Goal: Contribute content: Contribute content

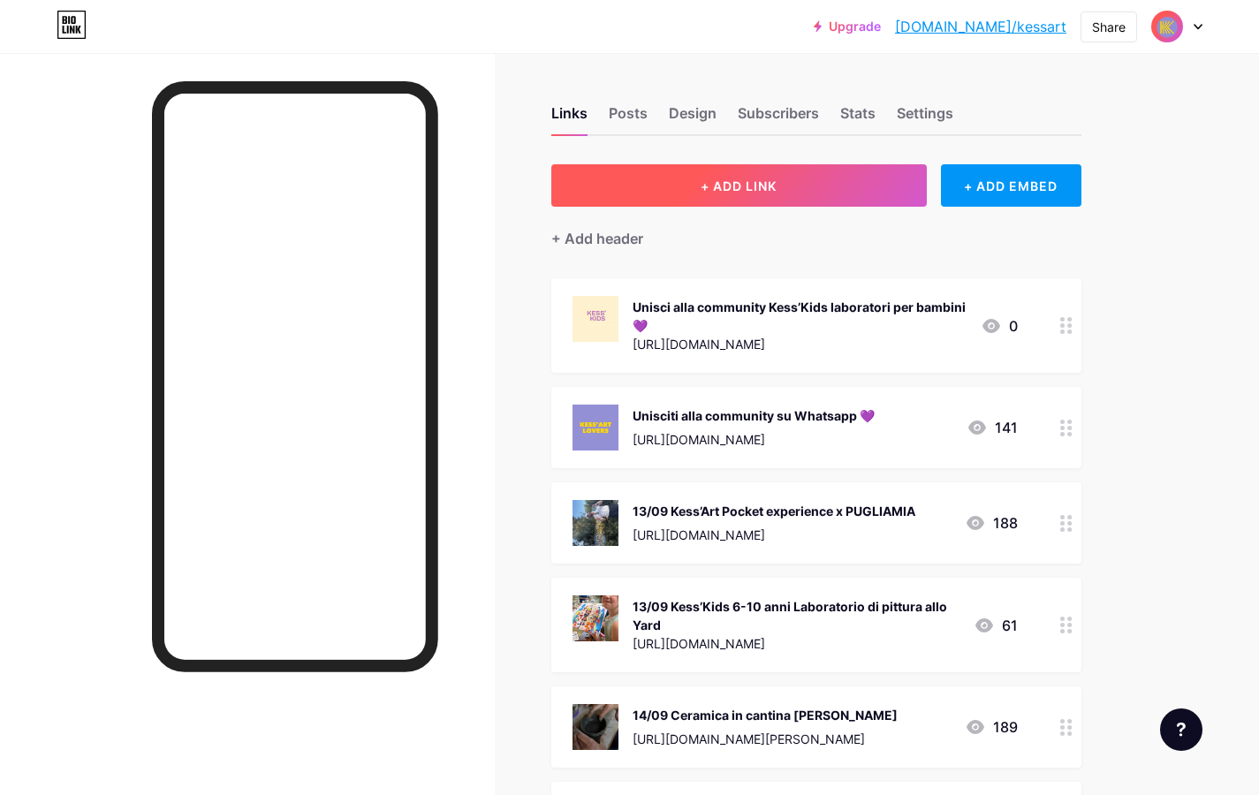
click at [825, 181] on button "+ ADD LINK" at bounding box center [739, 185] width 376 height 42
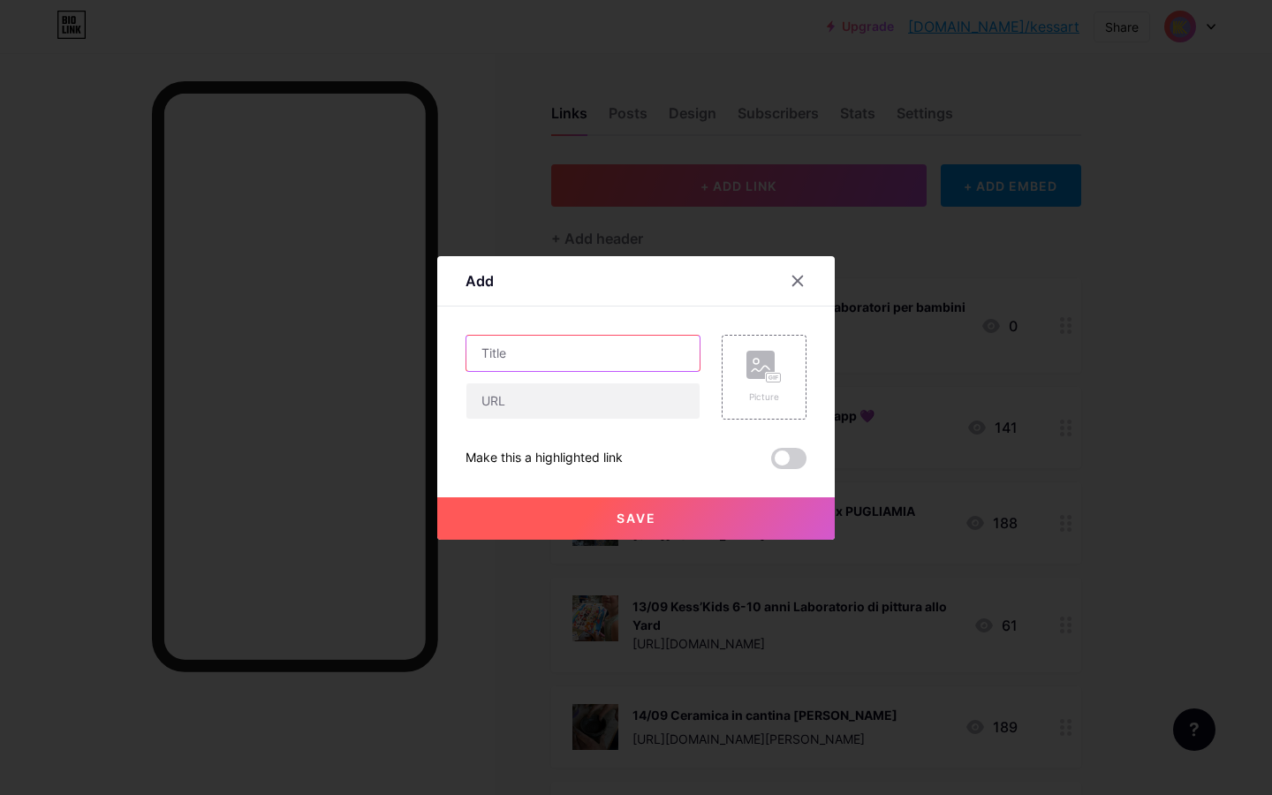
click at [590, 361] on input "text" at bounding box center [583, 353] width 233 height 35
type input "4/10 Self Make Up con [PERSON_NAME] al Country Club - 65€"
click at [581, 410] on input "text" at bounding box center [583, 401] width 233 height 35
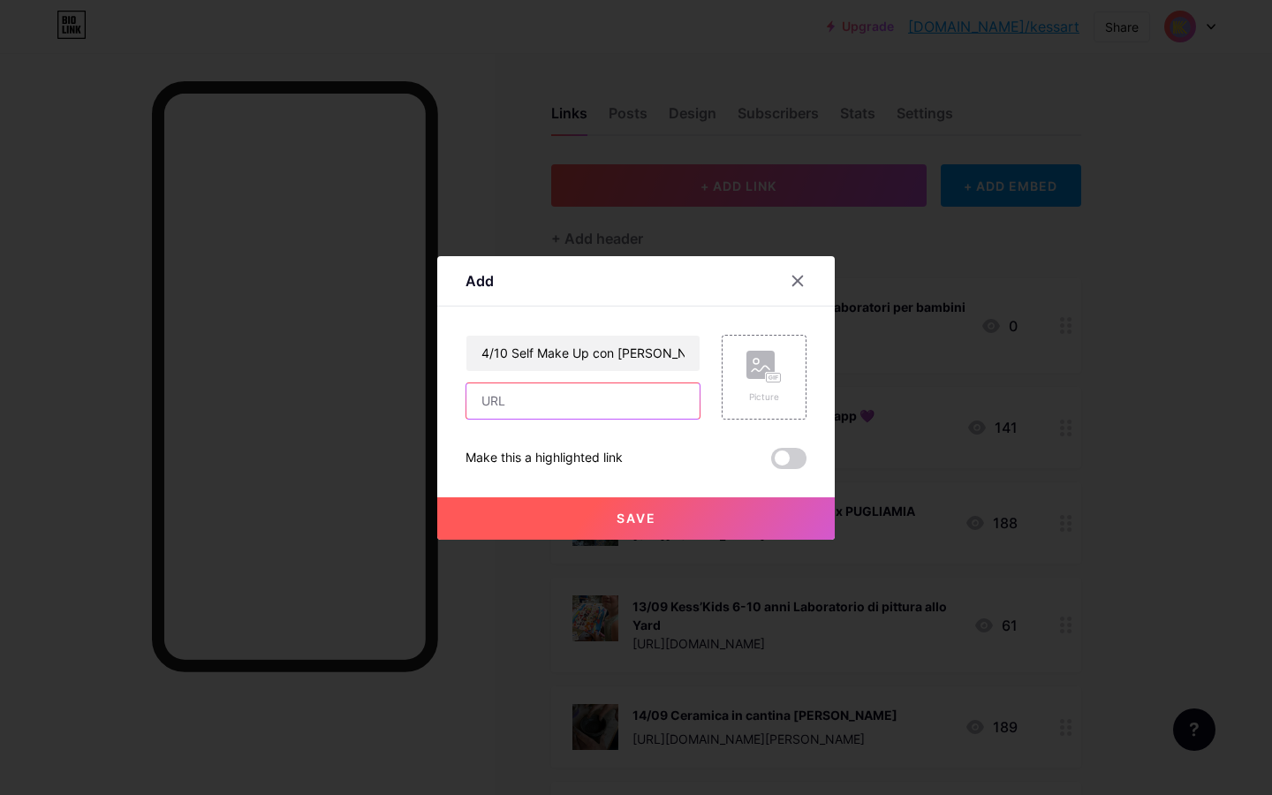
click at [498, 401] on input "text" at bounding box center [583, 401] width 233 height 35
paste input "[URL][DOMAIN_NAME][PERSON_NAME]"
type input "[URL][DOMAIN_NAME][PERSON_NAME]"
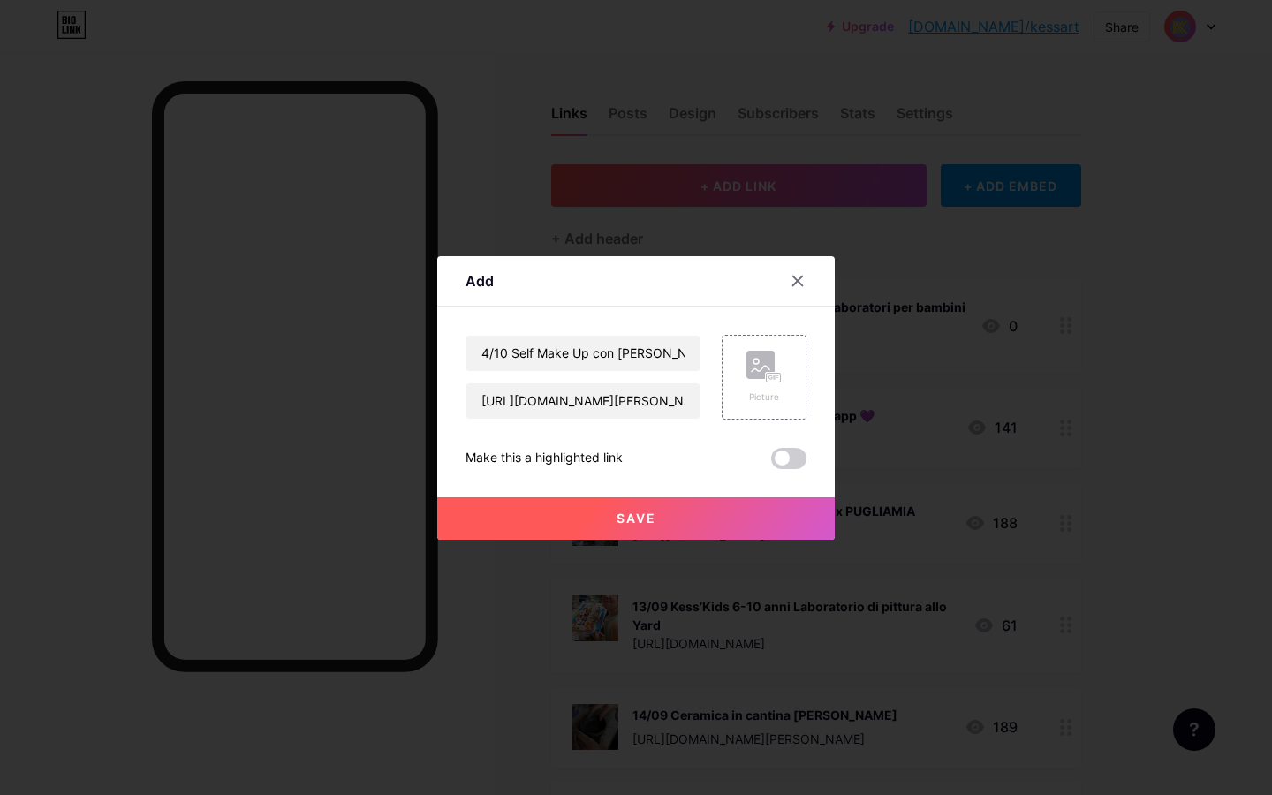
click at [648, 516] on span "Save" at bounding box center [637, 518] width 40 height 15
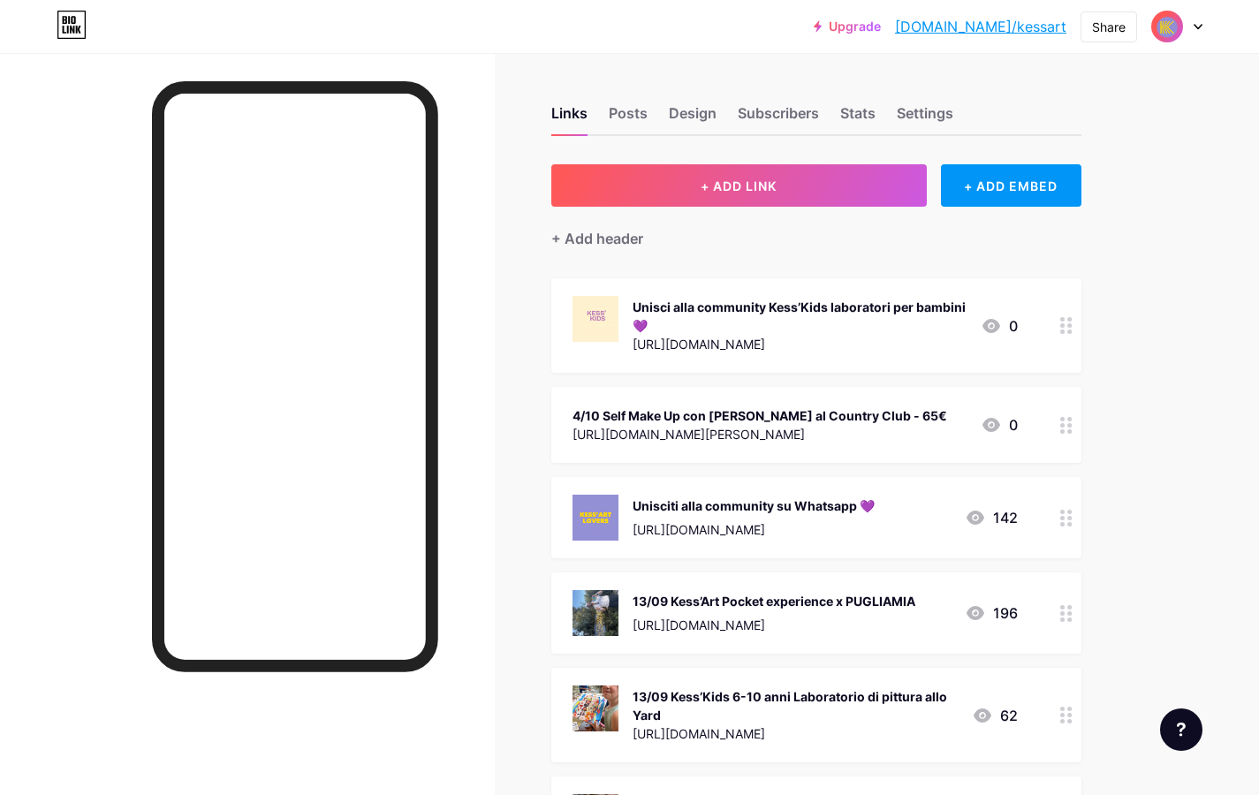
click at [1069, 436] on div at bounding box center [1067, 425] width 30 height 76
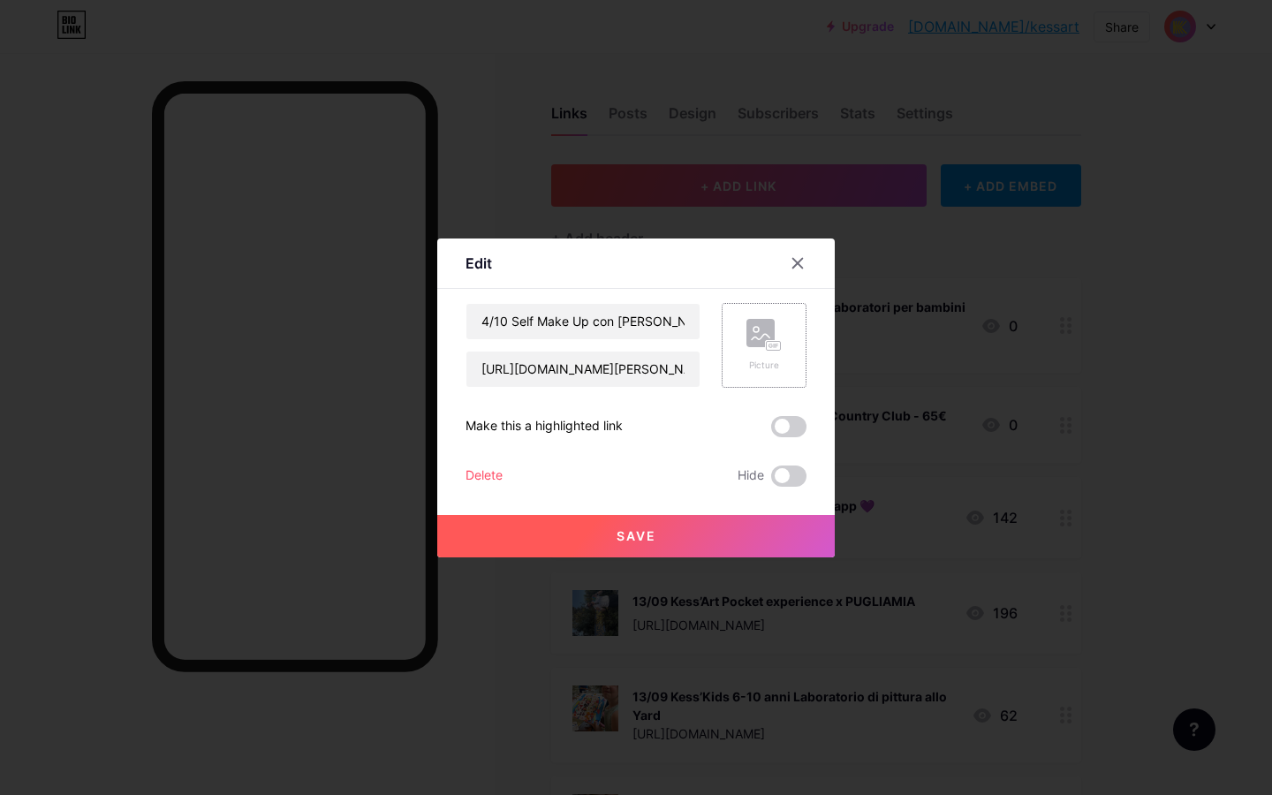
click at [769, 335] on rect at bounding box center [761, 333] width 28 height 28
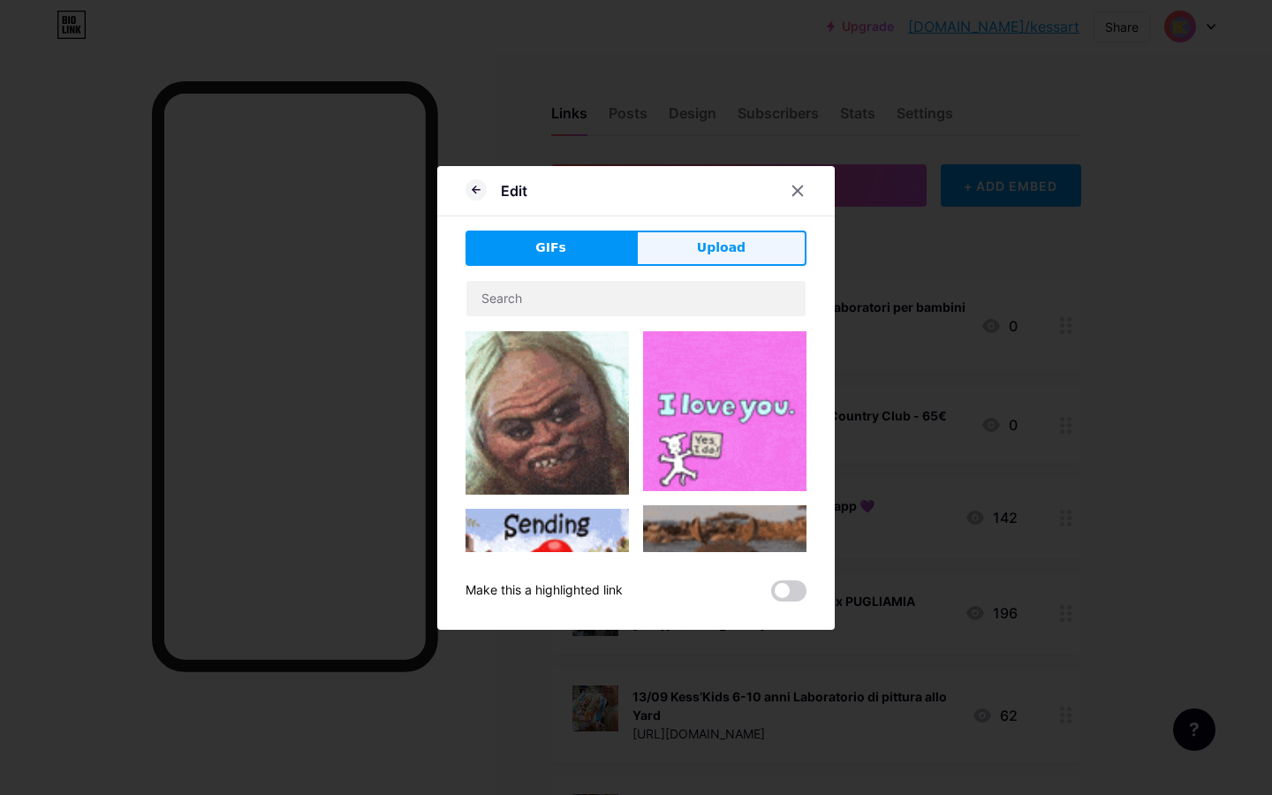
click at [724, 241] on span "Upload" at bounding box center [721, 248] width 49 height 19
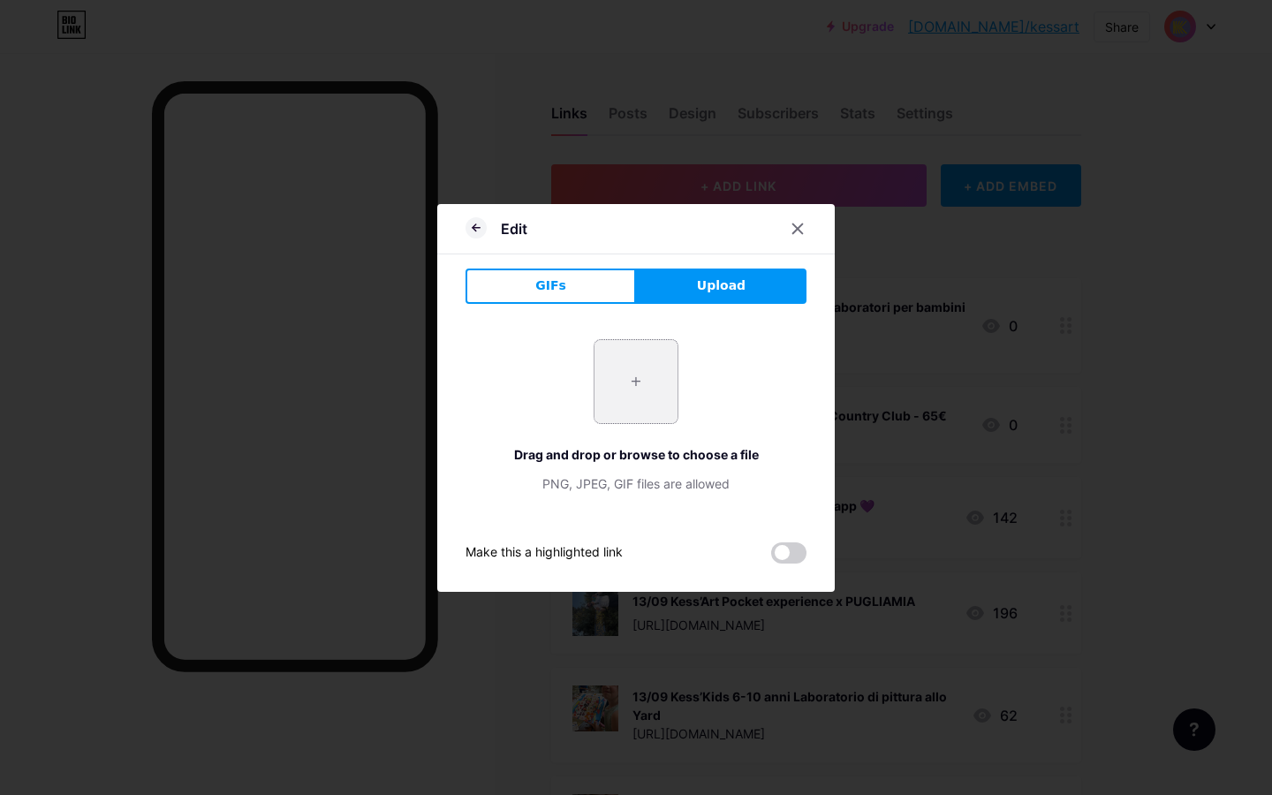
click at [634, 388] on input "file" at bounding box center [636, 381] width 83 height 83
type input "C:\fakepath\_.jpeg"
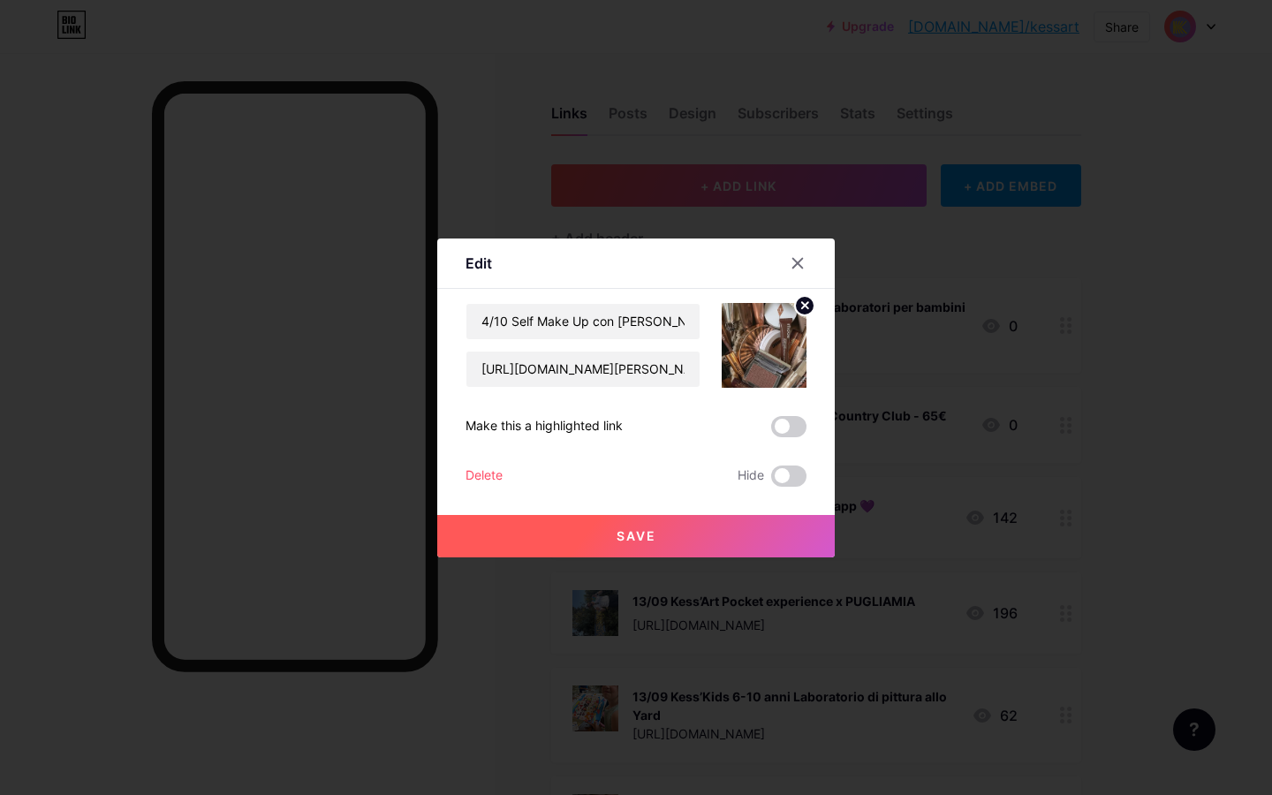
click at [698, 534] on button "Save" at bounding box center [636, 536] width 398 height 42
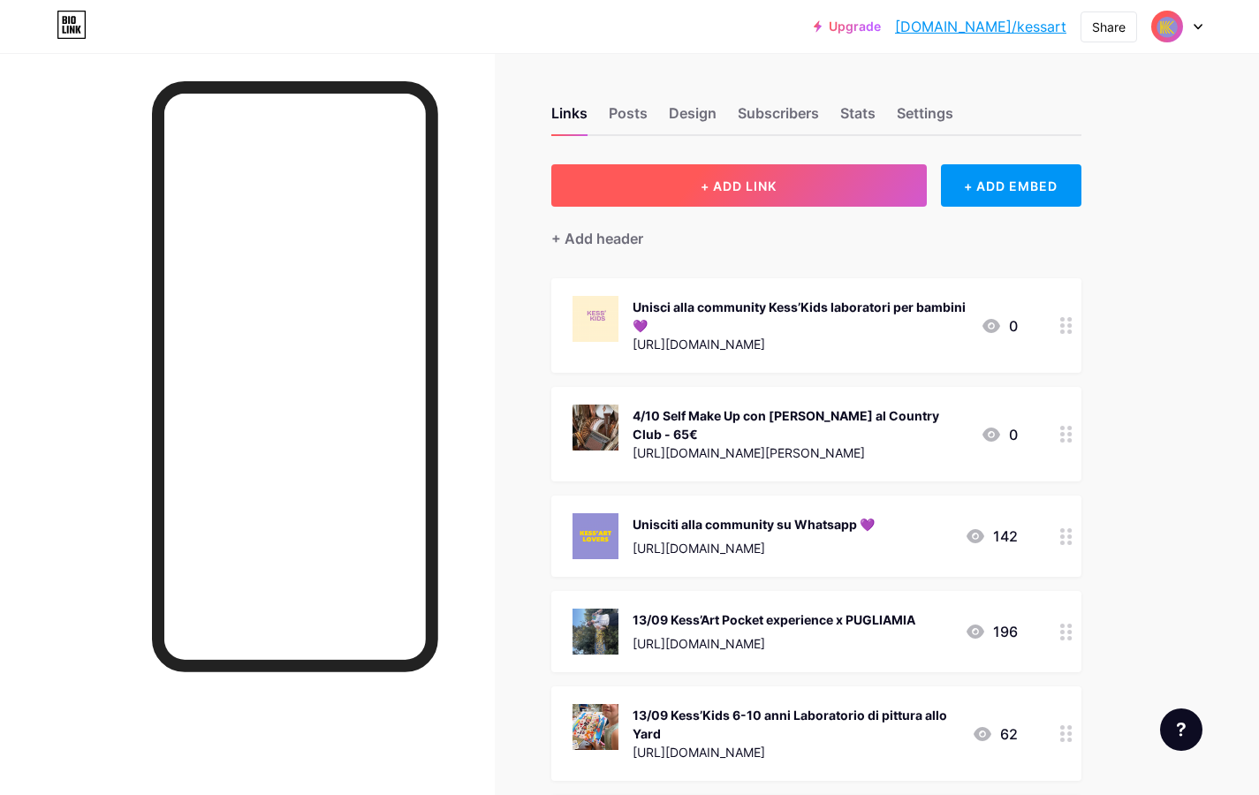
click at [770, 166] on button "+ ADD LINK" at bounding box center [739, 185] width 376 height 42
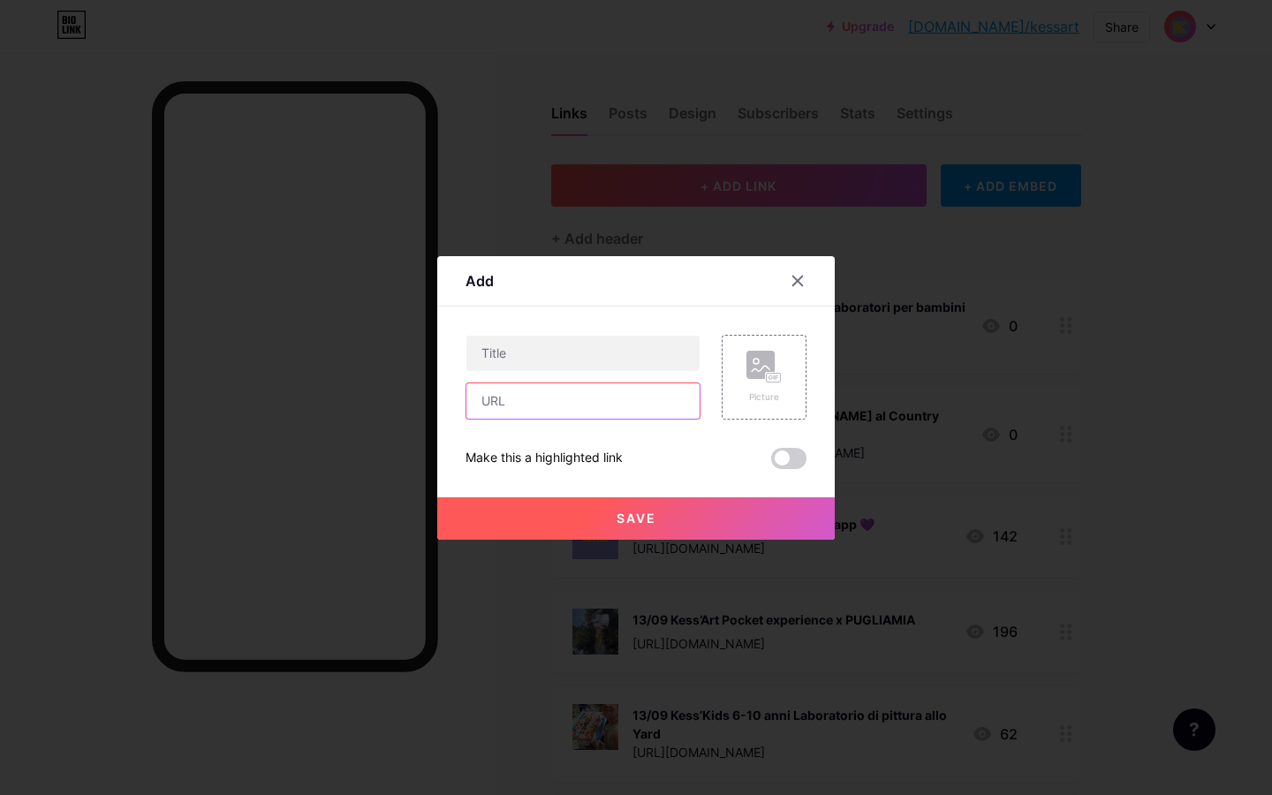
click at [526, 399] on input "text" at bounding box center [583, 401] width 233 height 35
paste input "[URL][DOMAIN_NAME][PERSON_NAME]"
type input "[URL][DOMAIN_NAME][PERSON_NAME]"
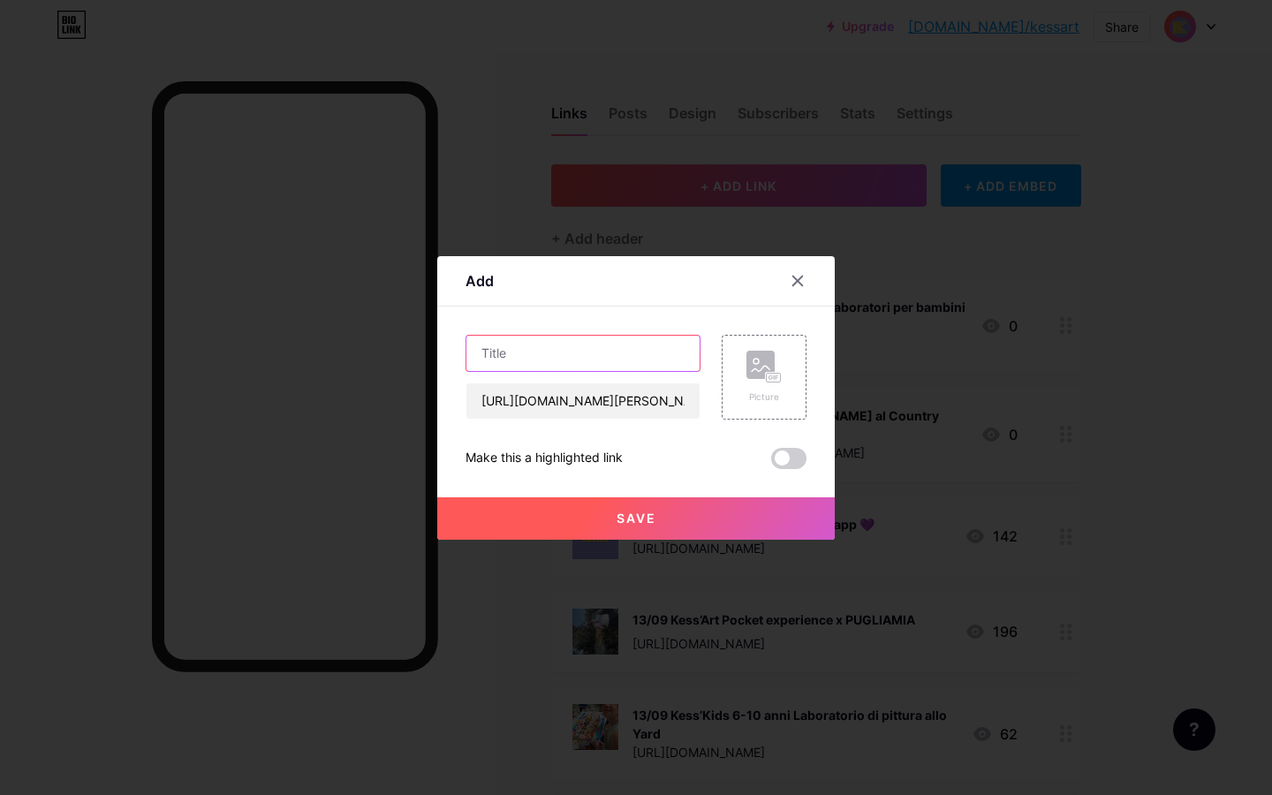
click at [535, 345] on input "text" at bounding box center [583, 353] width 233 height 35
type input "25/10 Workshop di candele [PERSON_NAME] - 46€"
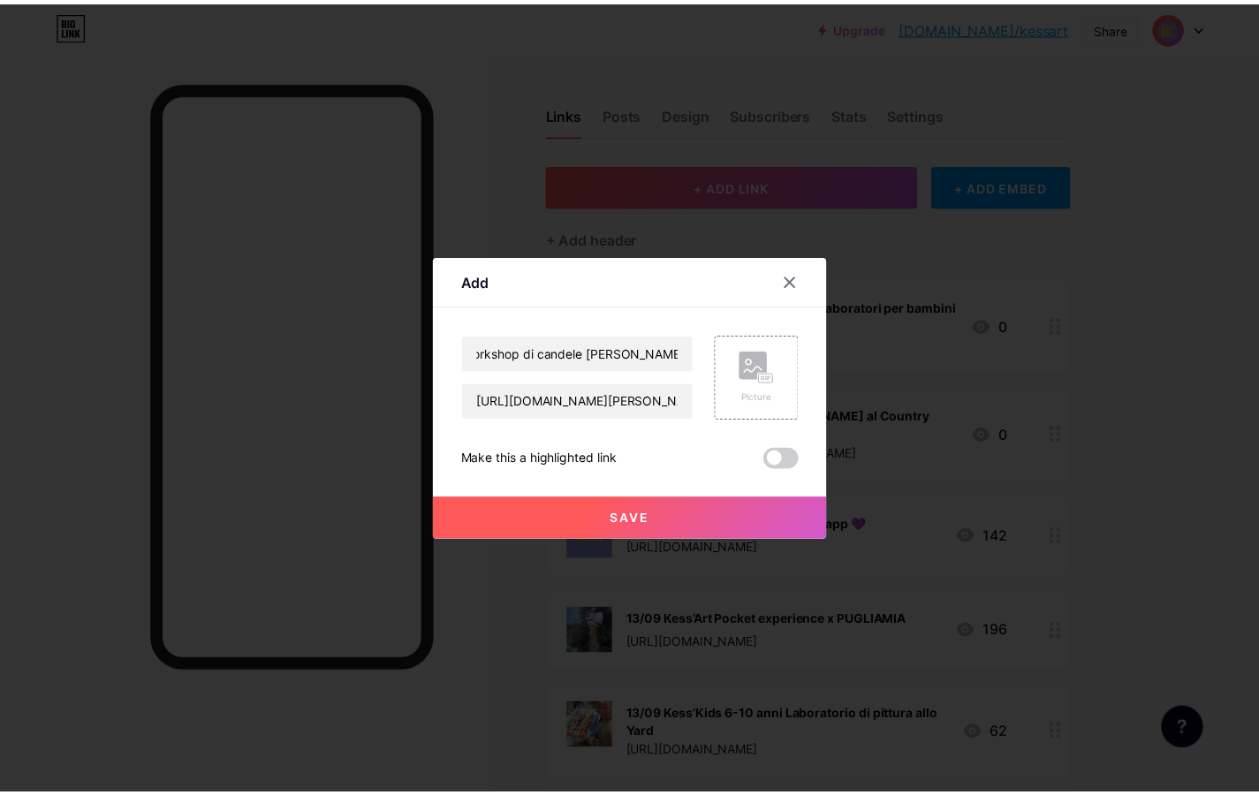
scroll to position [0, 0]
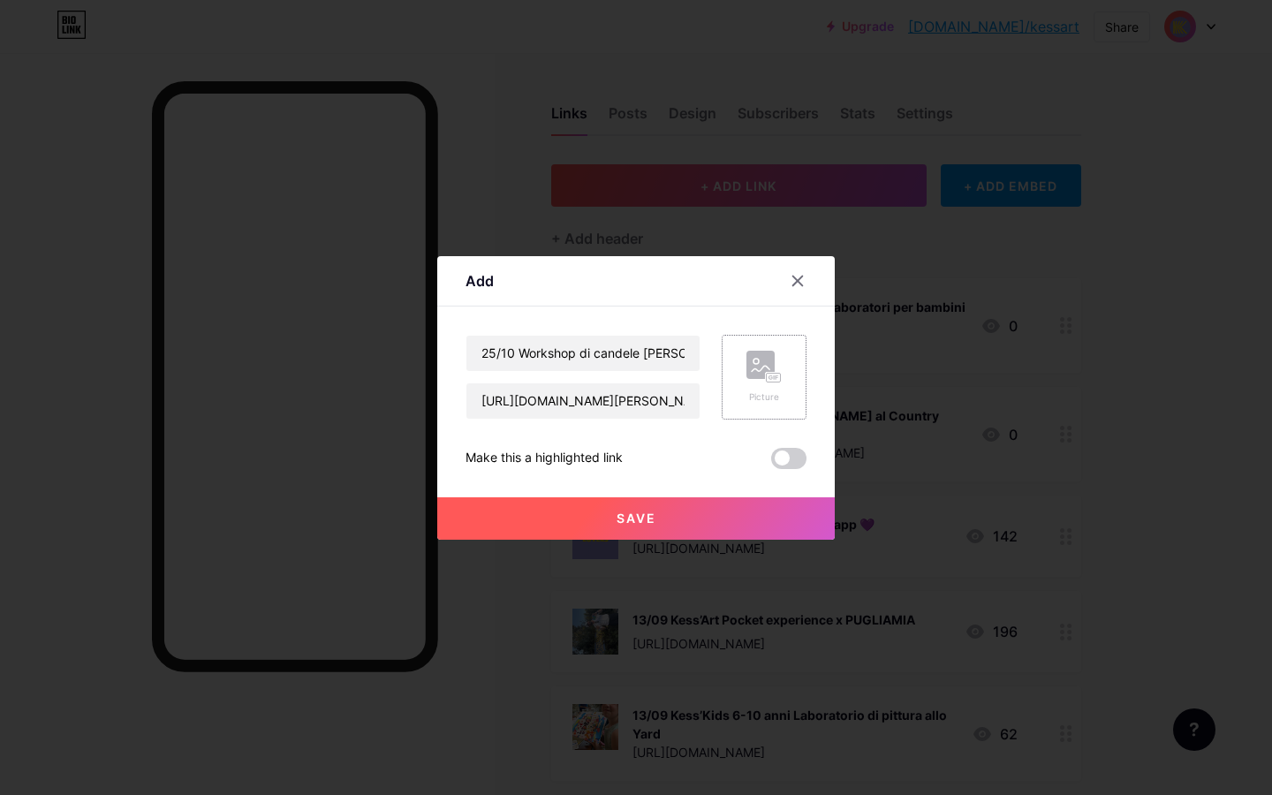
click at [762, 378] on icon at bounding box center [764, 367] width 35 height 33
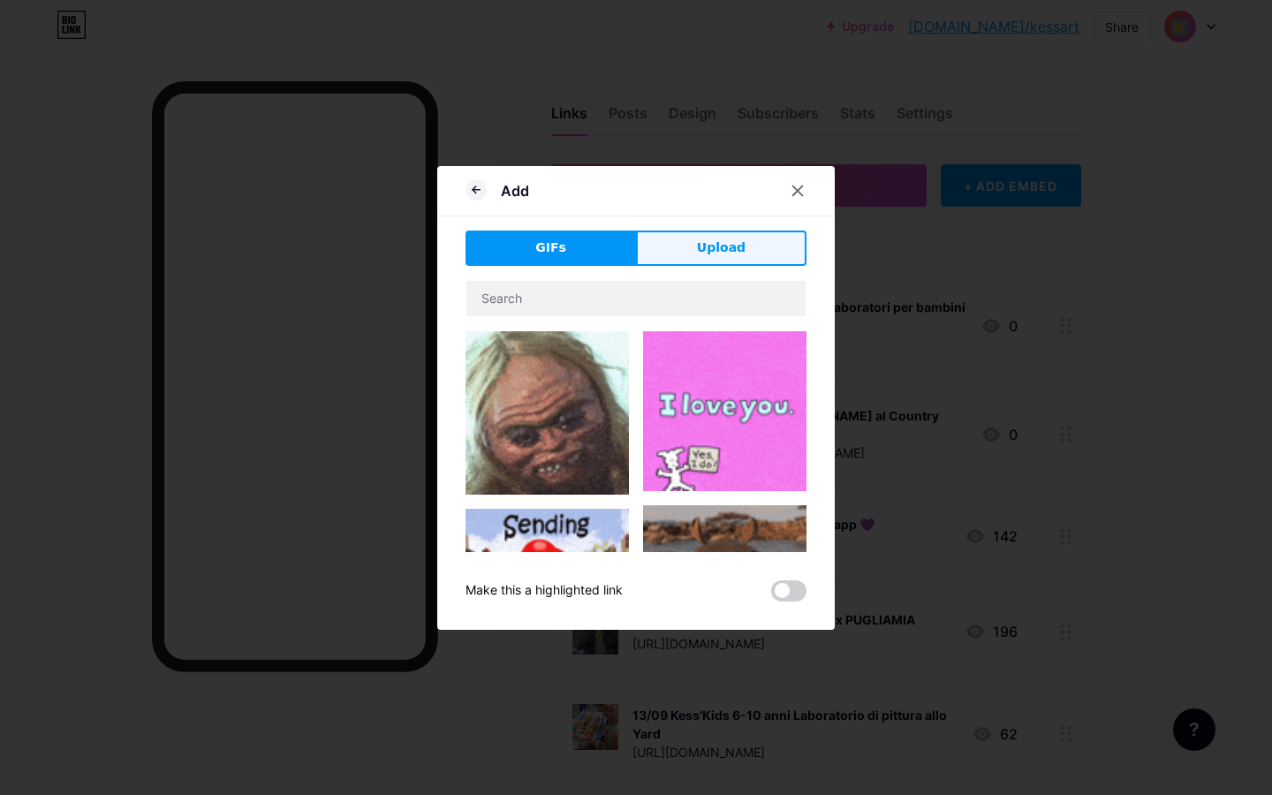
click at [760, 253] on button "Upload" at bounding box center [721, 248] width 171 height 35
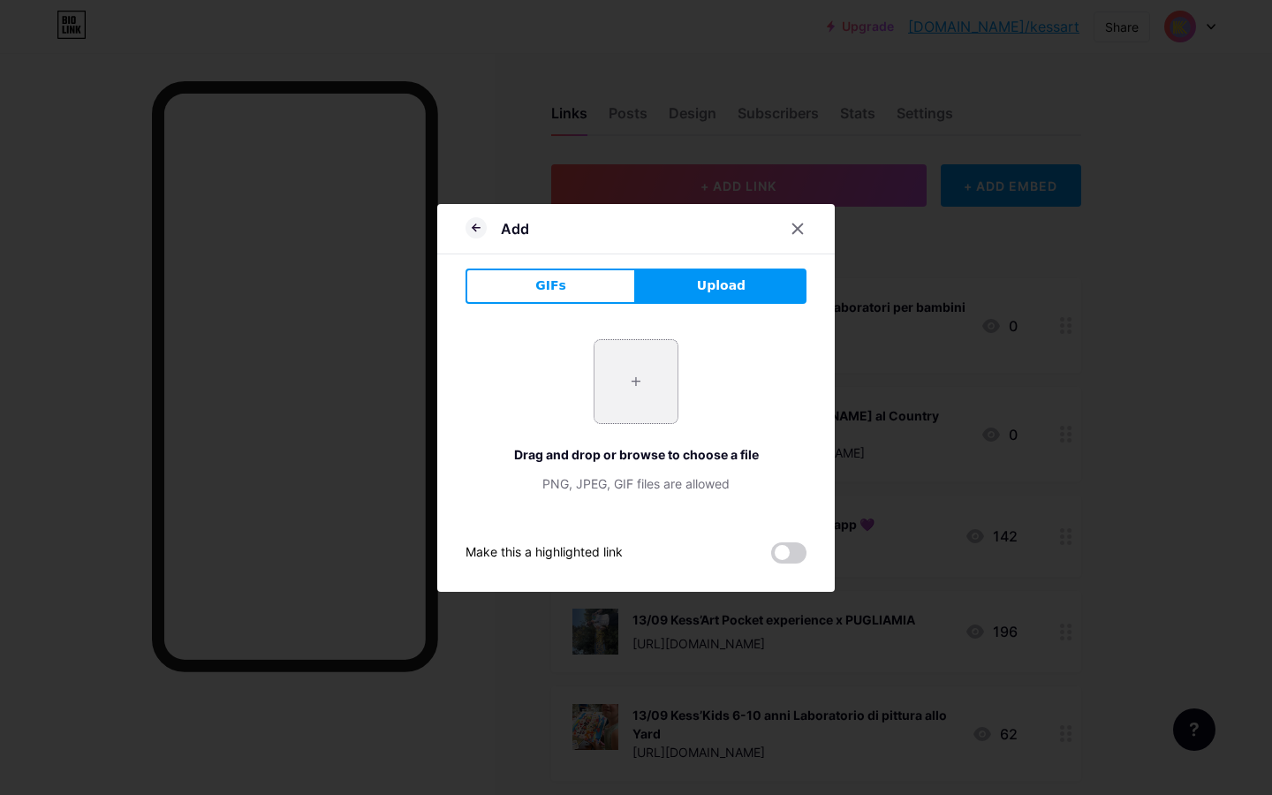
click at [655, 372] on input "file" at bounding box center [636, 381] width 83 height 83
type input "C:\fakepath\IMG_5610.jpg"
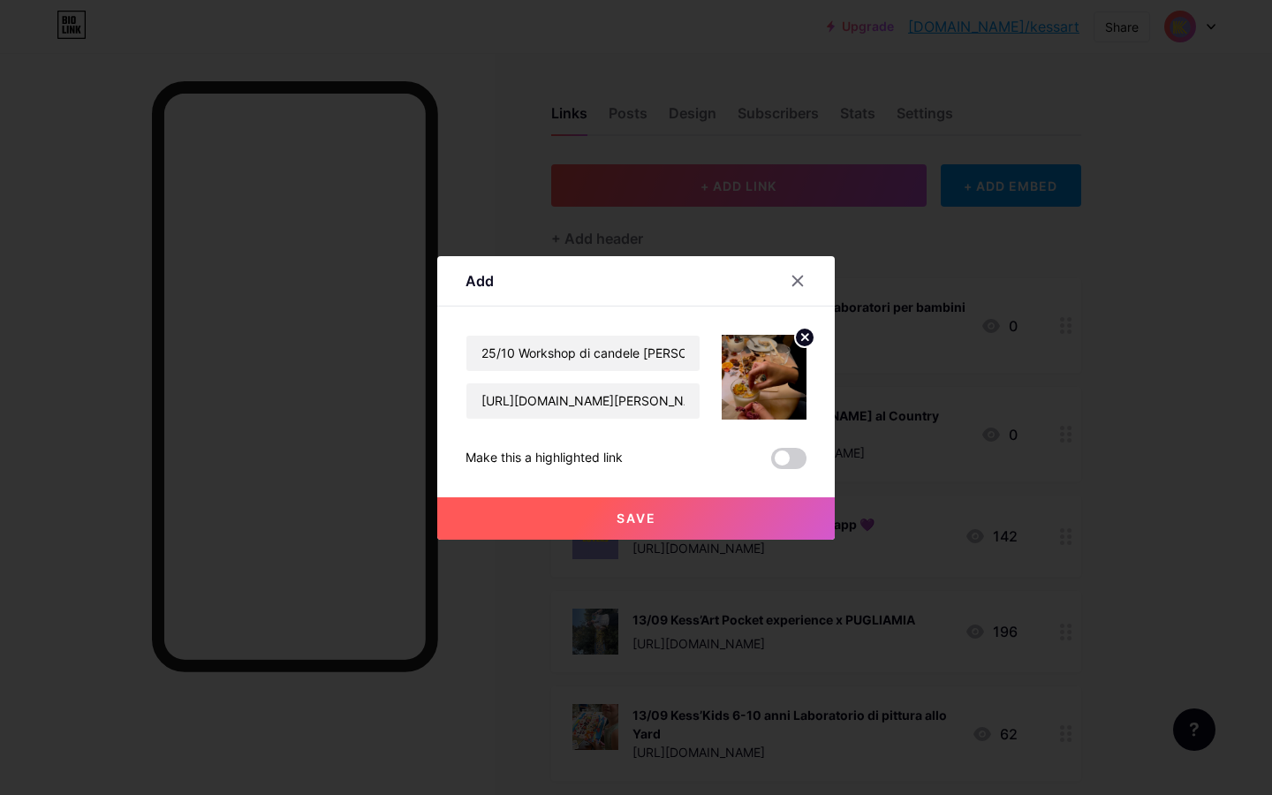
click at [668, 519] on button "Save" at bounding box center [636, 519] width 398 height 42
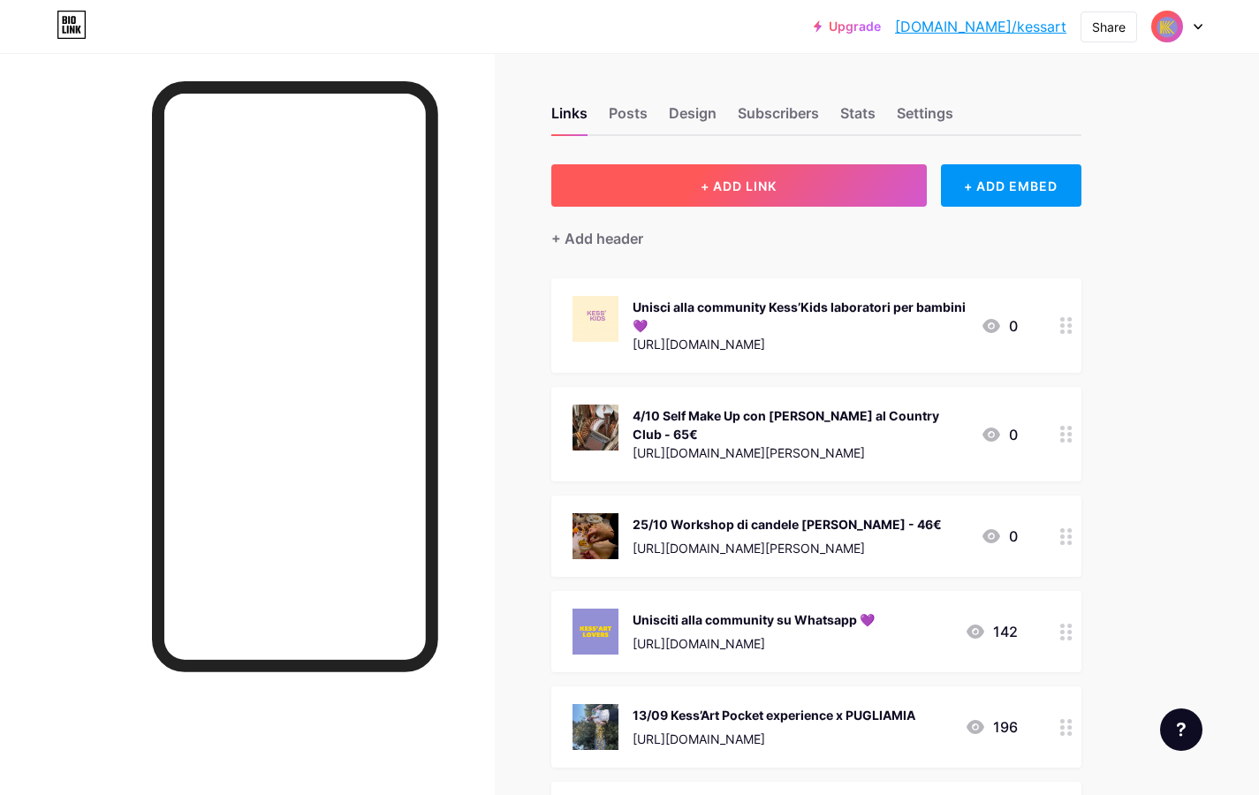
click at [794, 179] on button "+ ADD LINK" at bounding box center [739, 185] width 376 height 42
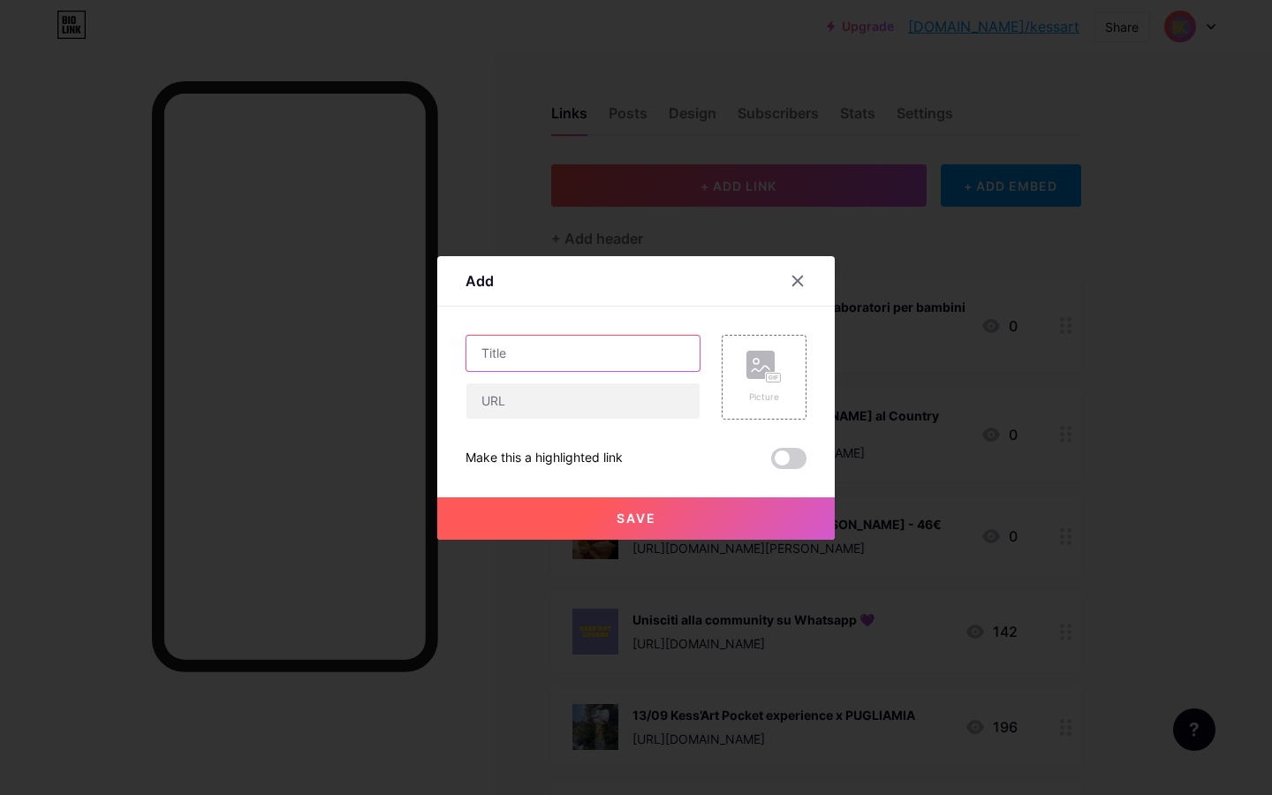
click at [551, 348] on input "text" at bounding box center [583, 353] width 233 height 35
type input "18/10 Cooking class di panzerotti in Cantina [PERSON_NAME]"
click at [514, 392] on input "text" at bounding box center [583, 401] width 233 height 35
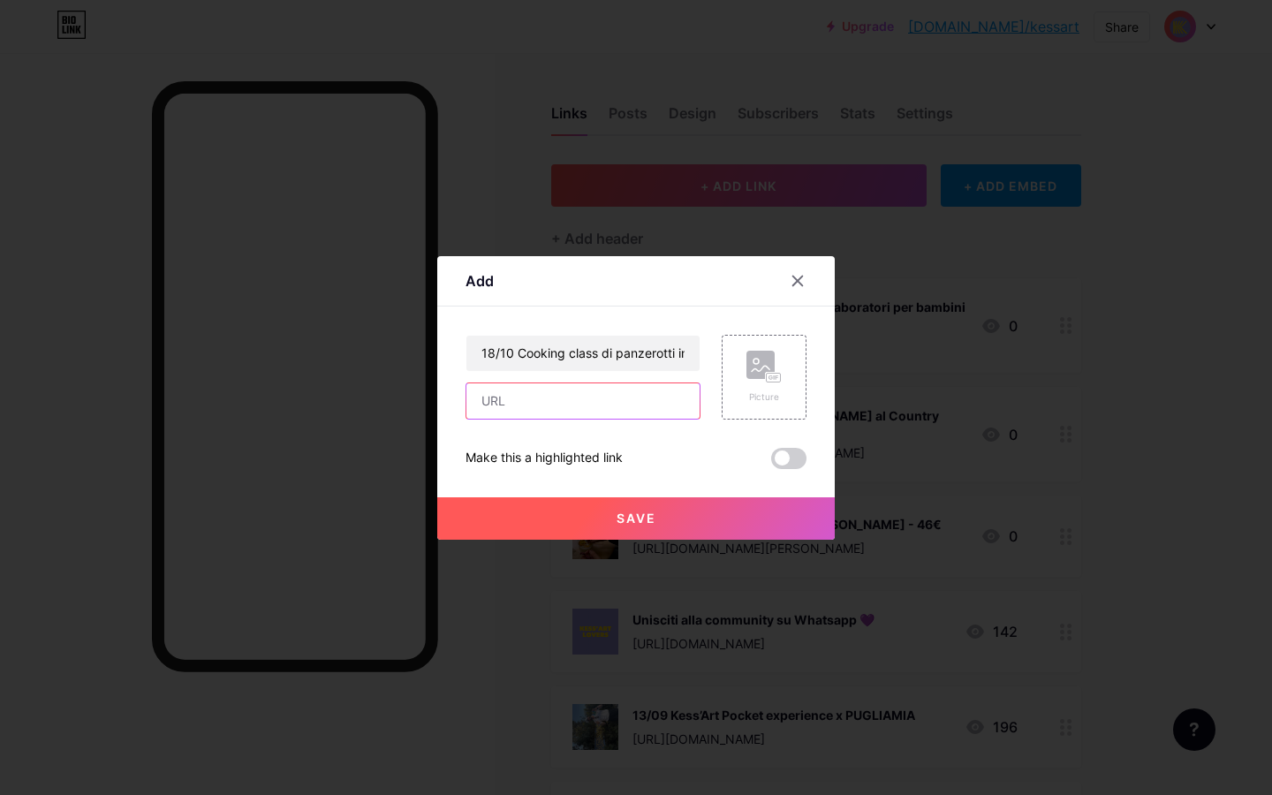
click at [514, 395] on input "text" at bounding box center [583, 401] width 233 height 35
click at [498, 399] on input "text" at bounding box center [583, 401] width 233 height 35
paste input "[URL][DOMAIN_NAME][PERSON_NAME]"
type input "[URL][DOMAIN_NAME][PERSON_NAME]"
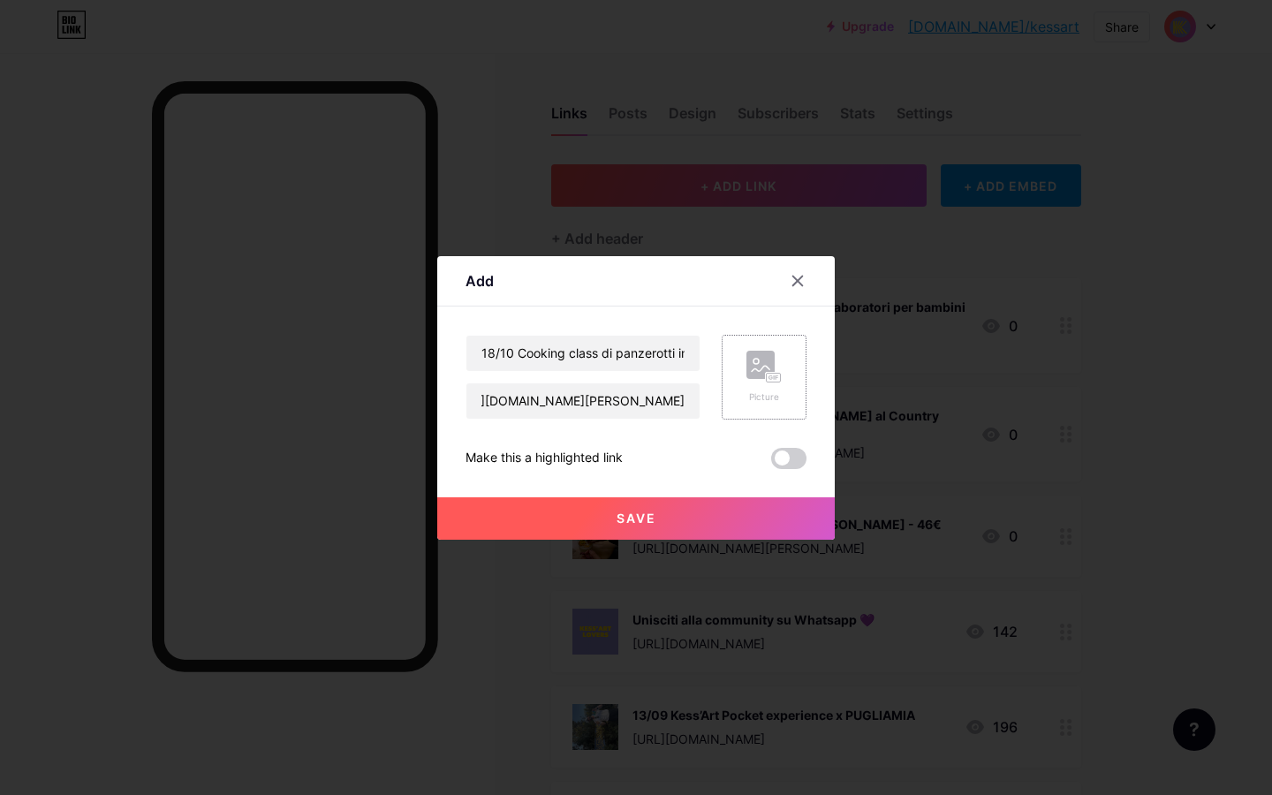
click at [767, 376] on rect at bounding box center [774, 377] width 14 height 9
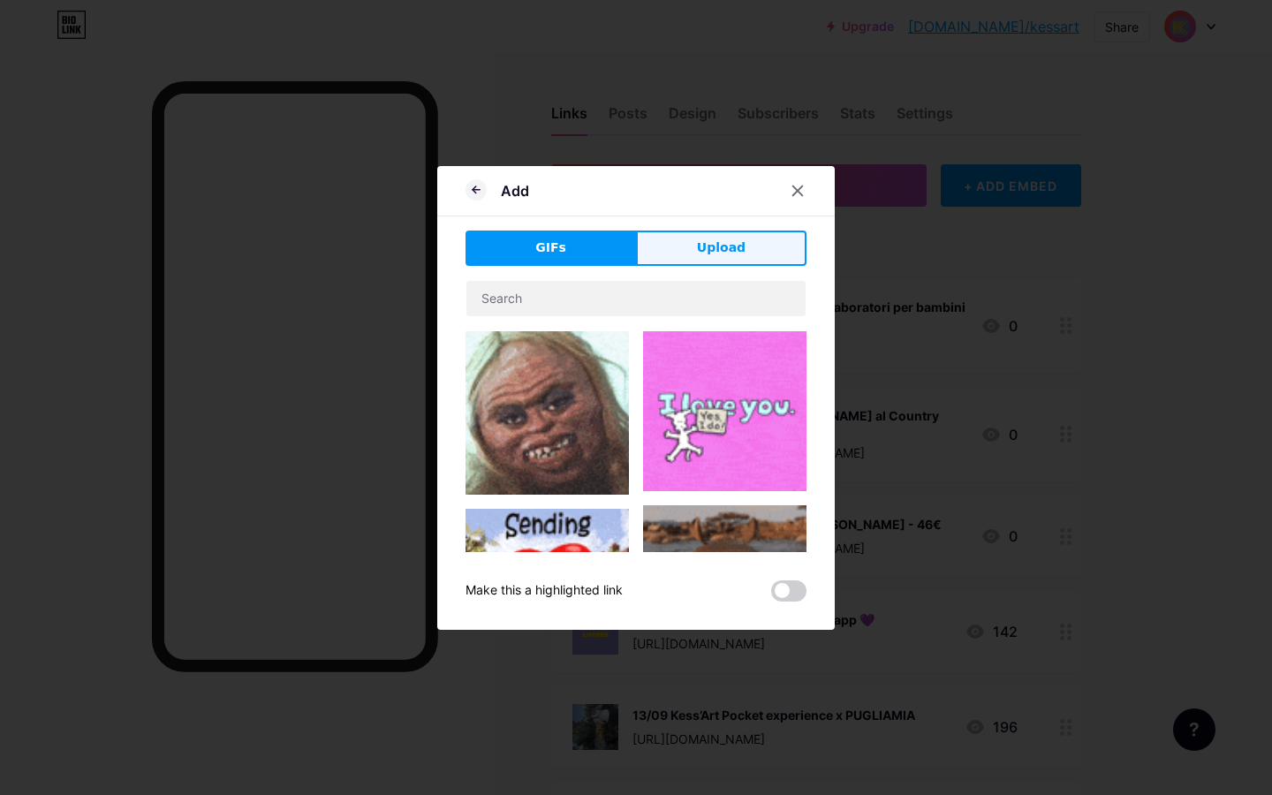
click at [725, 244] on span "Upload" at bounding box center [721, 248] width 49 height 19
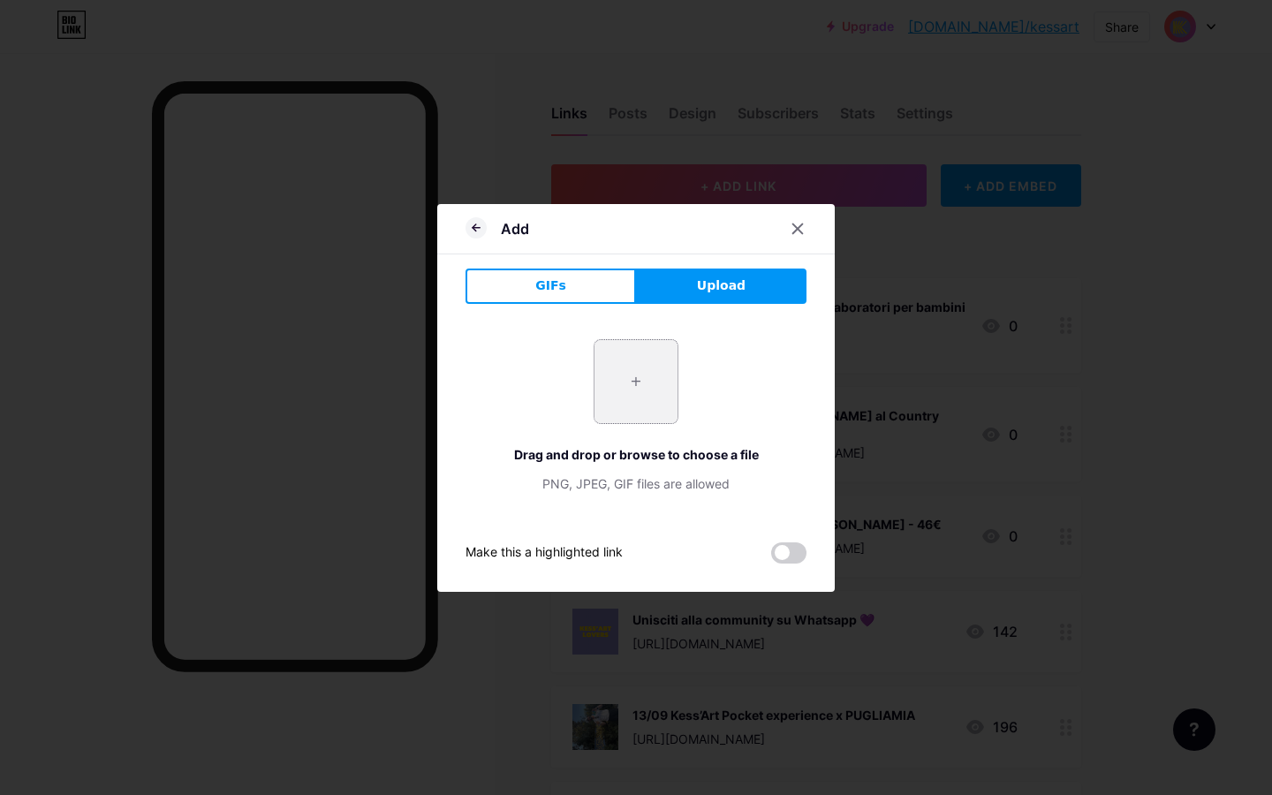
click at [633, 384] on input "file" at bounding box center [636, 381] width 83 height 83
type input "C:\fakepath\Panzerotti [PERSON_NAME] e [PERSON_NAME] ricetta [PERSON_NAME] infa…"
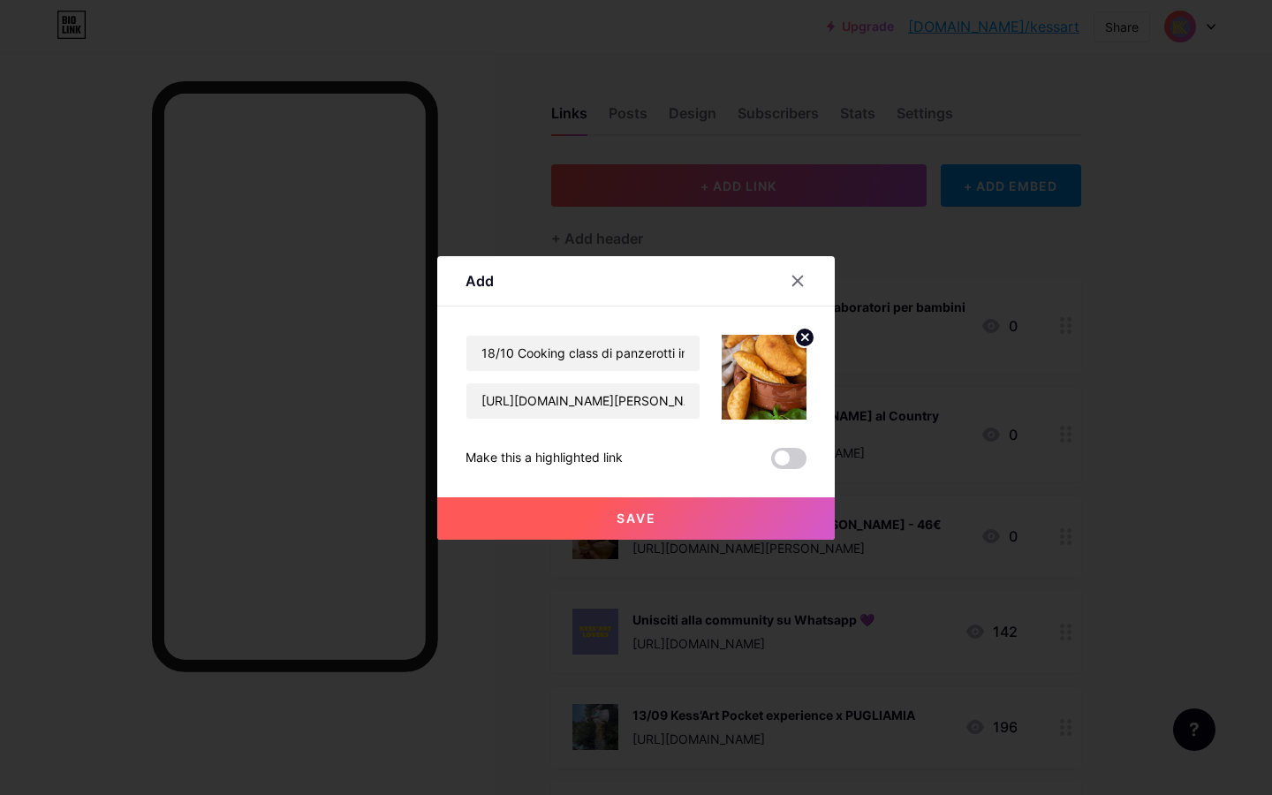
click at [699, 516] on button "Save" at bounding box center [636, 519] width 398 height 42
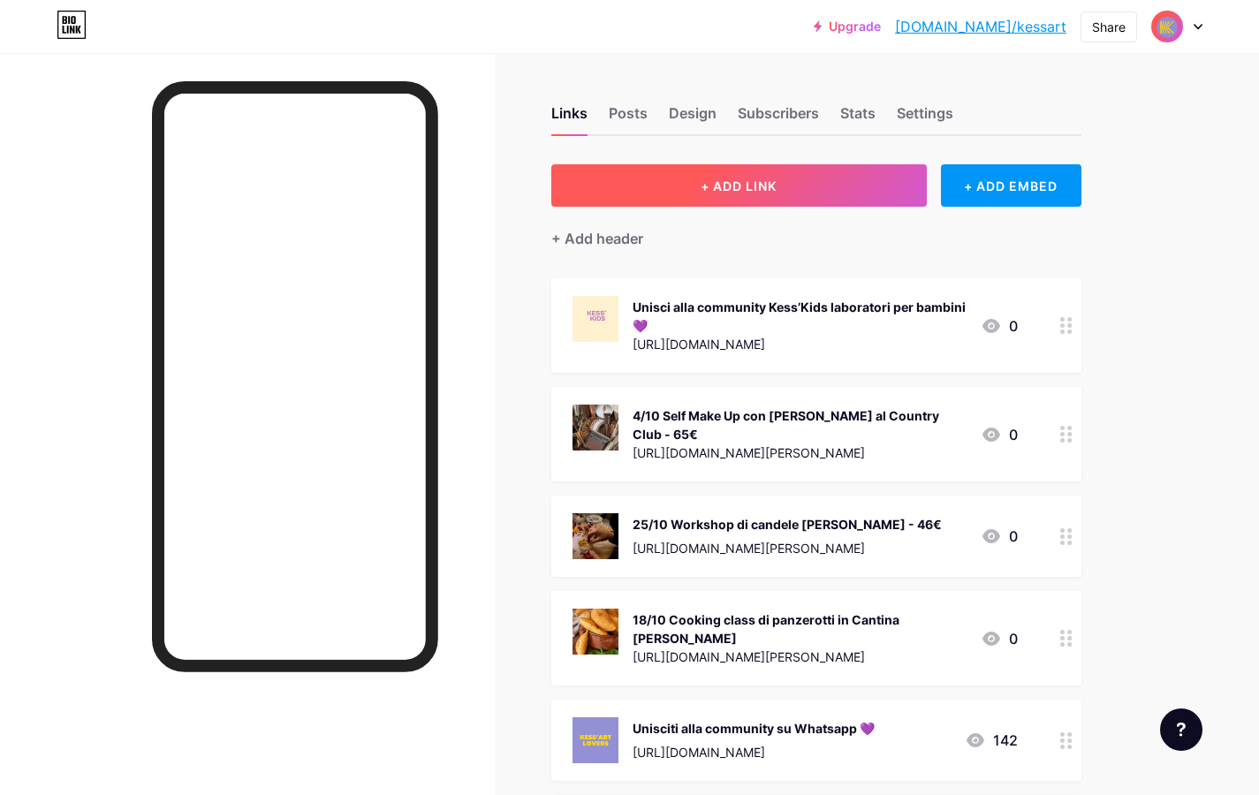
click at [767, 182] on span "+ ADD LINK" at bounding box center [739, 186] width 76 height 15
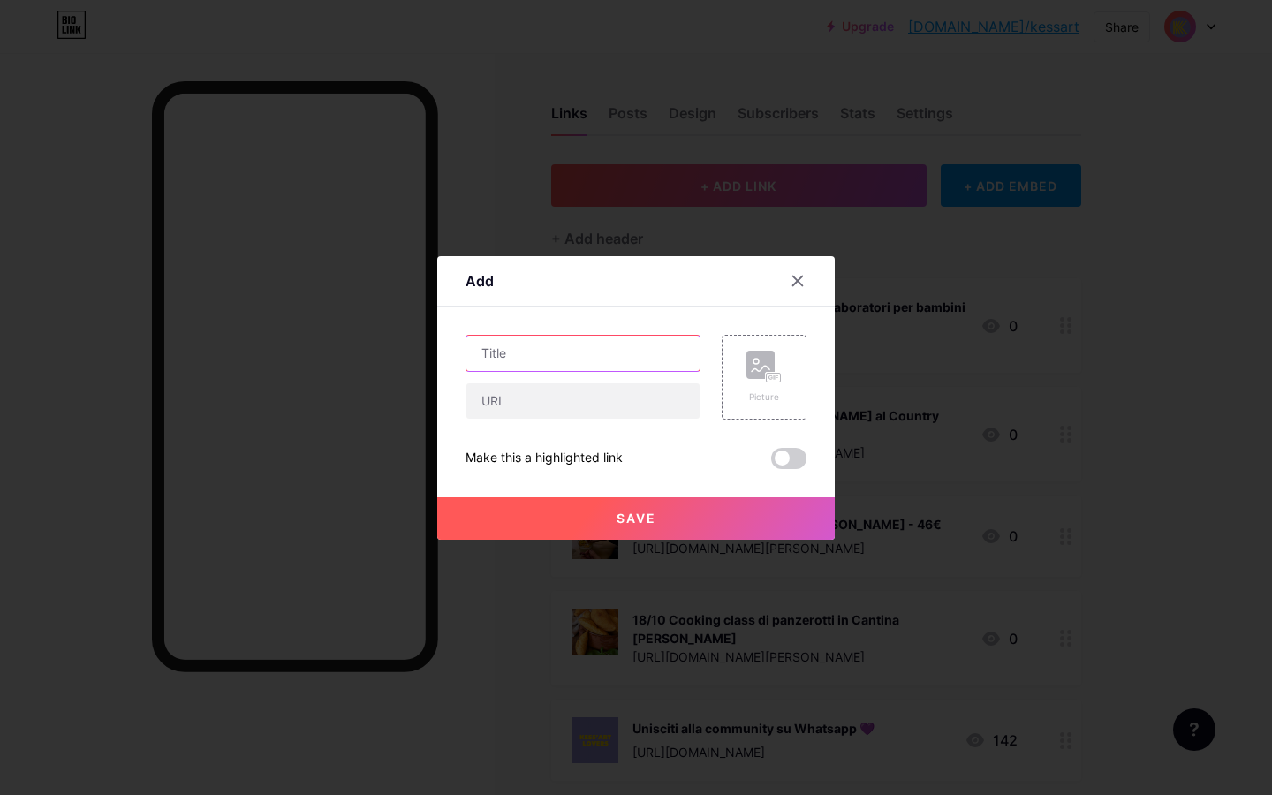
click at [557, 354] on input "text" at bounding box center [583, 353] width 233 height 35
type input "18/10 Laboratorio di sushi ad Hagakure - 122€"
click at [549, 398] on input "text" at bounding box center [583, 401] width 233 height 35
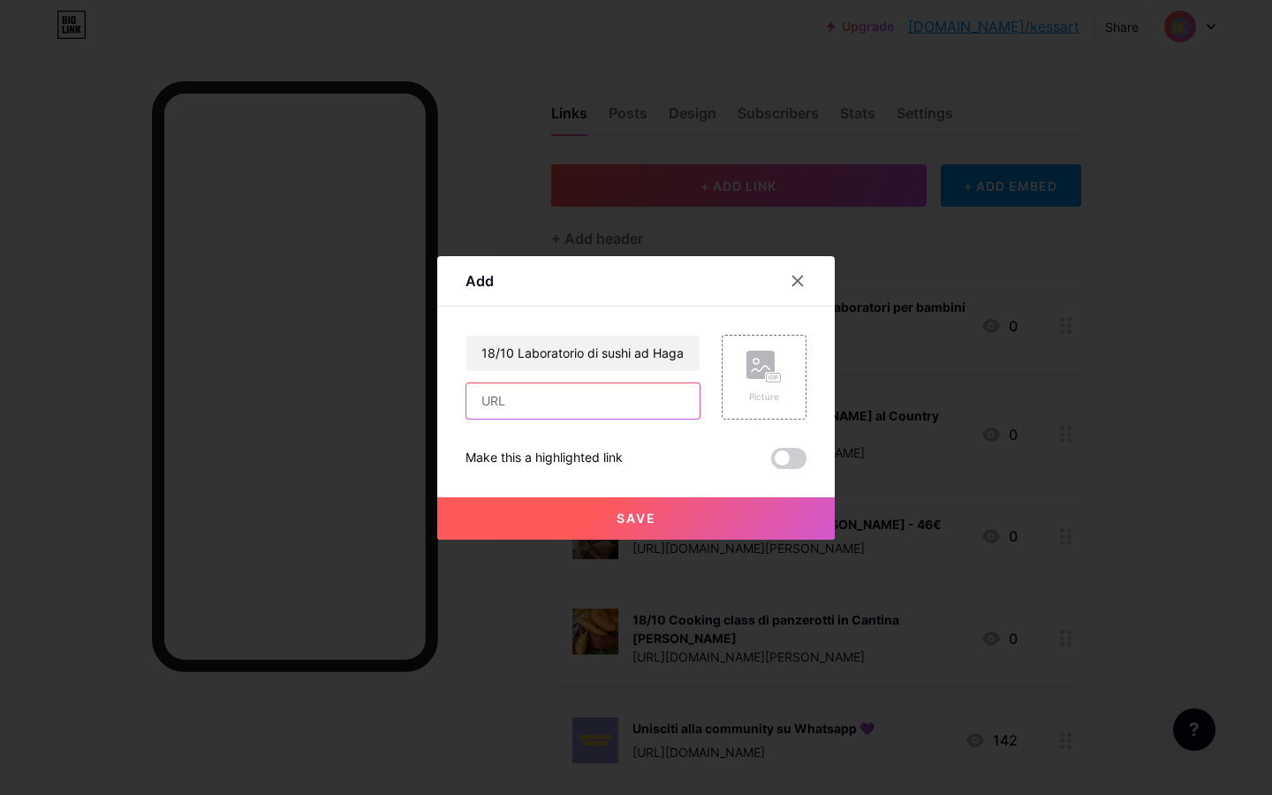
click at [520, 404] on input "text" at bounding box center [583, 401] width 233 height 35
paste input "[URL][DOMAIN_NAME]"
type input "[URL][DOMAIN_NAME]"
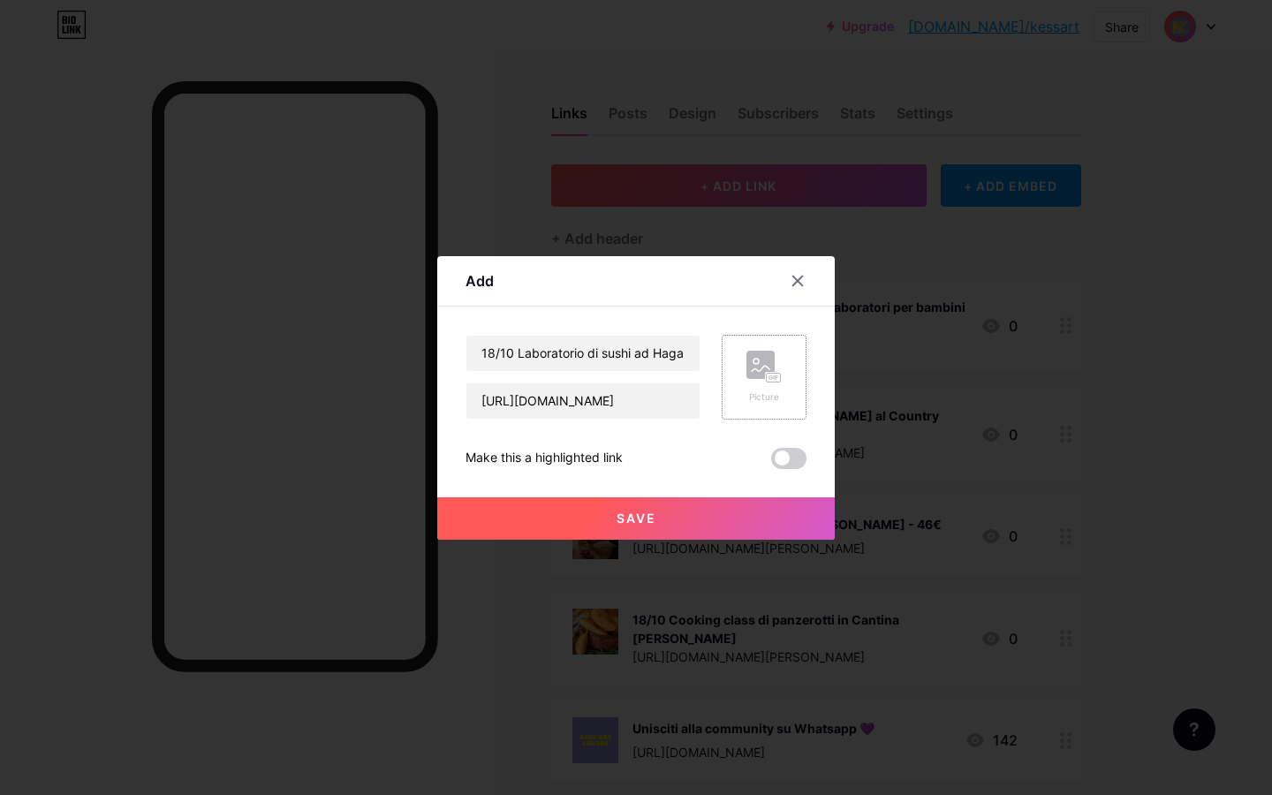
click at [756, 368] on rect at bounding box center [761, 365] width 28 height 28
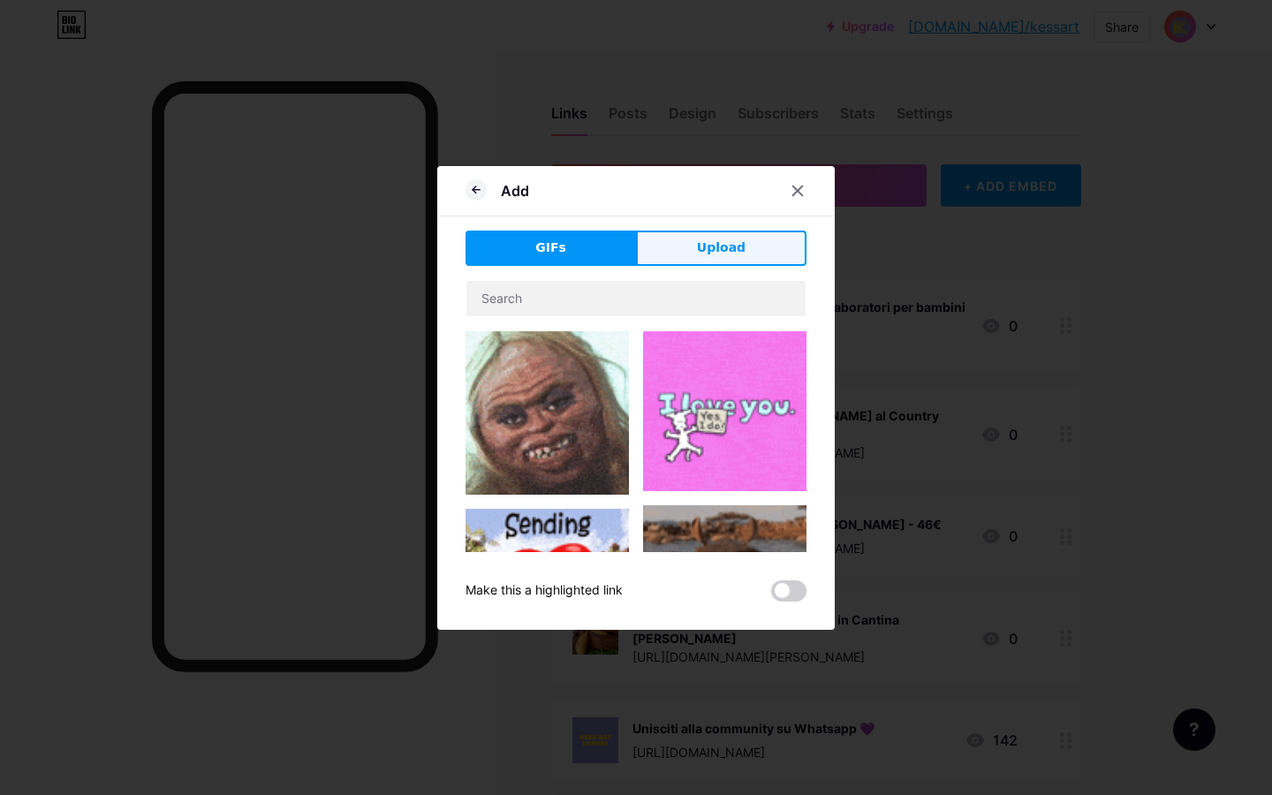
click at [730, 250] on span "Upload" at bounding box center [721, 248] width 49 height 19
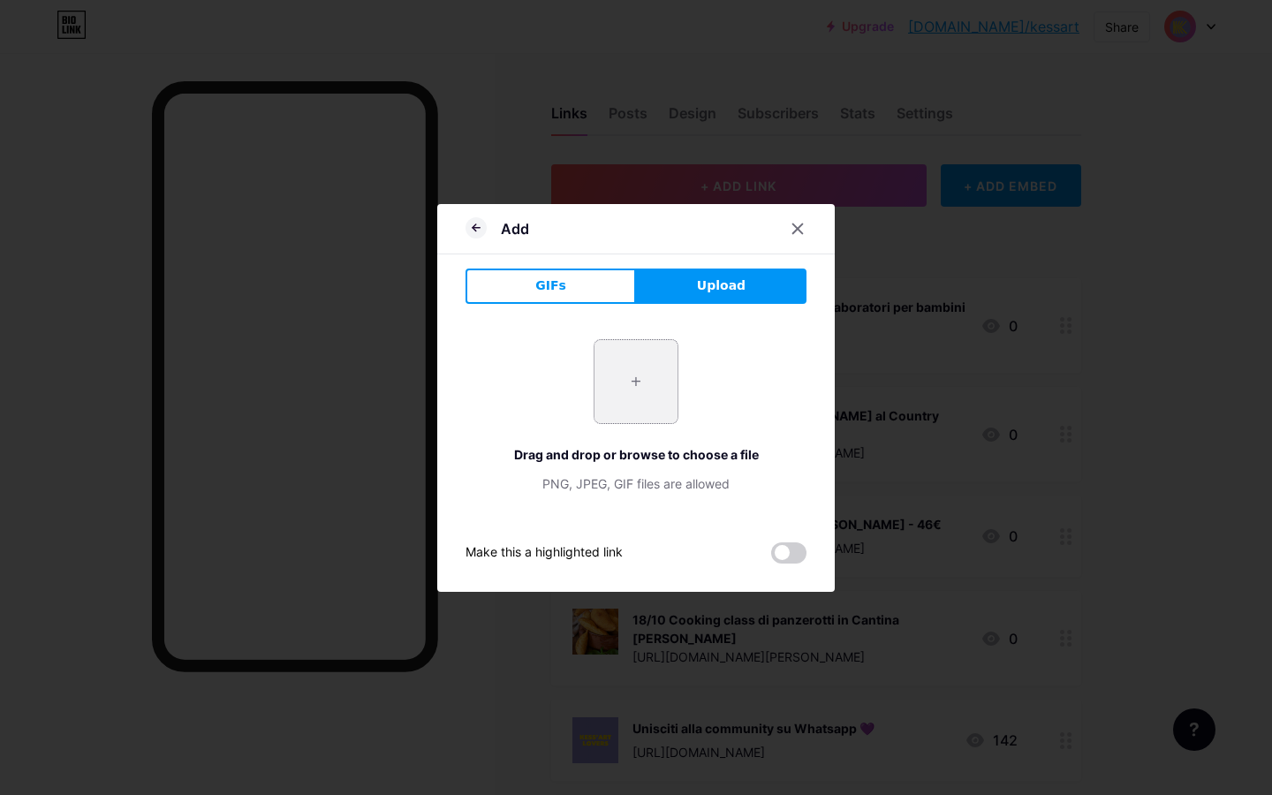
click at [633, 382] on input "file" at bounding box center [636, 381] width 83 height 83
type input "C:\fakepath\IMG_5611.jpg"
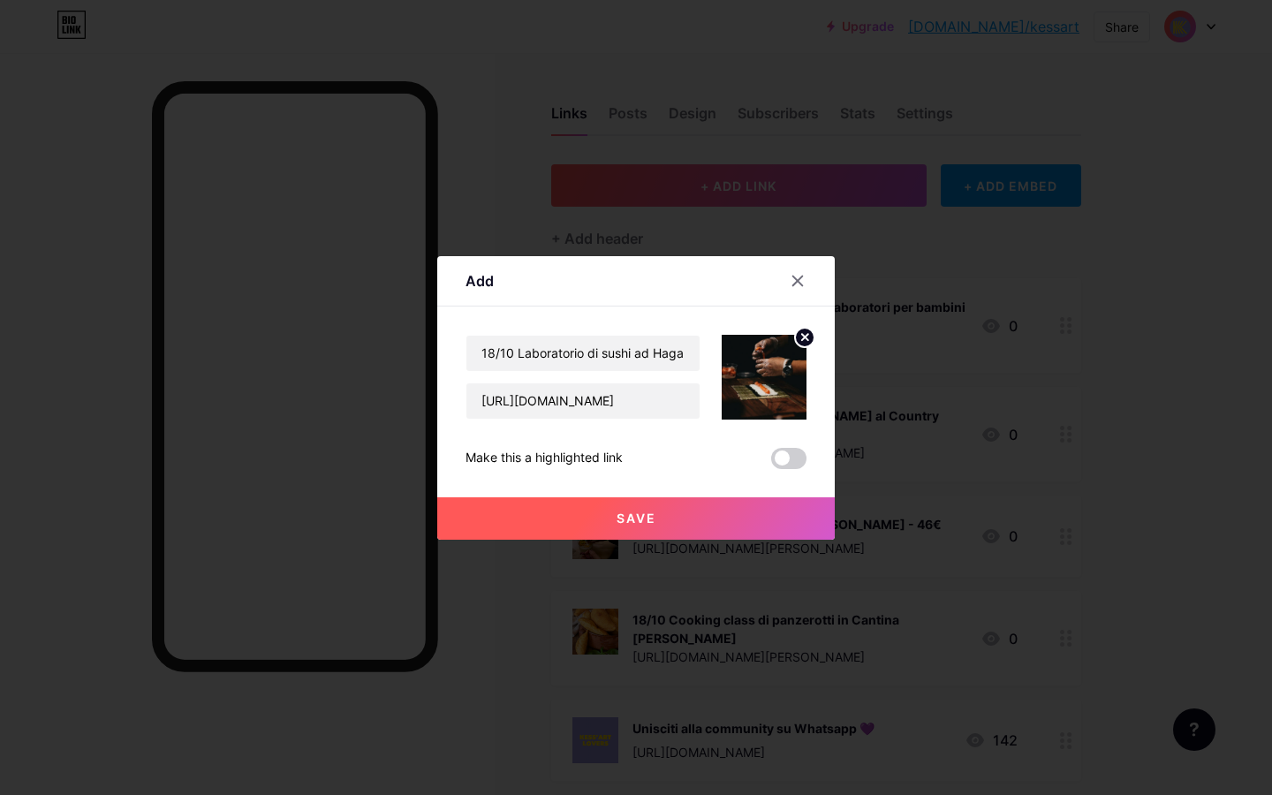
click at [675, 511] on button "Save" at bounding box center [636, 519] width 398 height 42
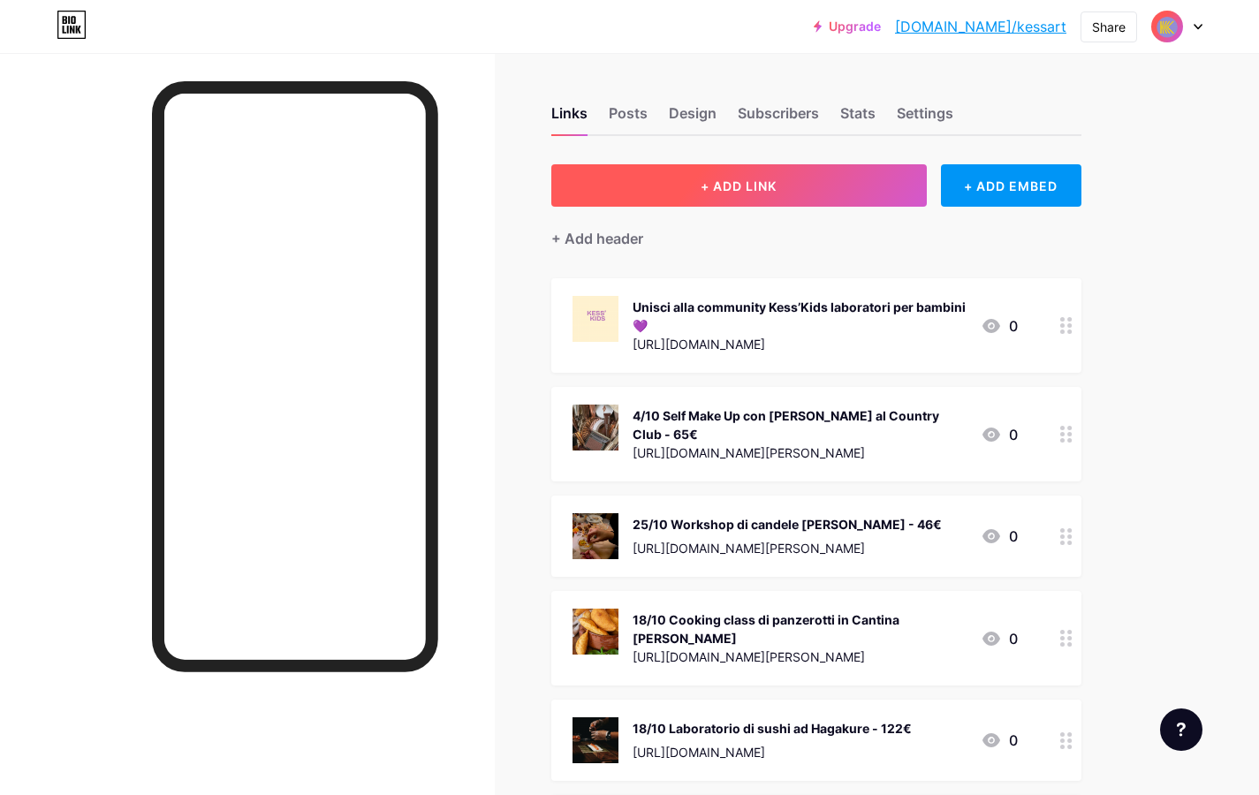
click at [727, 198] on button "+ ADD LINK" at bounding box center [739, 185] width 376 height 42
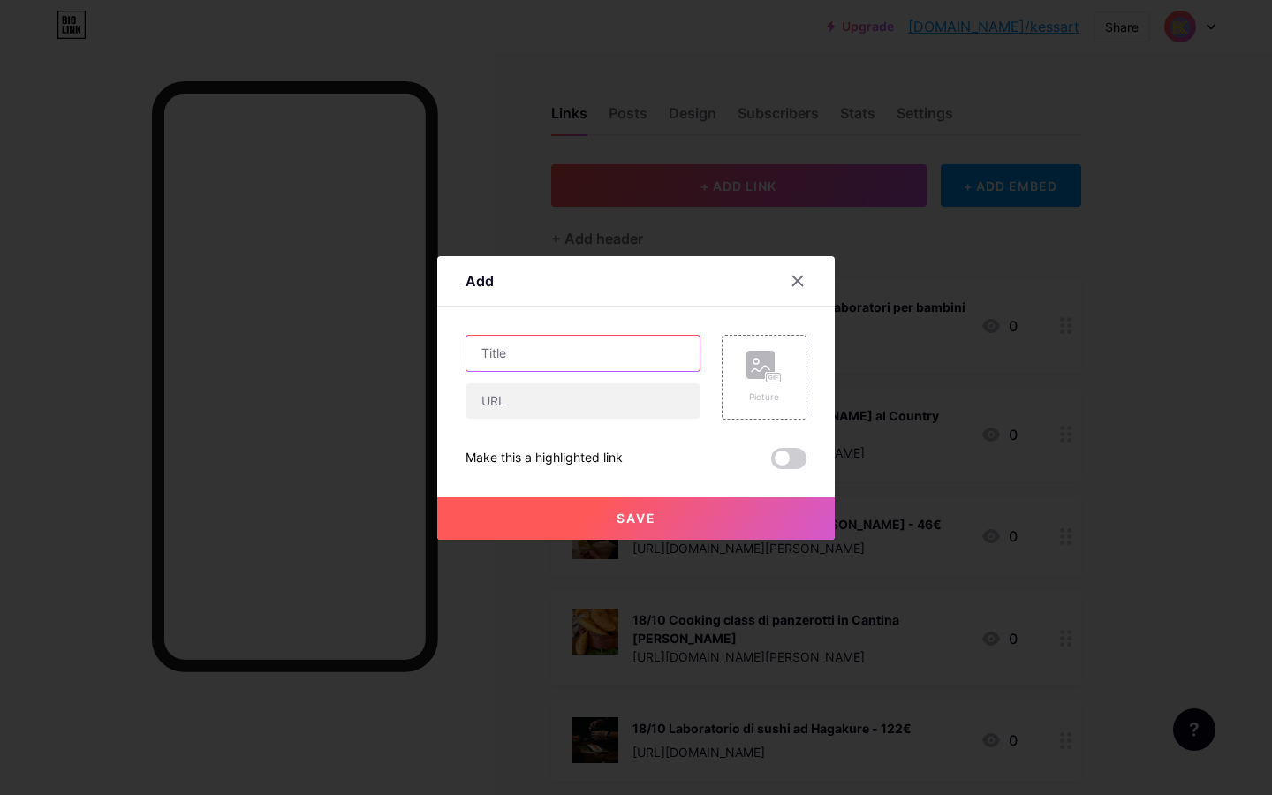
click at [549, 362] on input "text" at bounding box center [583, 353] width 233 height 35
type input "19/10 Degustazione di sushi e raccolta delle olive - 80€"
click at [504, 391] on input "text" at bounding box center [583, 401] width 233 height 35
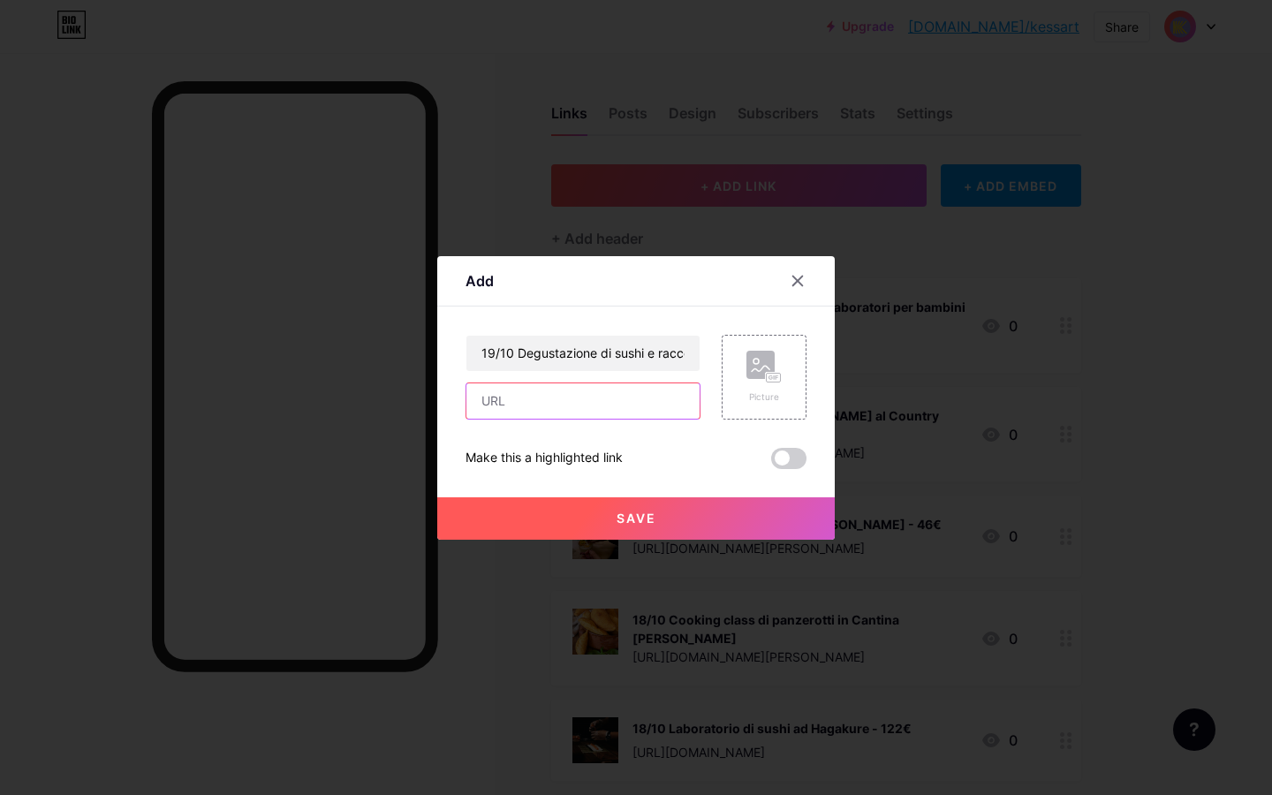
click at [527, 403] on input "text" at bounding box center [583, 401] width 233 height 35
paste input "[URL][DOMAIN_NAME]"
type input "[URL][DOMAIN_NAME]"
click at [757, 382] on icon at bounding box center [764, 367] width 35 height 33
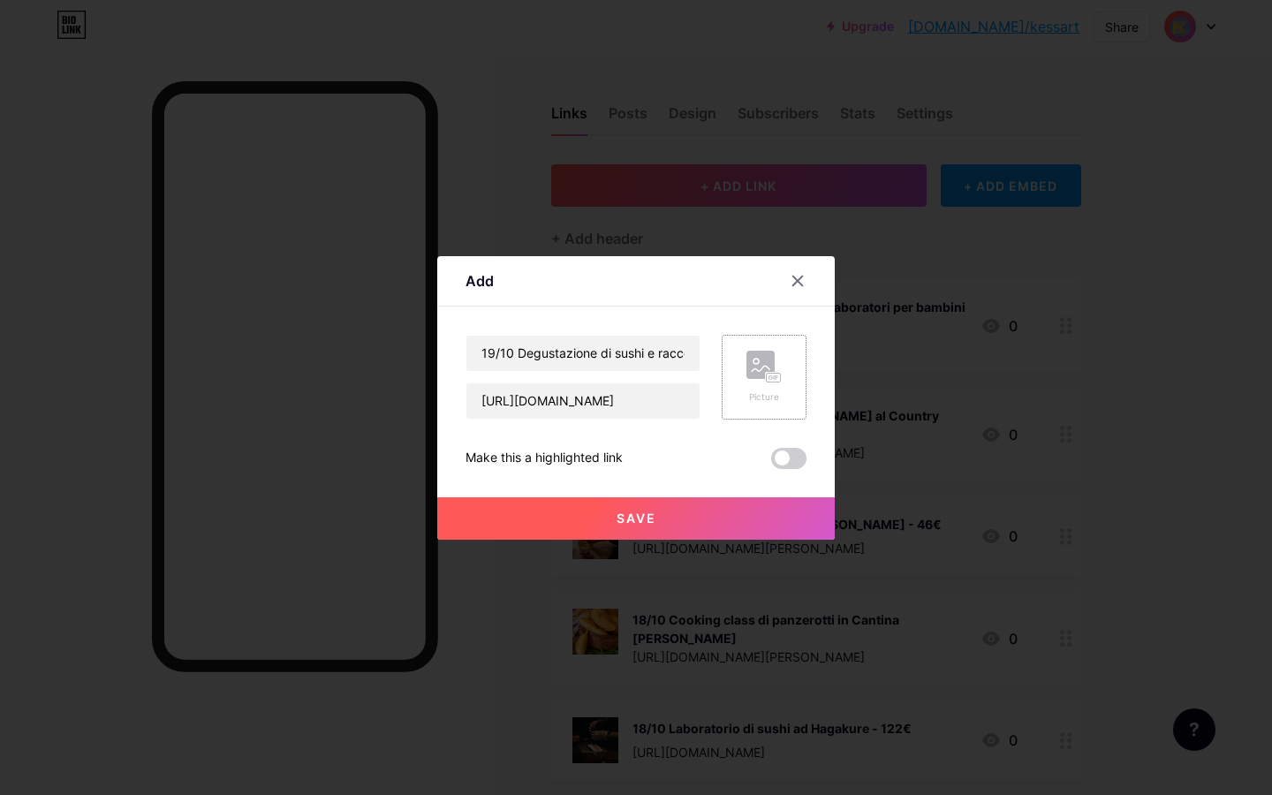
scroll to position [0, 0]
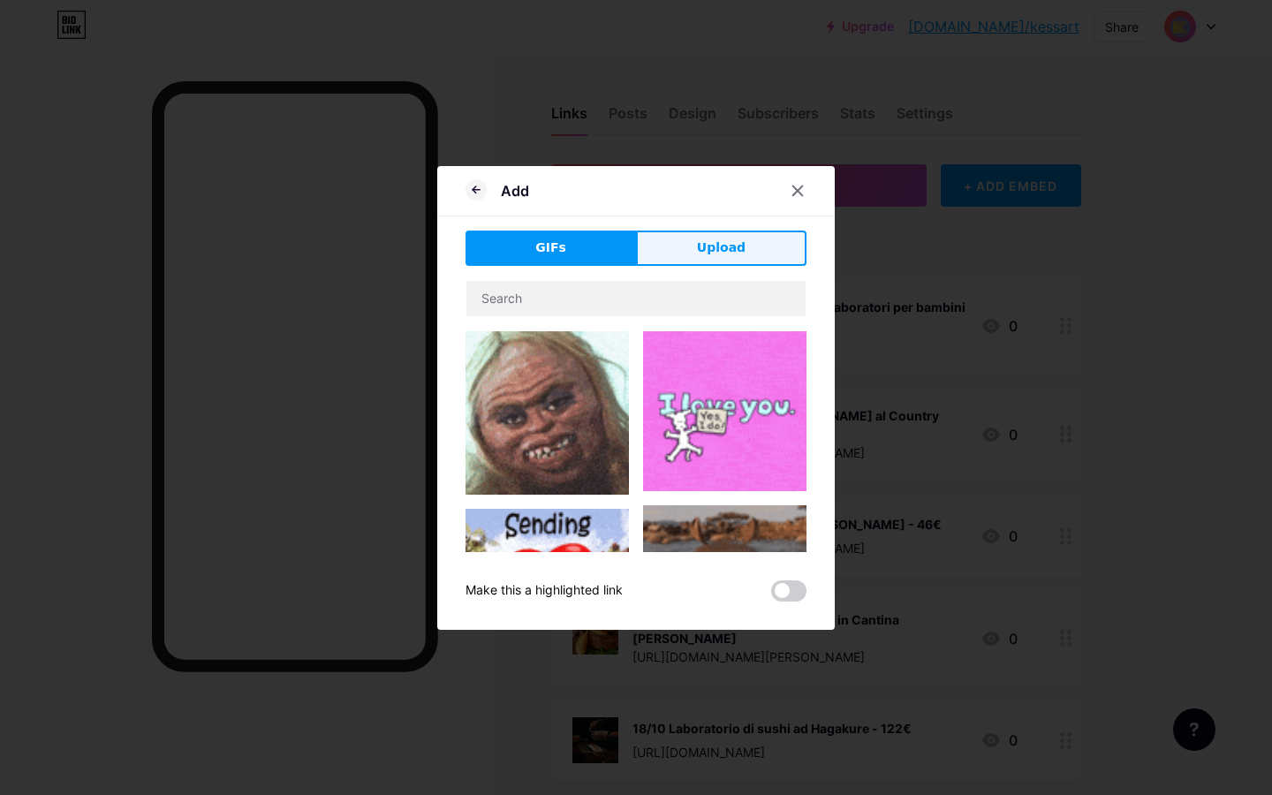
click at [701, 233] on button "Upload" at bounding box center [721, 248] width 171 height 35
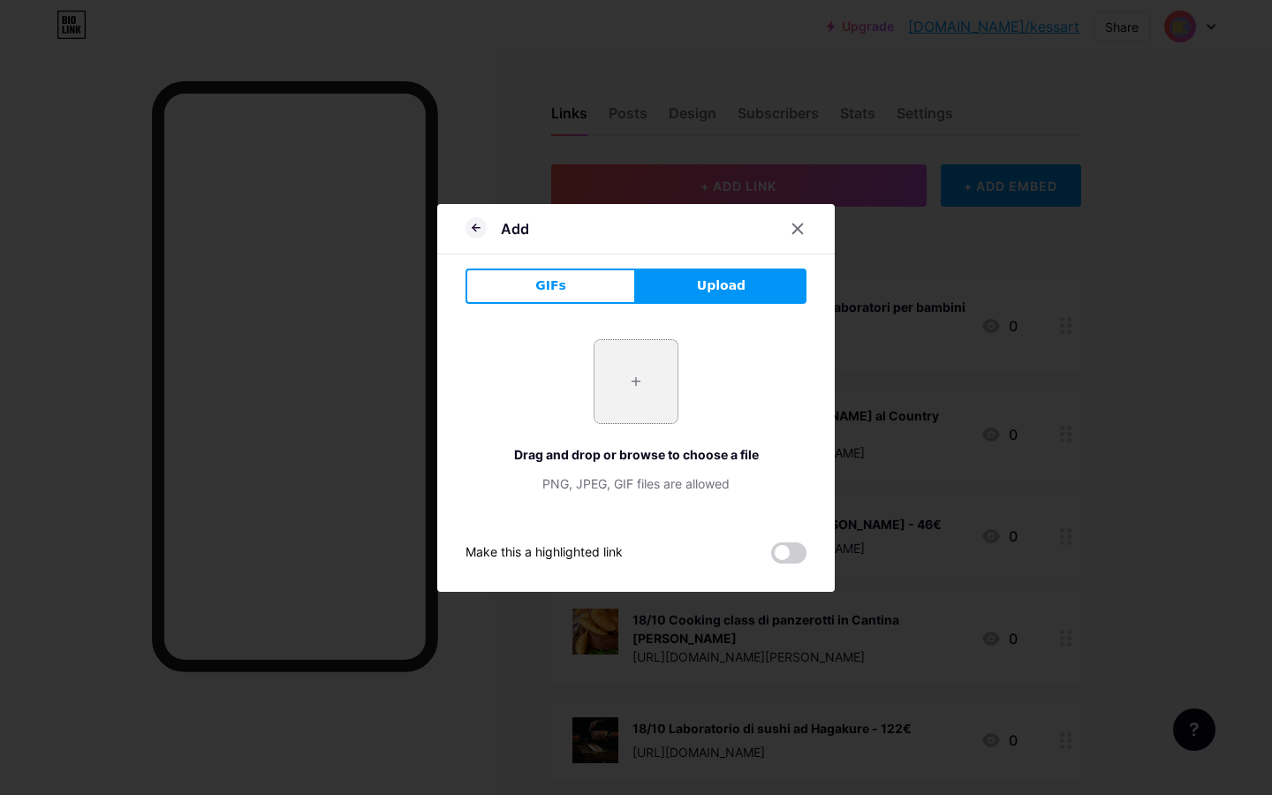
click at [636, 367] on input "file" at bounding box center [636, 381] width 83 height 83
type input "C:\fakepath\unnamed.webp"
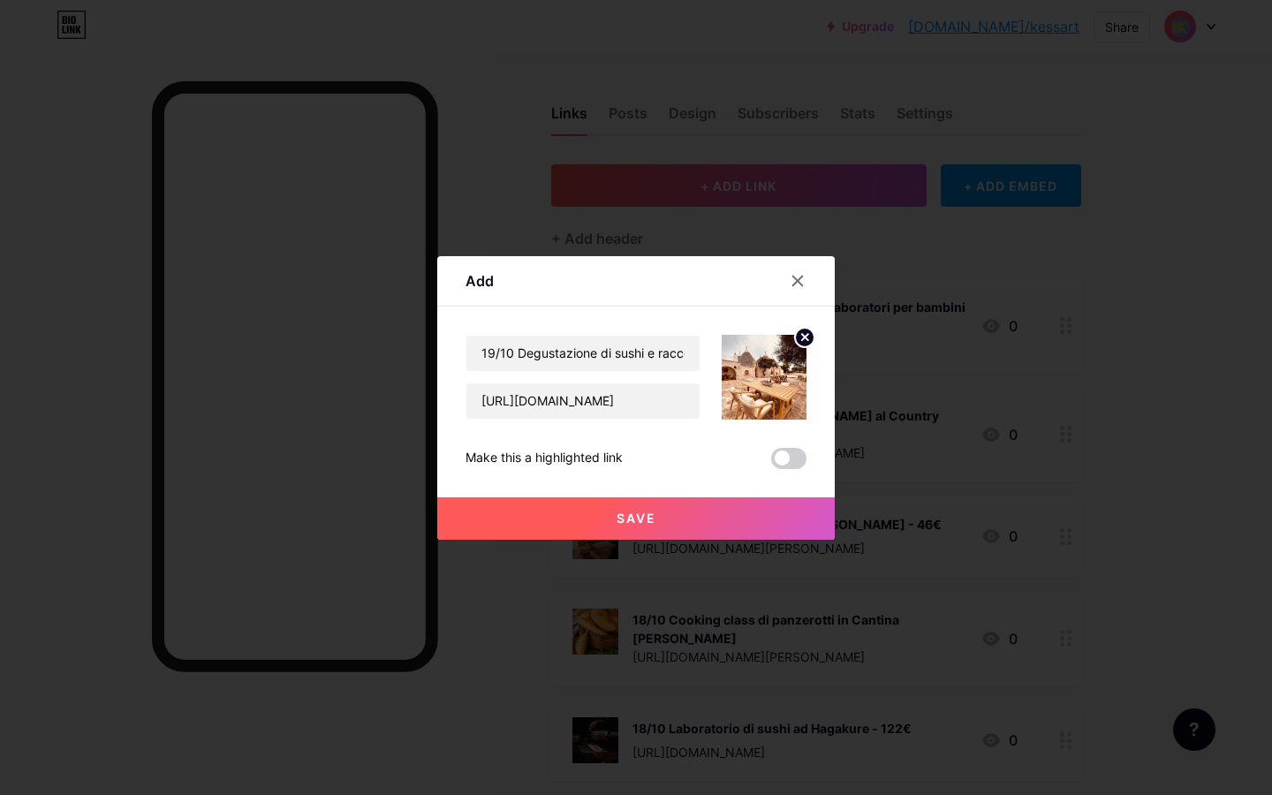
click at [658, 525] on button "Save" at bounding box center [636, 519] width 398 height 42
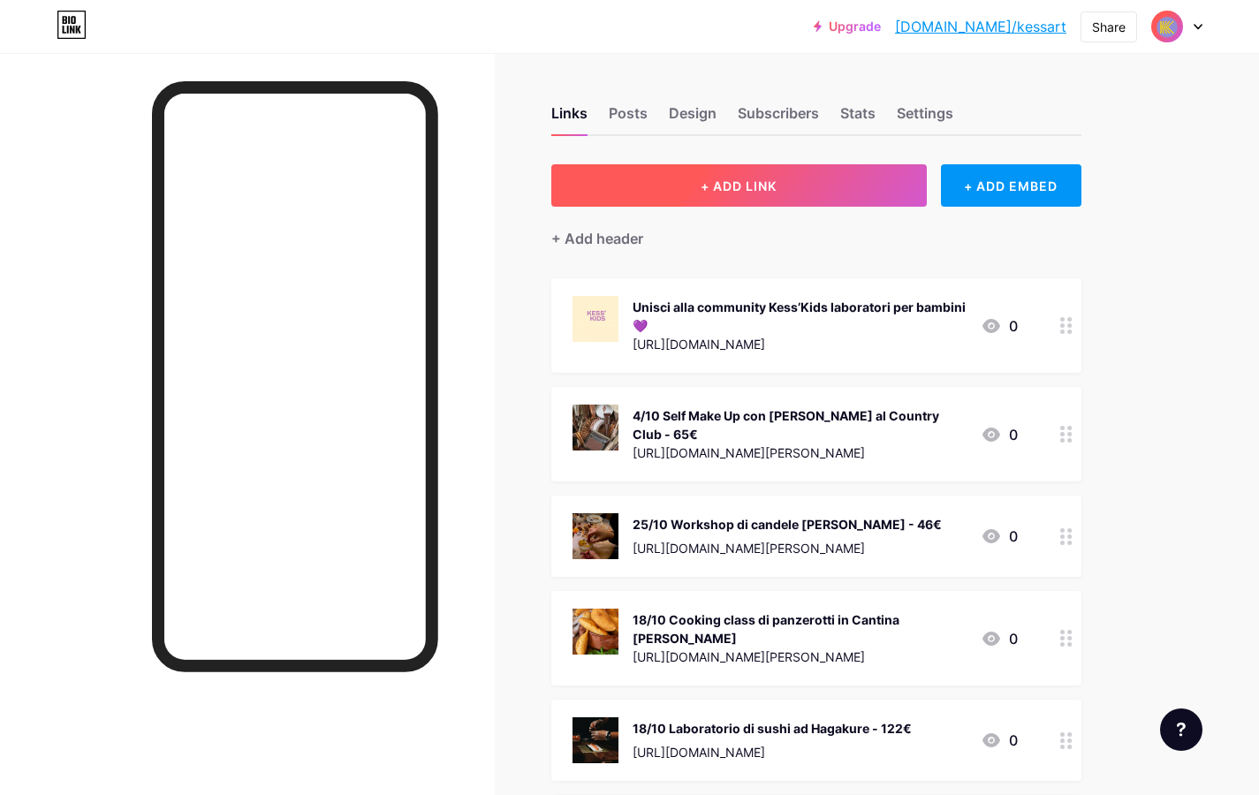
click at [748, 191] on span "+ ADD LINK" at bounding box center [739, 186] width 76 height 15
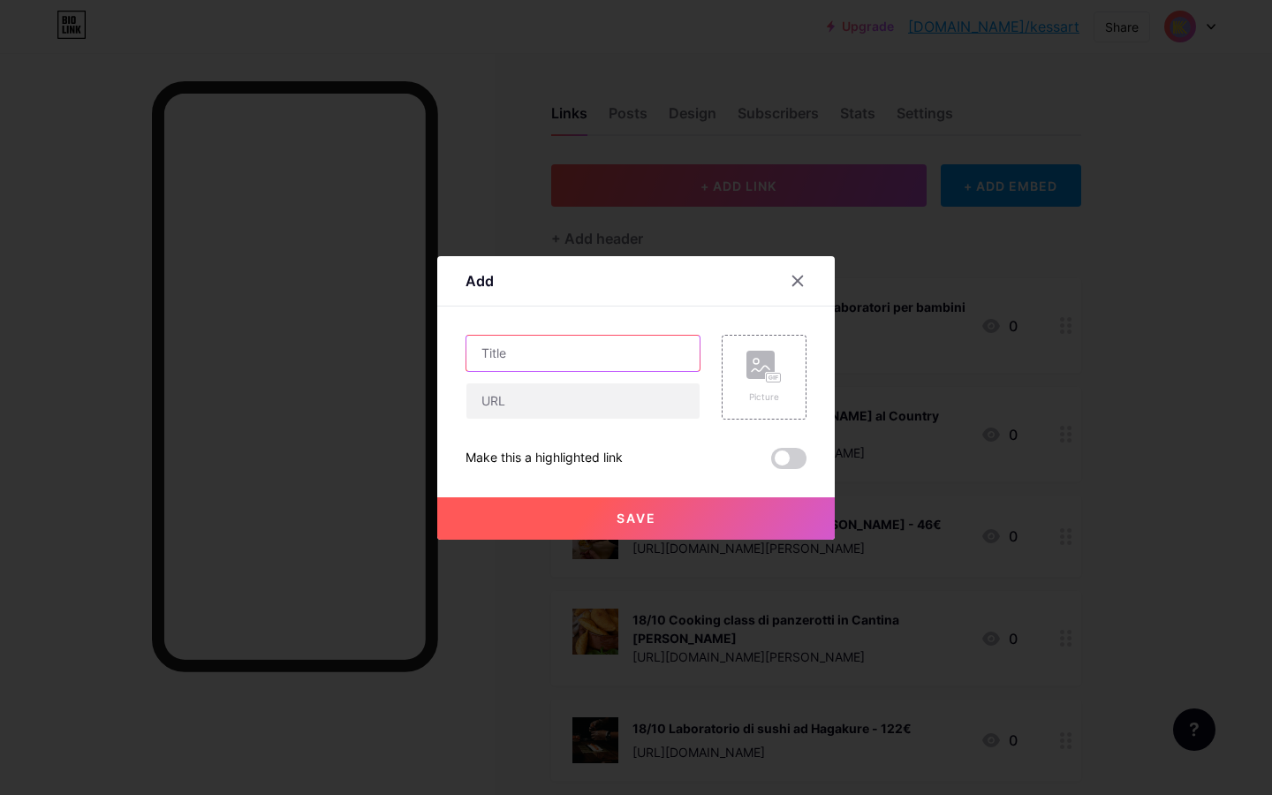
click at [551, 353] on input "text" at bounding box center [583, 353] width 233 height 35
type input "19/10 Insegna luminosa ad Hagakure - 140€"
click at [533, 398] on input "text" at bounding box center [583, 401] width 233 height 35
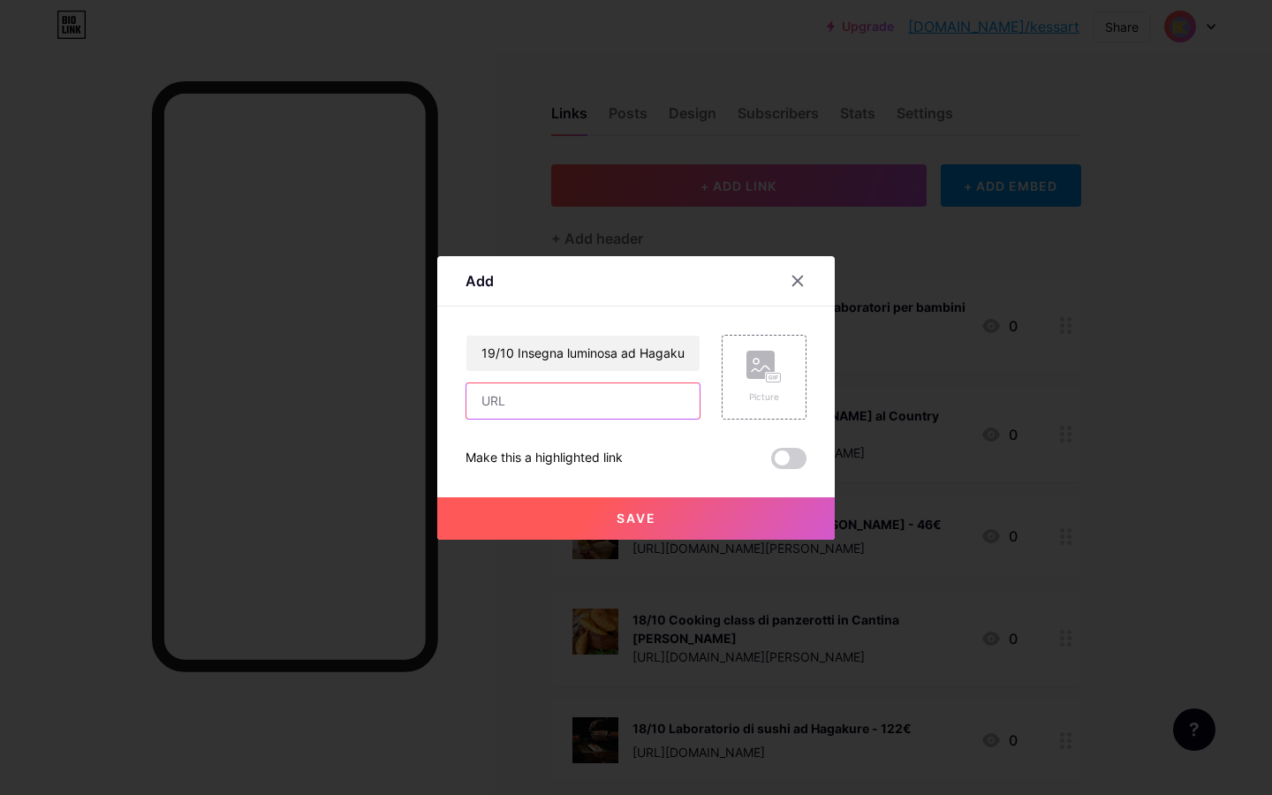
click at [522, 401] on input "text" at bounding box center [583, 401] width 233 height 35
paste input "[URL][DOMAIN_NAME]"
type input "[URL][DOMAIN_NAME]"
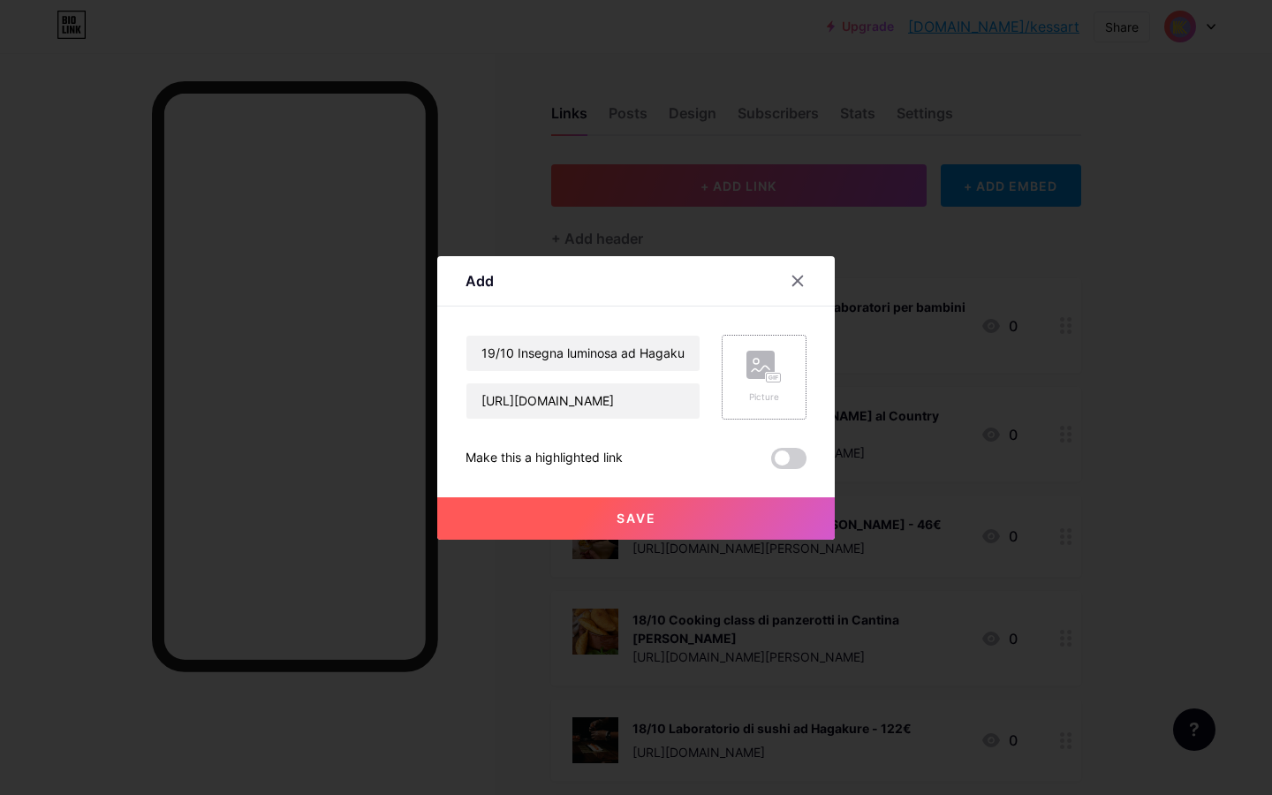
click at [748, 378] on icon at bounding box center [764, 367] width 35 height 33
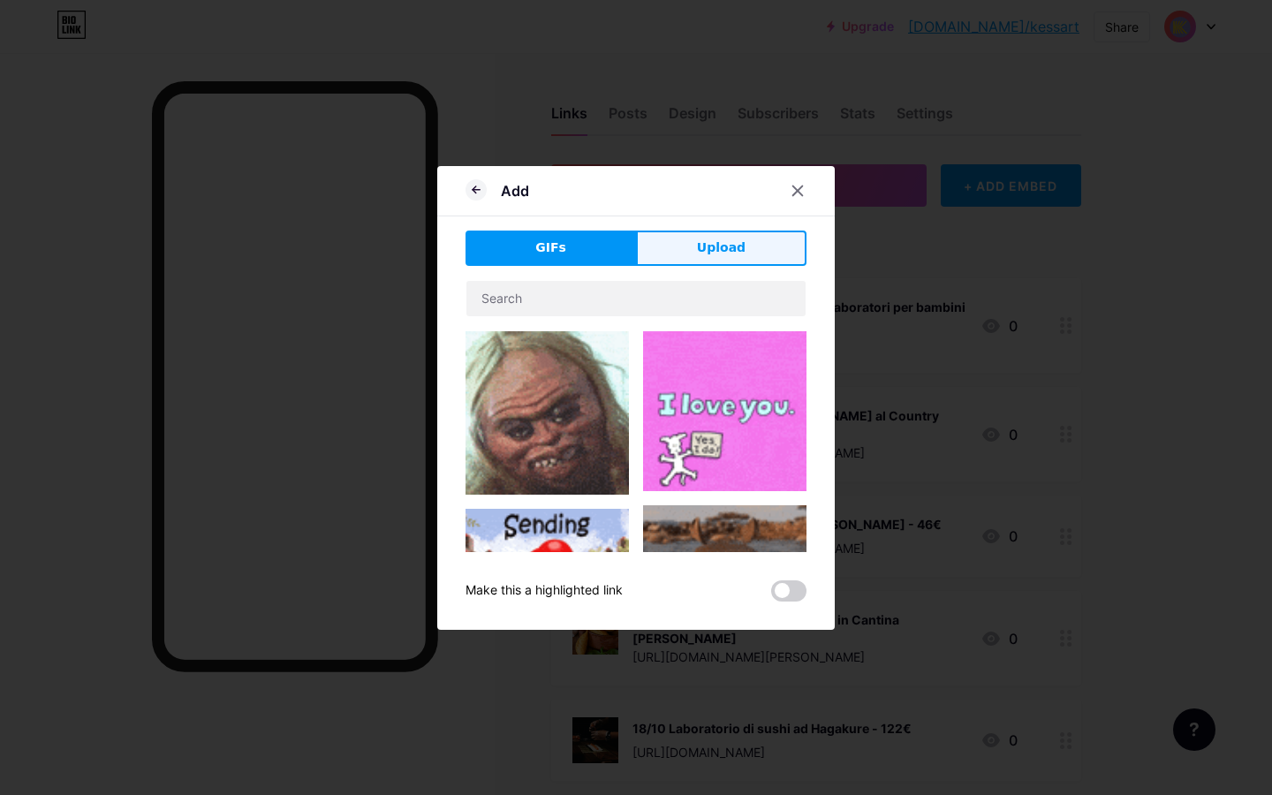
click at [695, 236] on button "Upload" at bounding box center [721, 248] width 171 height 35
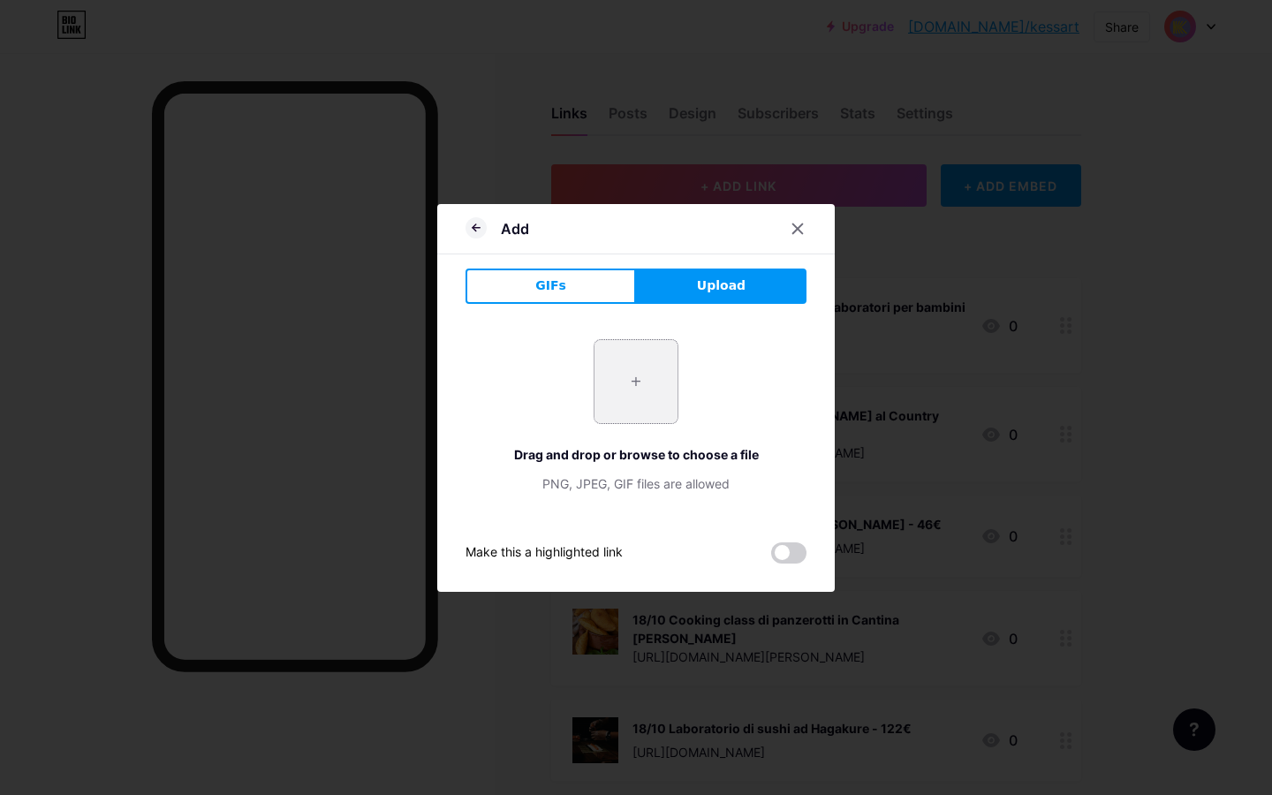
click at [657, 369] on input "file" at bounding box center [636, 381] width 83 height 83
type input "C:\fakepath\IMG_5612.jpg"
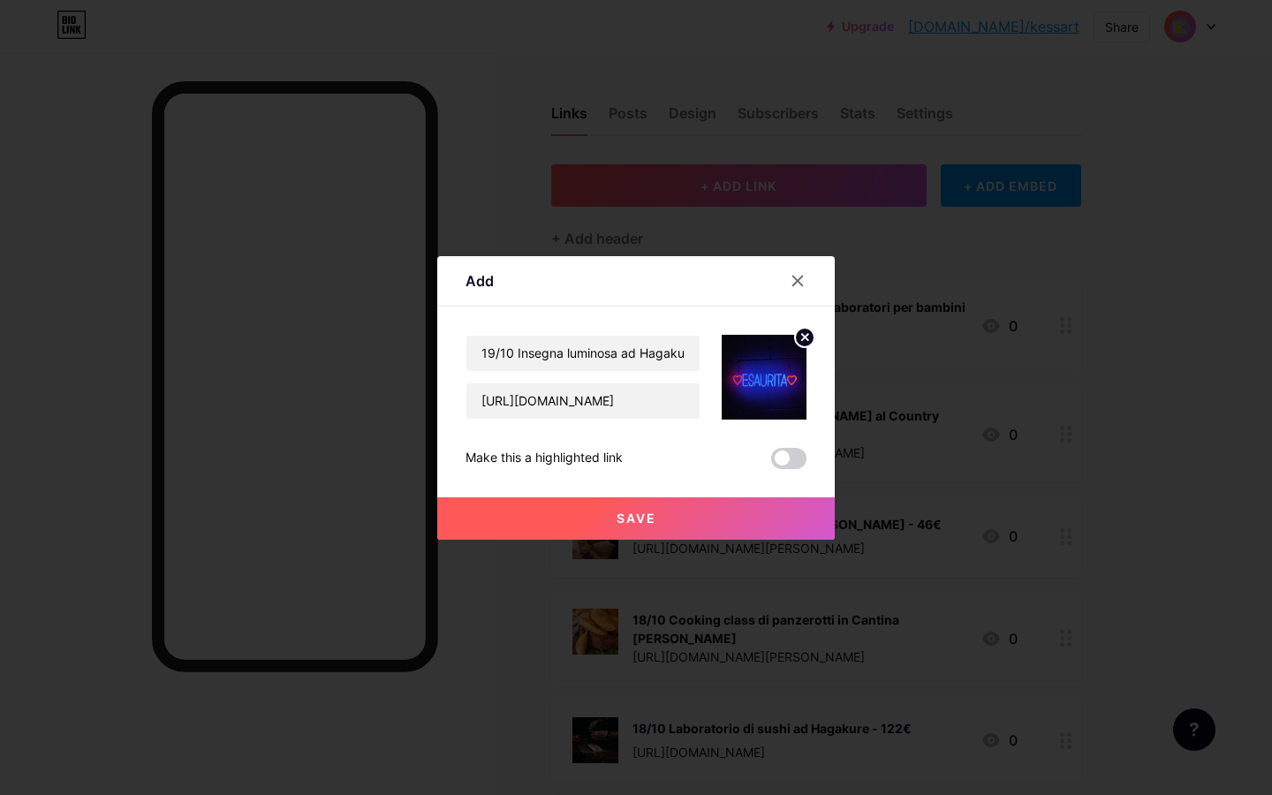
click at [684, 508] on button "Save" at bounding box center [636, 519] width 398 height 42
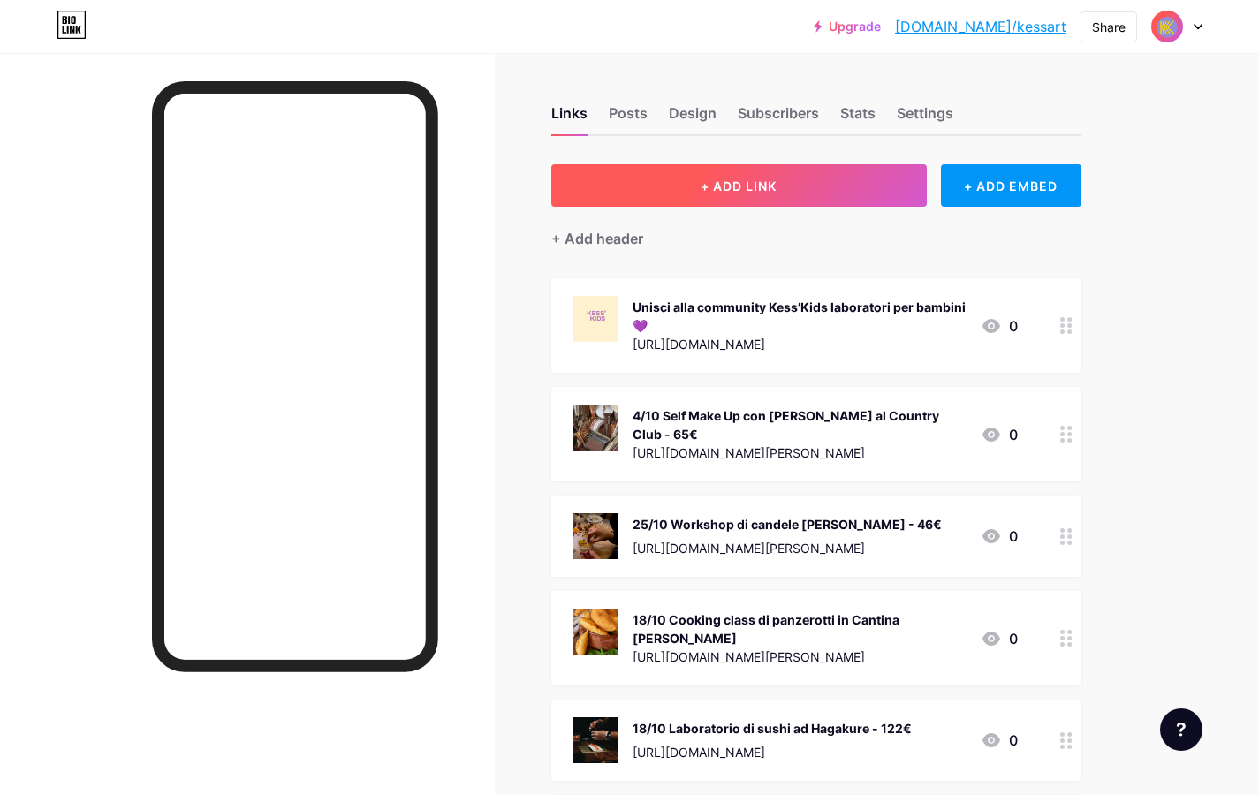
click at [741, 194] on button "+ ADD LINK" at bounding box center [739, 185] width 376 height 42
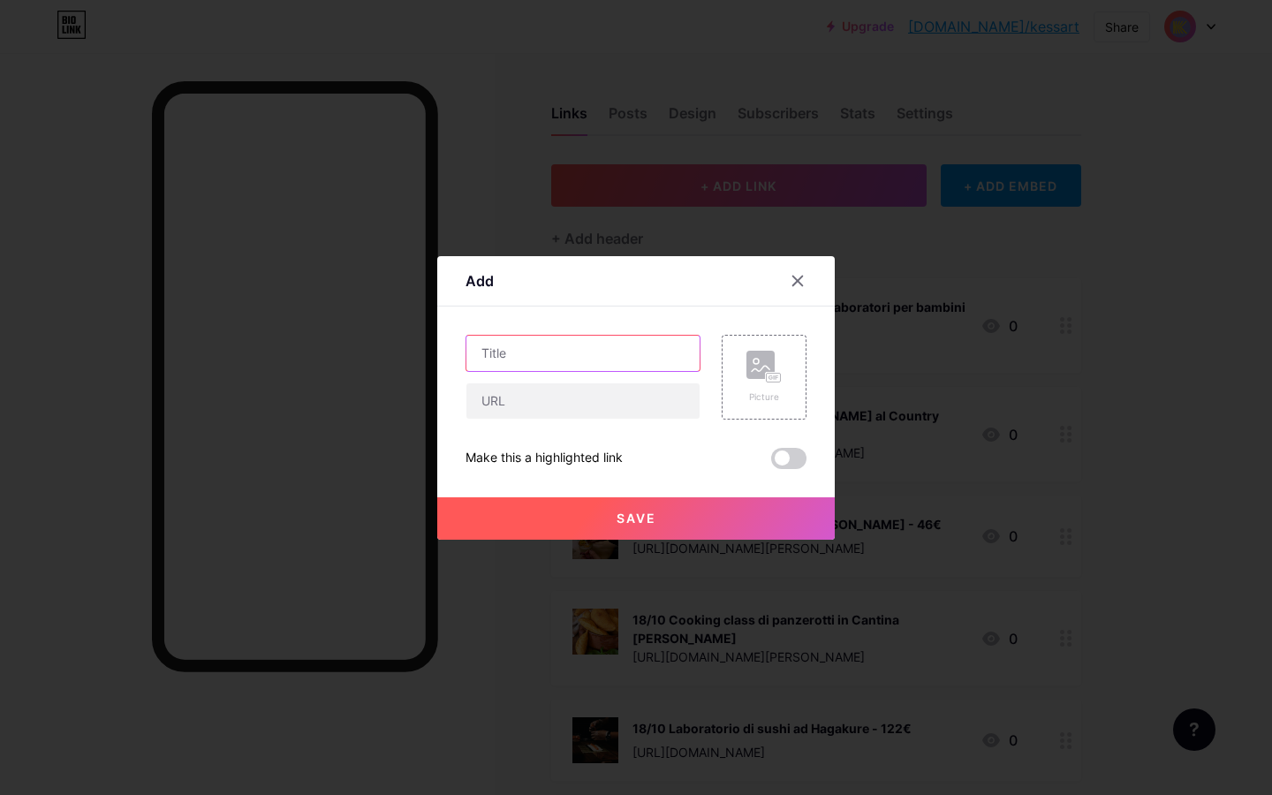
click at [606, 351] on input "text" at bounding box center [583, 353] width 233 height 35
type input "11/10 Uncinetto [PERSON_NAME] - 46€"
click at [524, 402] on input "text" at bounding box center [583, 401] width 233 height 35
click at [503, 399] on input "text" at bounding box center [583, 401] width 233 height 35
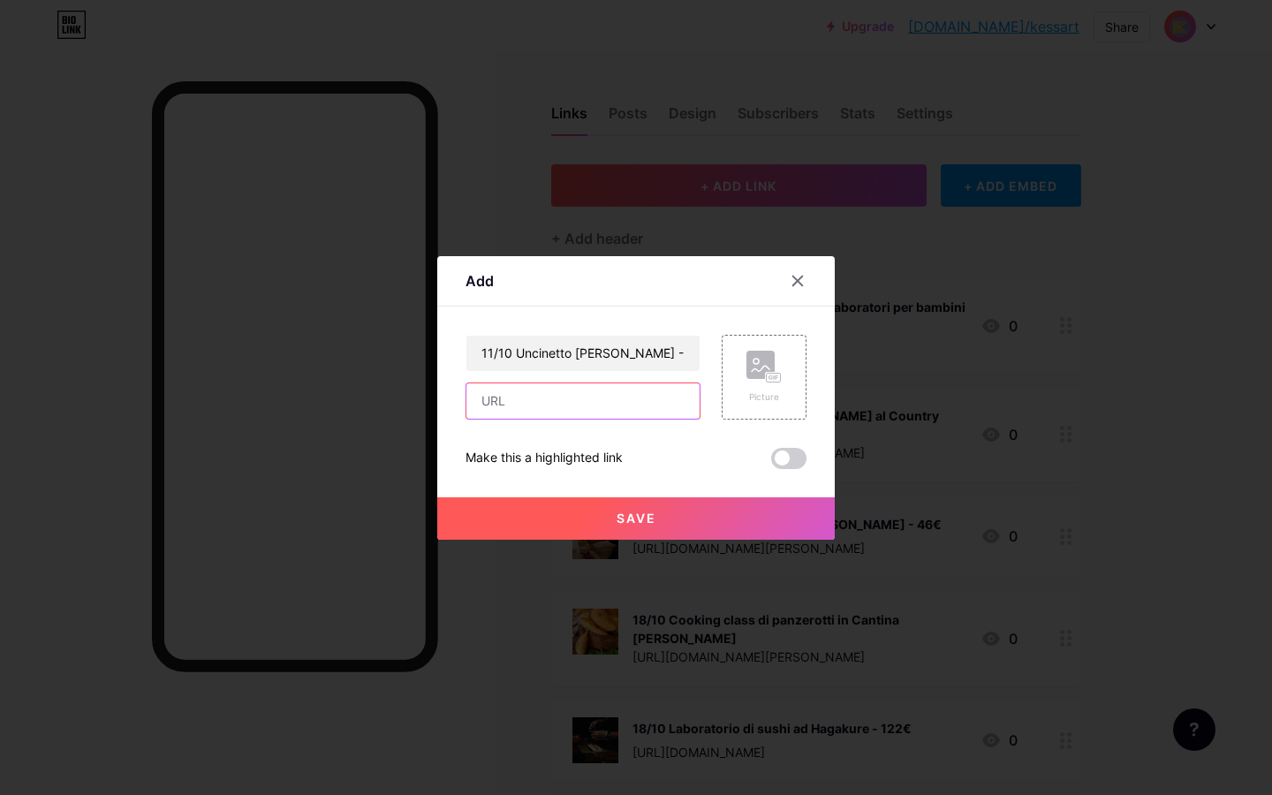
click at [510, 406] on input "text" at bounding box center [583, 401] width 233 height 35
click at [606, 407] on input "text" at bounding box center [583, 401] width 233 height 35
paste input "[URL][DOMAIN_NAME][PERSON_NAME]"
type input "[URL][DOMAIN_NAME][PERSON_NAME]"
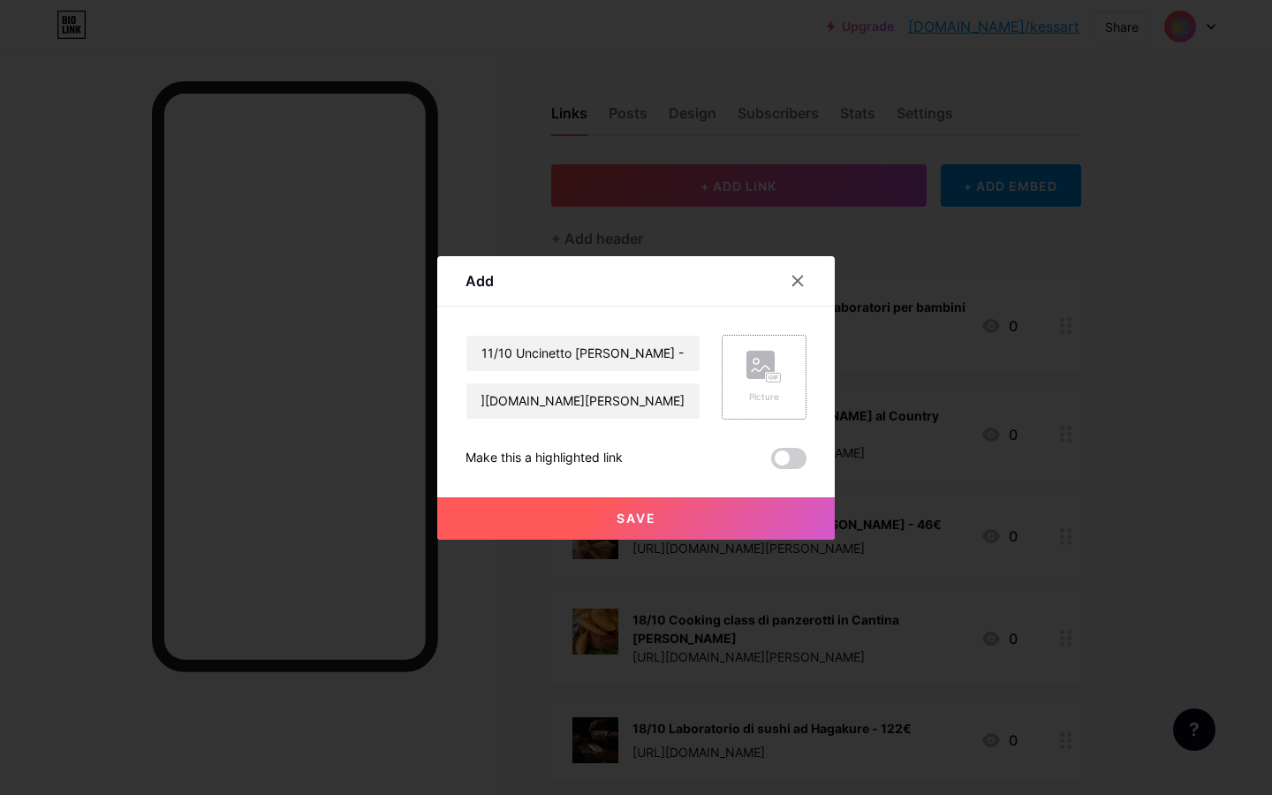
scroll to position [0, 0]
click at [772, 360] on rect at bounding box center [761, 365] width 28 height 28
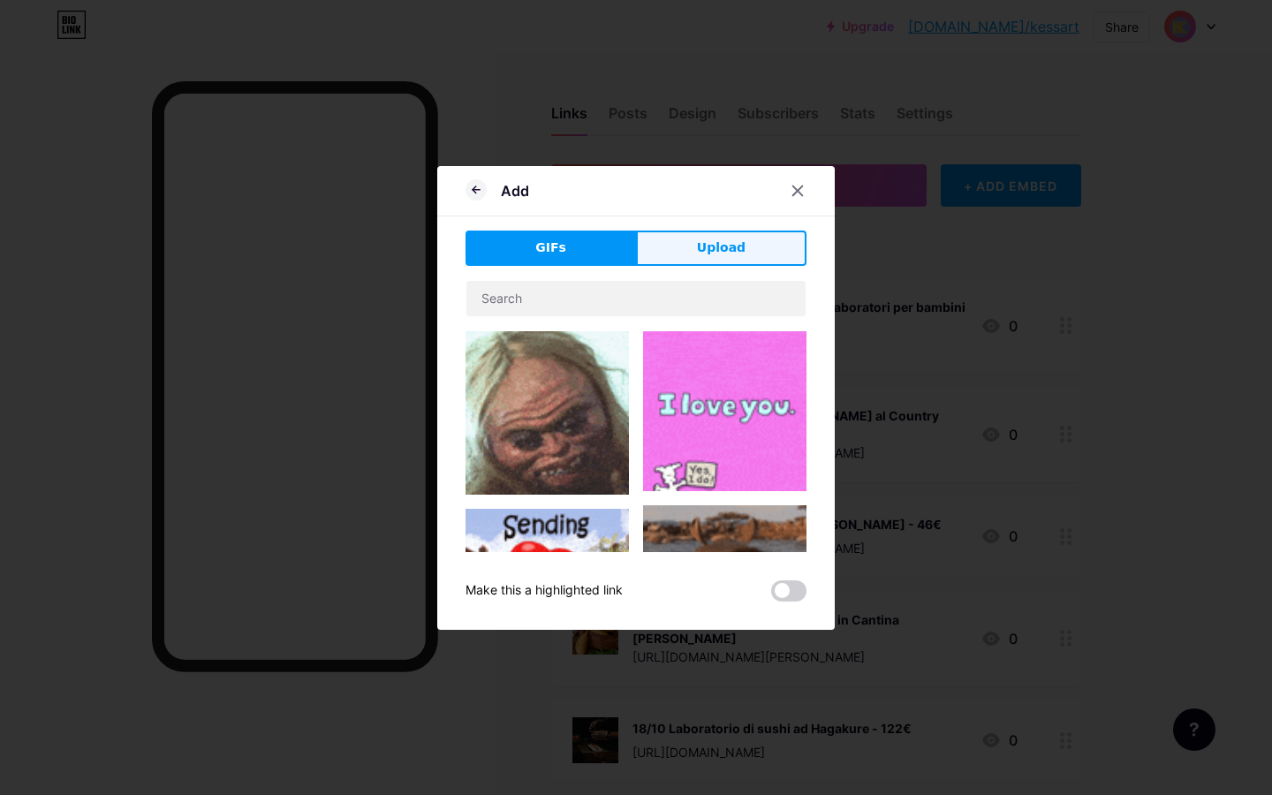
click at [757, 255] on button "Upload" at bounding box center [721, 248] width 171 height 35
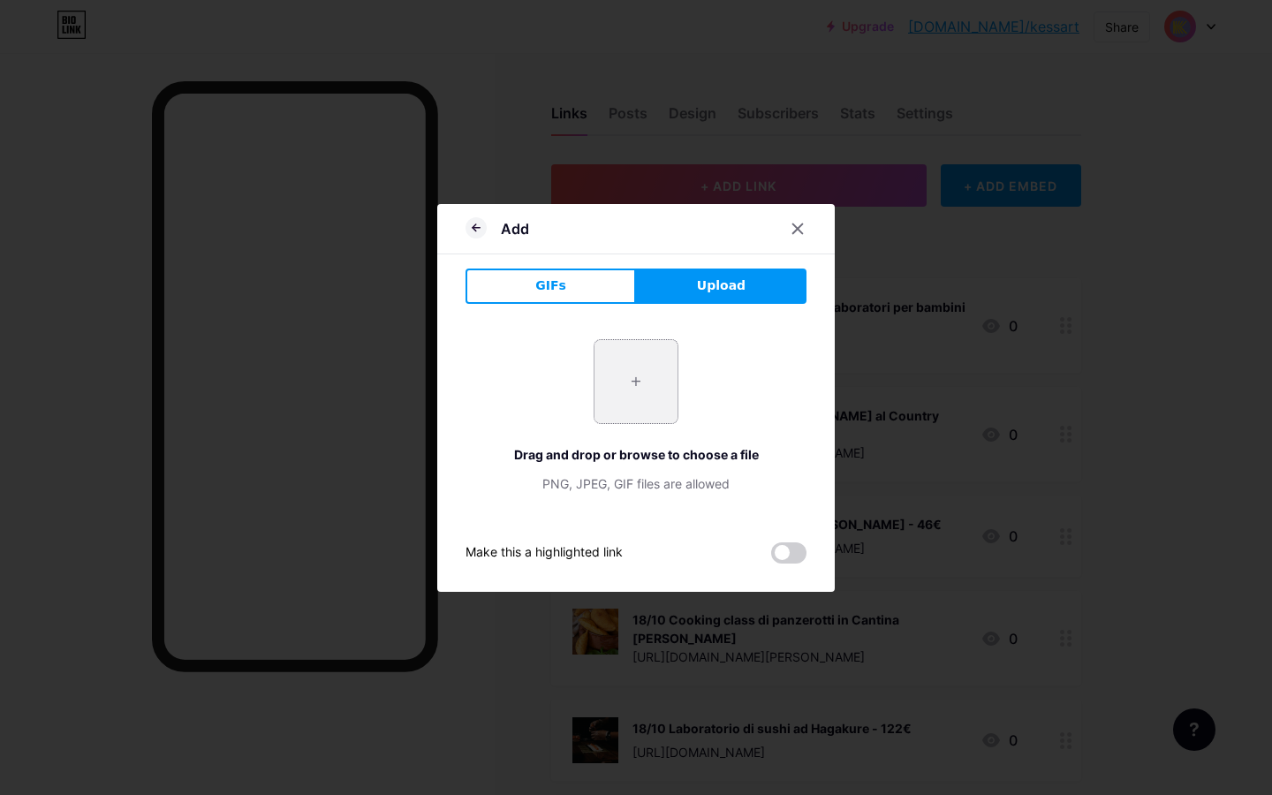
click at [655, 378] on input "file" at bounding box center [636, 381] width 83 height 83
type input "C:\fakepath\IMG_5613.jpg"
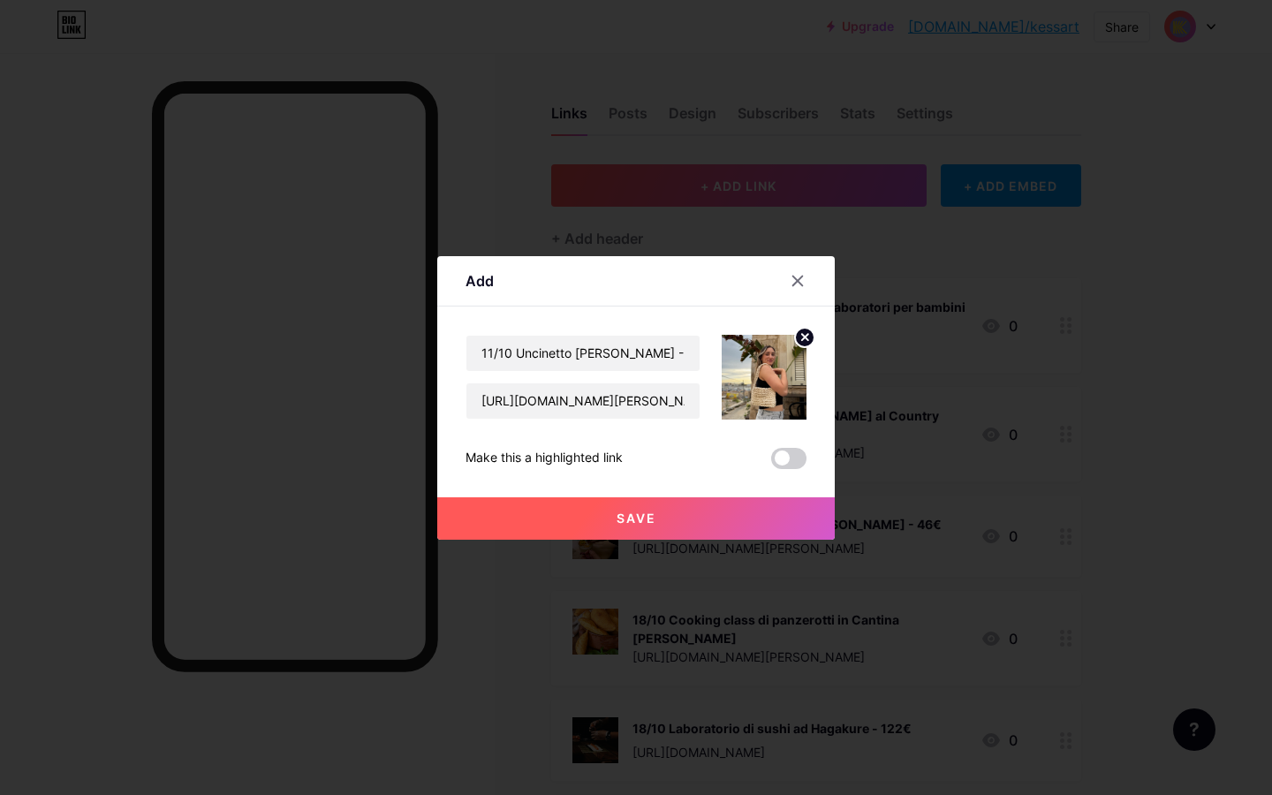
click at [651, 513] on span "Save" at bounding box center [637, 518] width 40 height 15
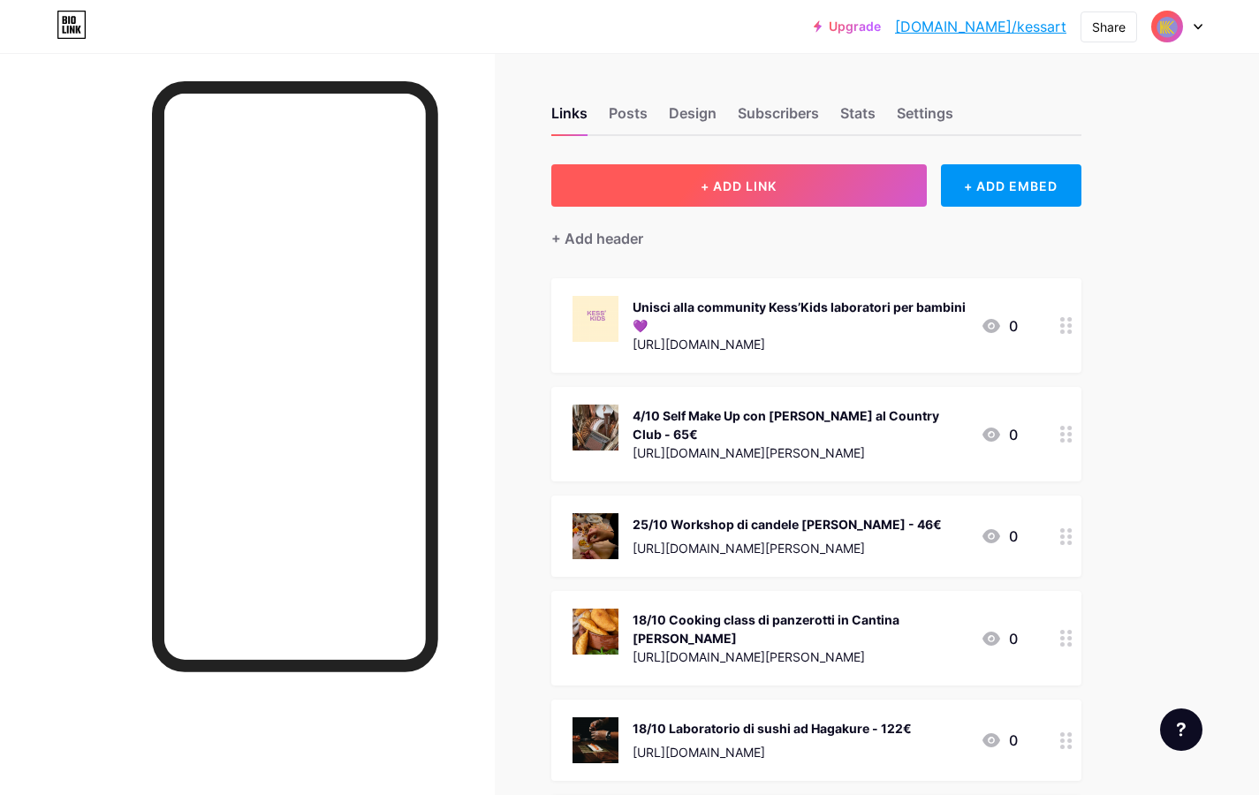
click at [773, 184] on span "+ ADD LINK" at bounding box center [739, 186] width 76 height 15
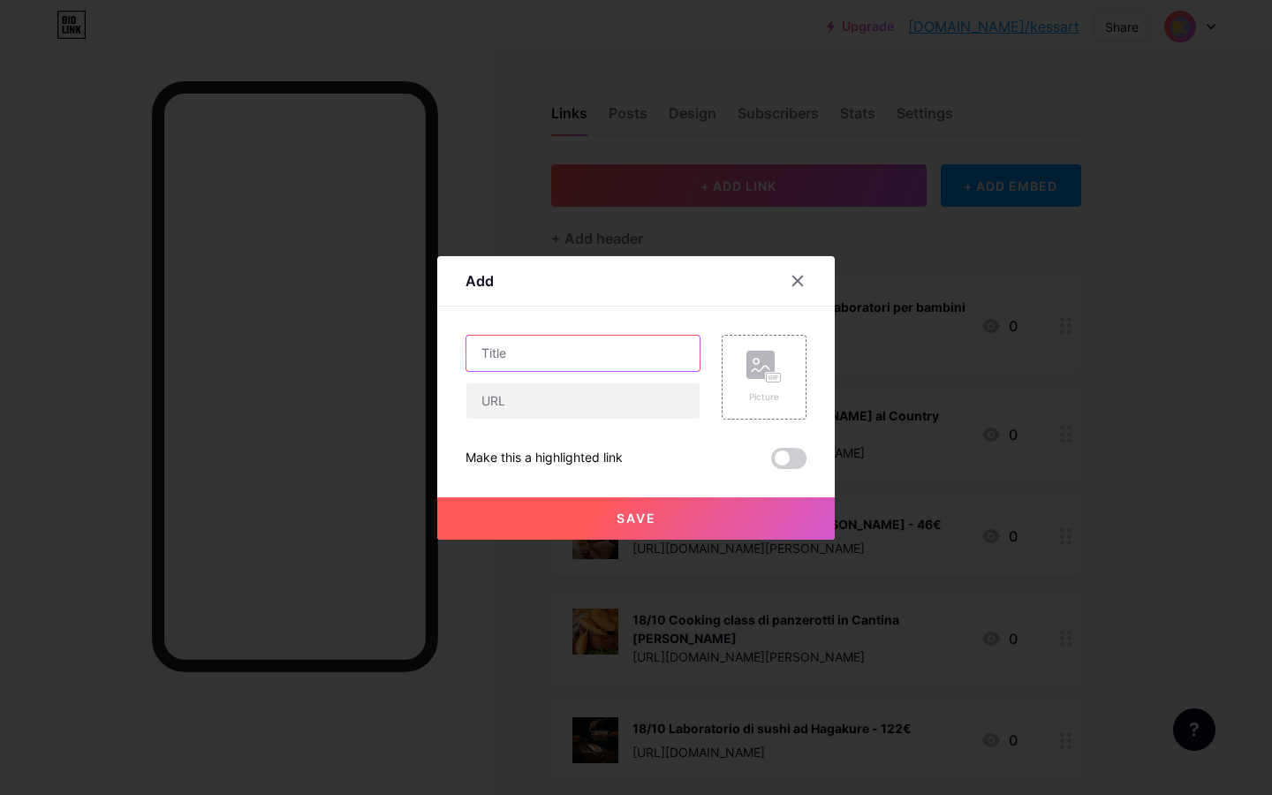
click at [586, 355] on input "text" at bounding box center [583, 353] width 233 height 35
type input "19/10 Ceramica da [PERSON_NAME] - 55€"
click at [632, 406] on input "text" at bounding box center [583, 401] width 233 height 35
click at [553, 399] on input "text" at bounding box center [583, 401] width 233 height 35
paste input "[URL][DOMAIN_NAME][PERSON_NAME]"
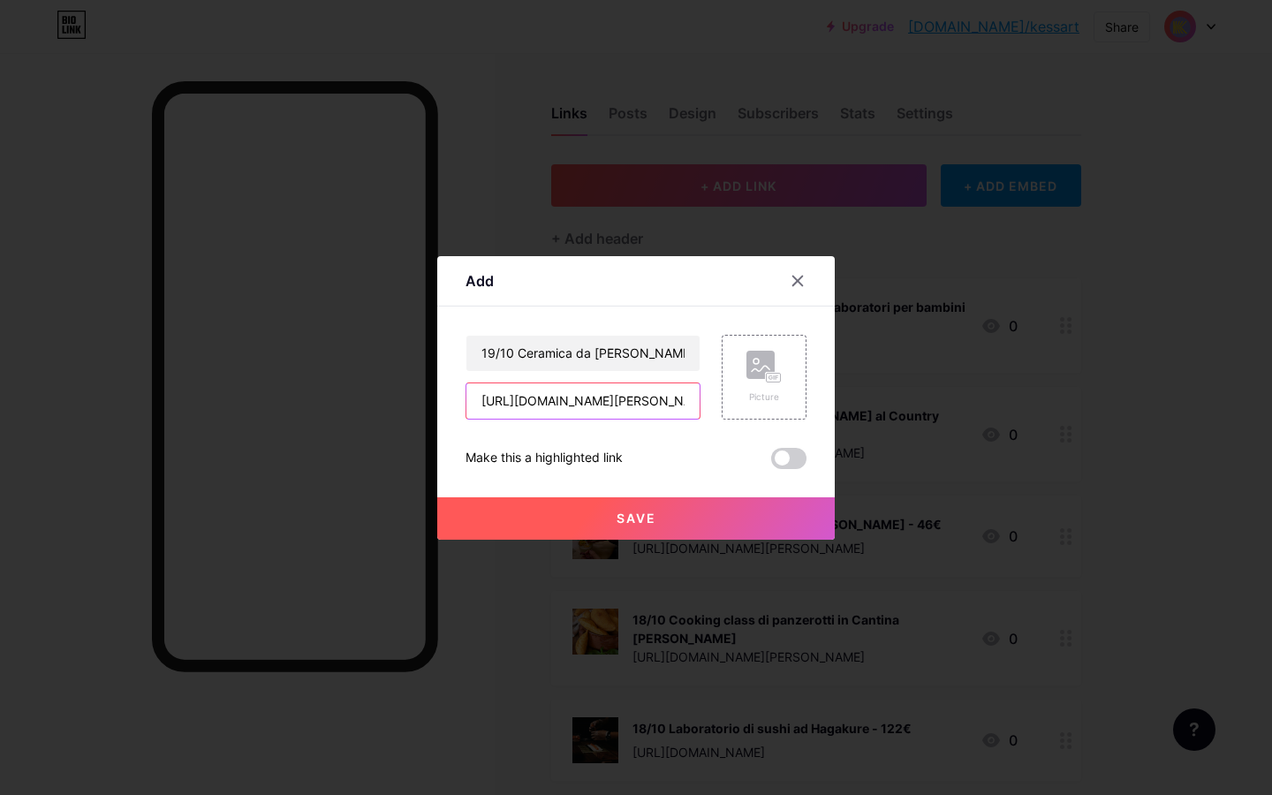
scroll to position [0, 110]
type input "[URL][DOMAIN_NAME][PERSON_NAME]"
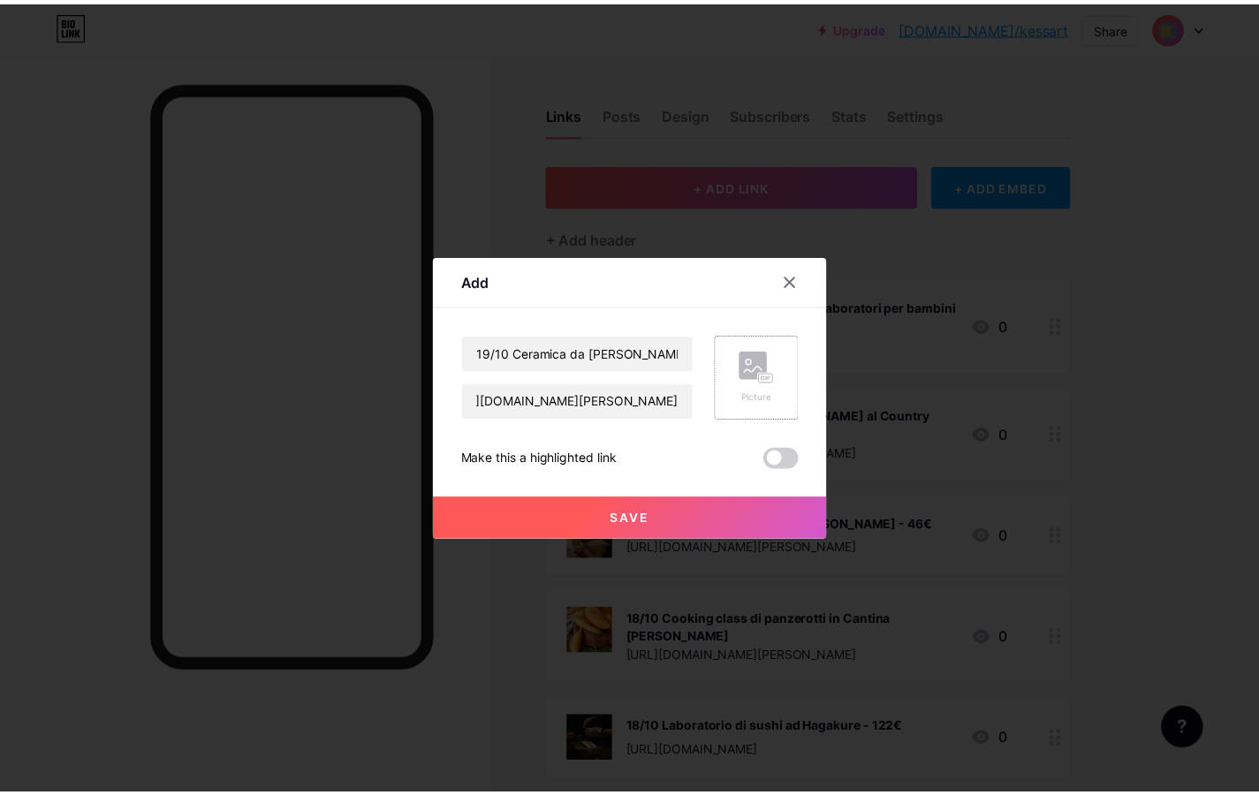
scroll to position [0, 0]
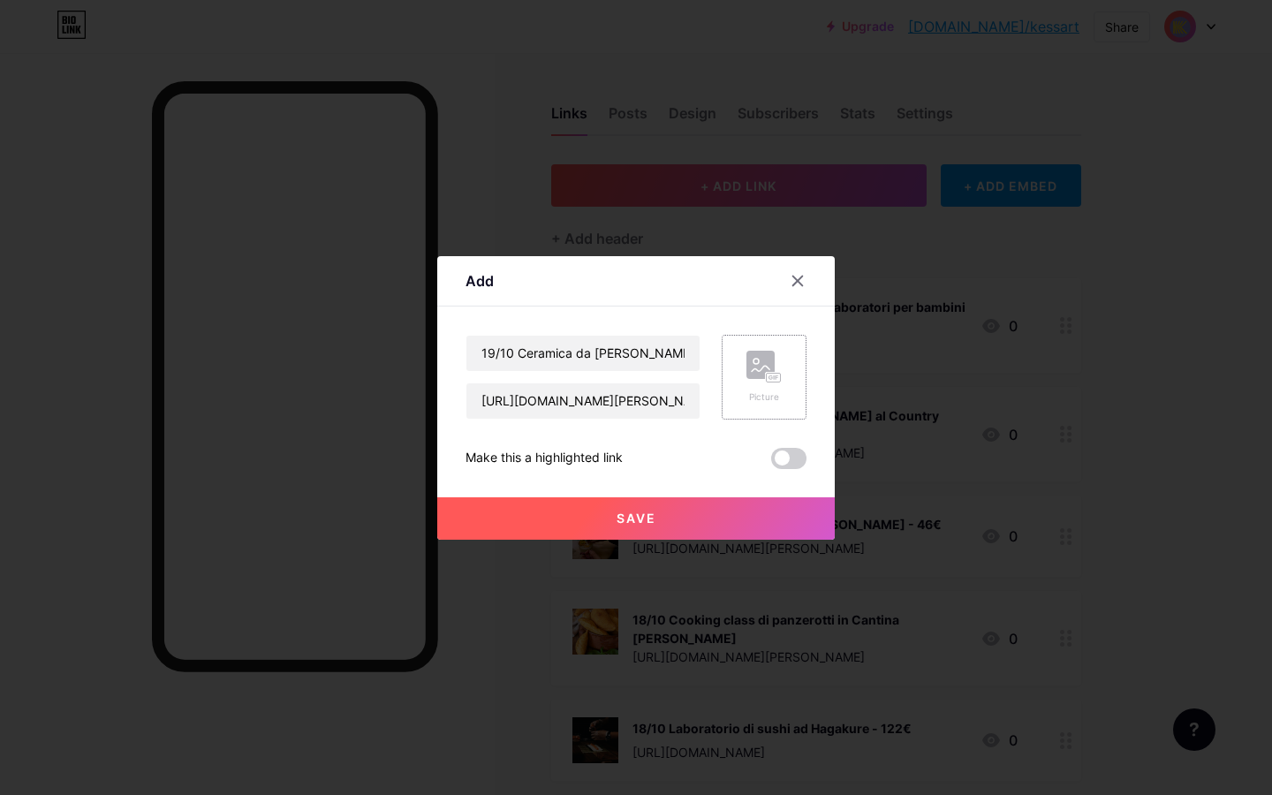
click at [770, 362] on rect at bounding box center [761, 365] width 28 height 28
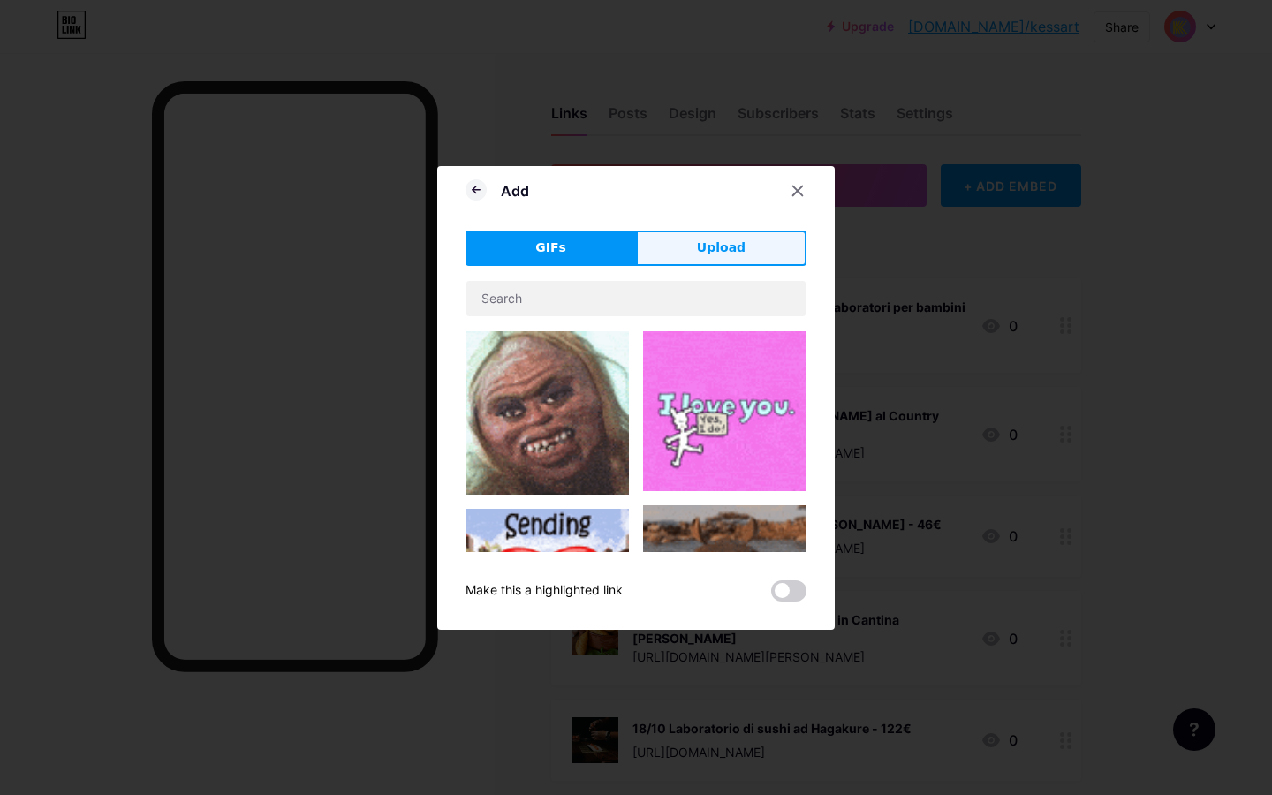
click at [704, 242] on span "Upload" at bounding box center [721, 248] width 49 height 19
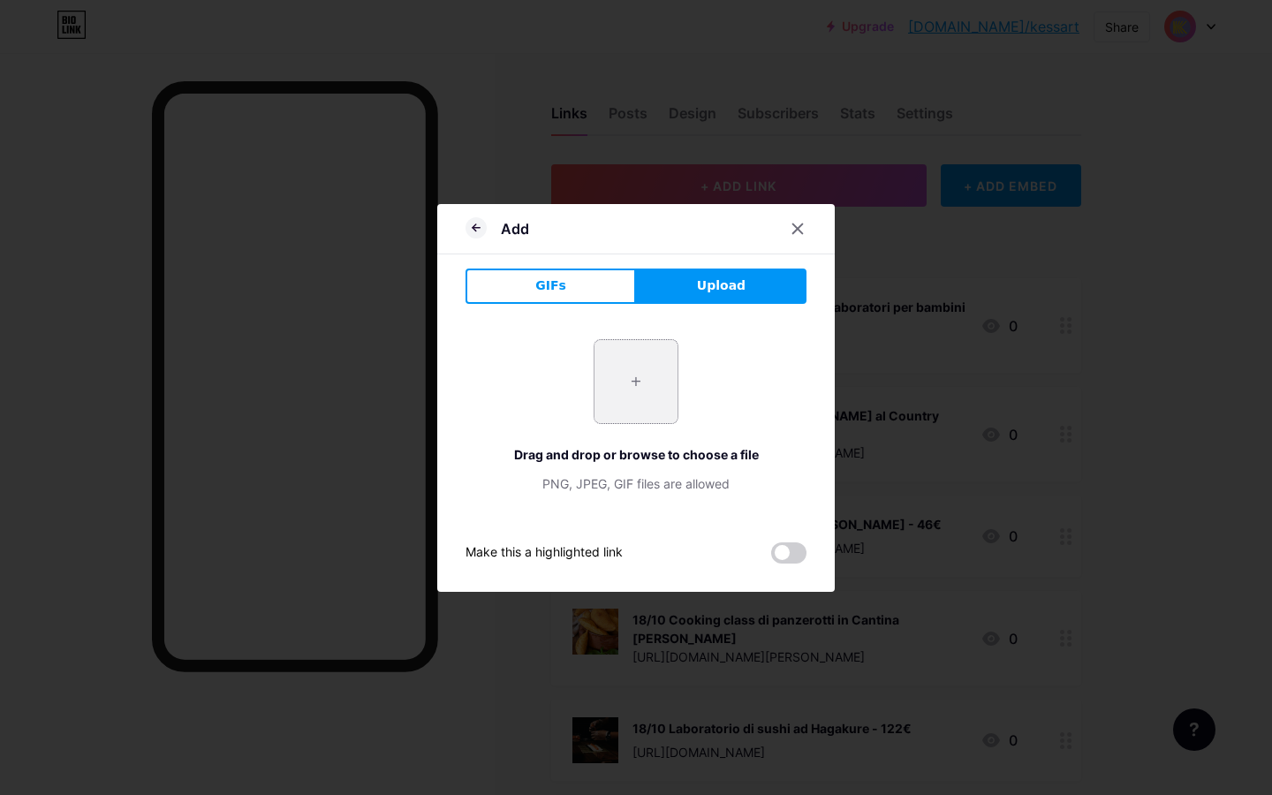
click at [650, 362] on input "file" at bounding box center [636, 381] width 83 height 83
type input "C:\fakepath\IMG_5614.jpg"
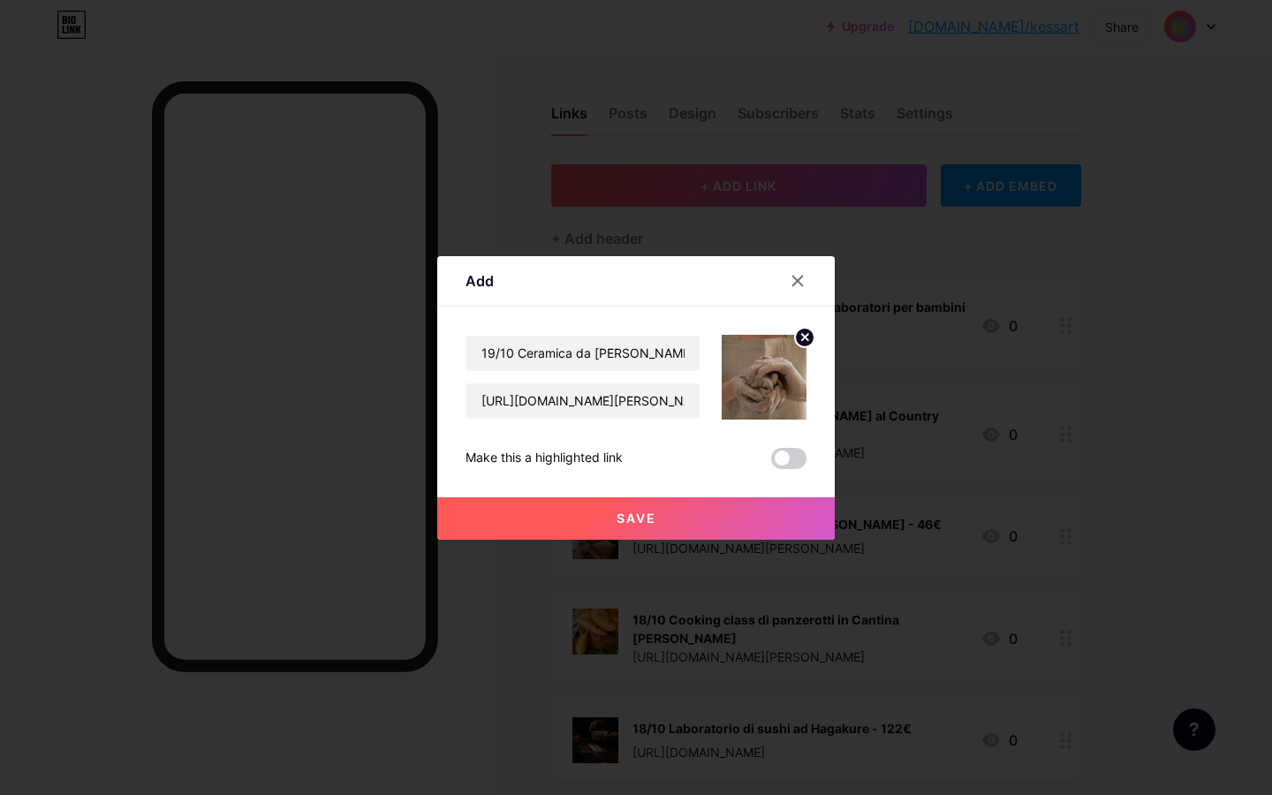
click at [653, 515] on span "Save" at bounding box center [637, 518] width 40 height 15
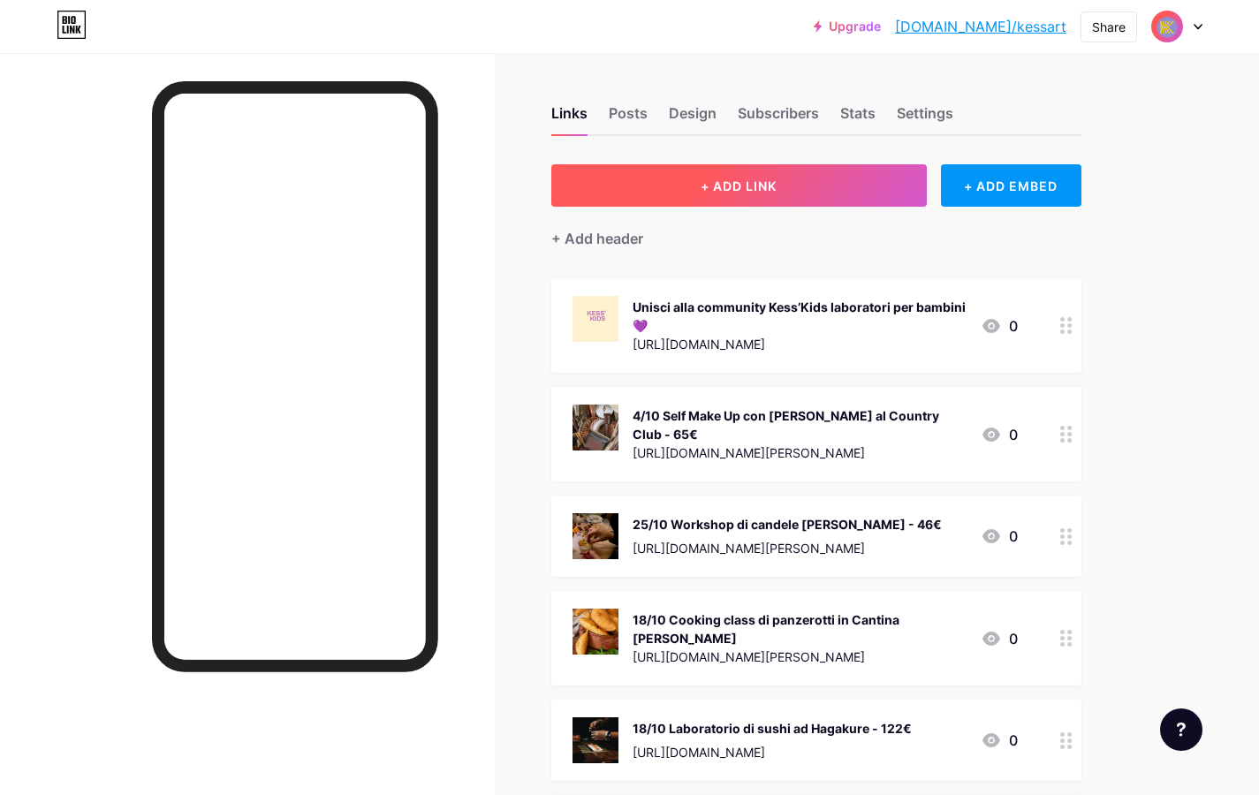
click at [791, 186] on button "+ ADD LINK" at bounding box center [739, 185] width 376 height 42
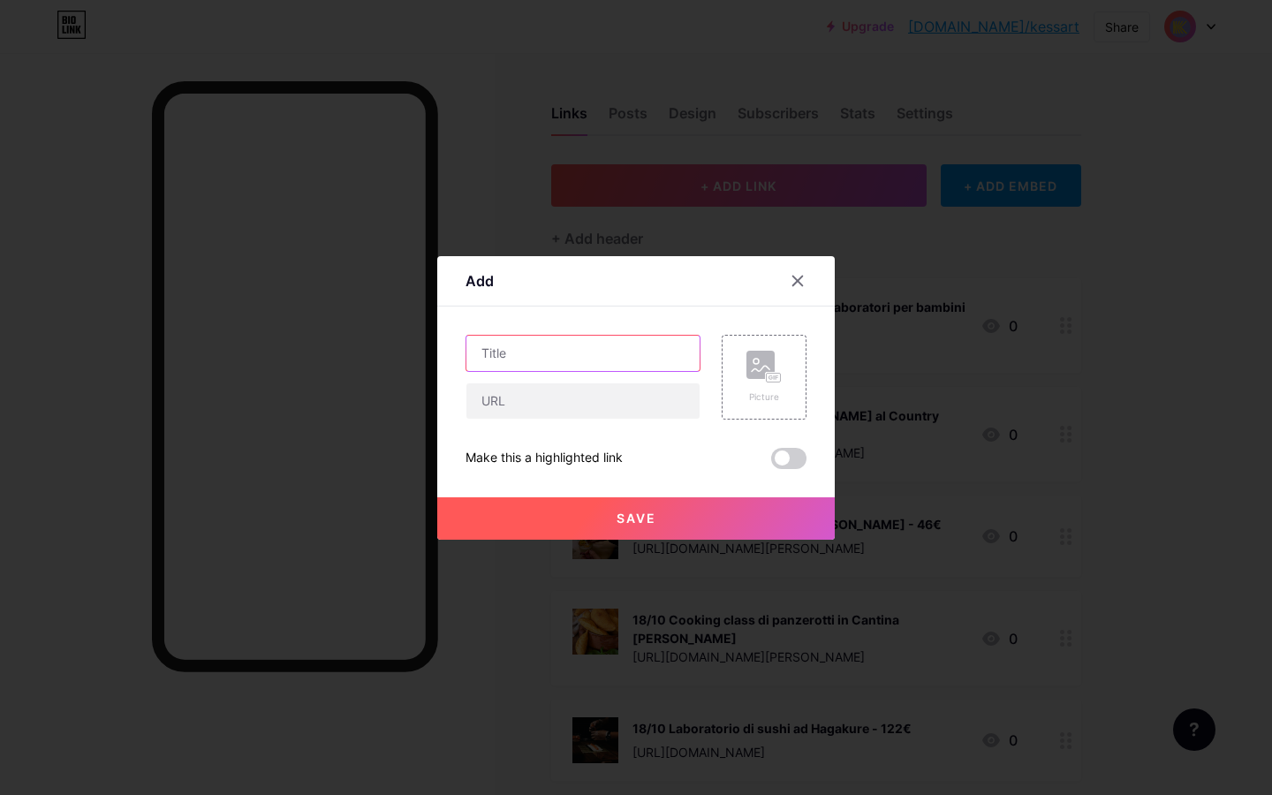
click at [534, 365] on input "text" at bounding box center [583, 353] width 233 height 35
type input "12/10 Pittura su calici al Dante"
click at [557, 395] on input "text" at bounding box center [583, 401] width 233 height 35
click at [515, 401] on input "text" at bounding box center [583, 401] width 233 height 35
paste input "[URL][DOMAIN_NAME]"
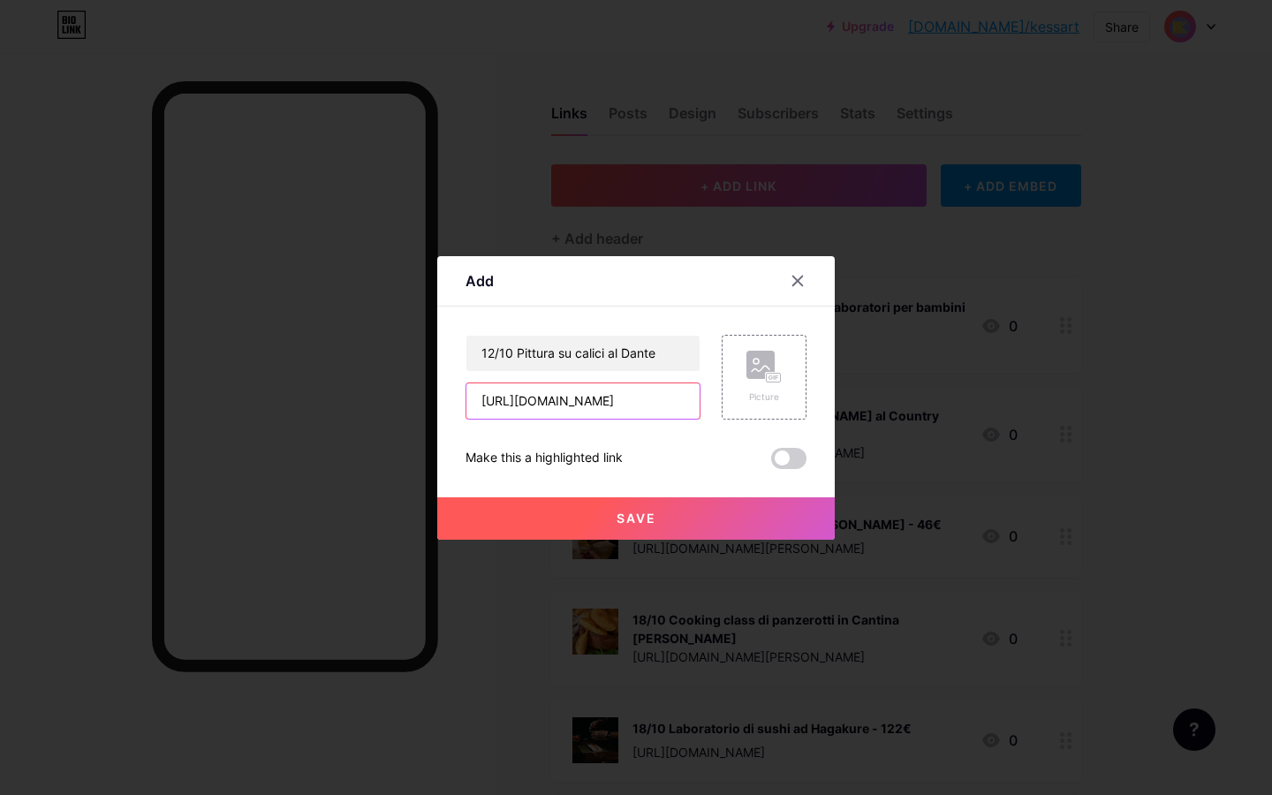
scroll to position [0, 155]
type input "[URL][DOMAIN_NAME]"
click at [763, 384] on div "Picture" at bounding box center [764, 377] width 35 height 53
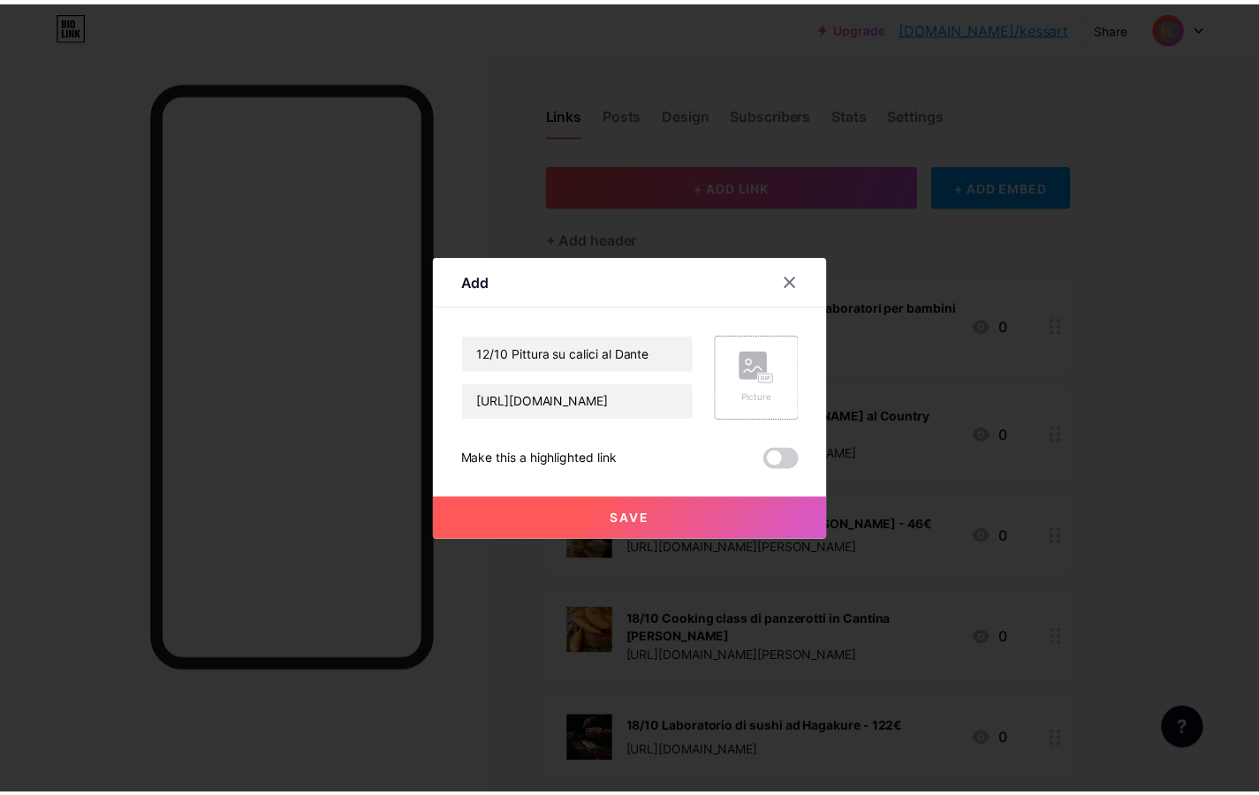
scroll to position [0, 0]
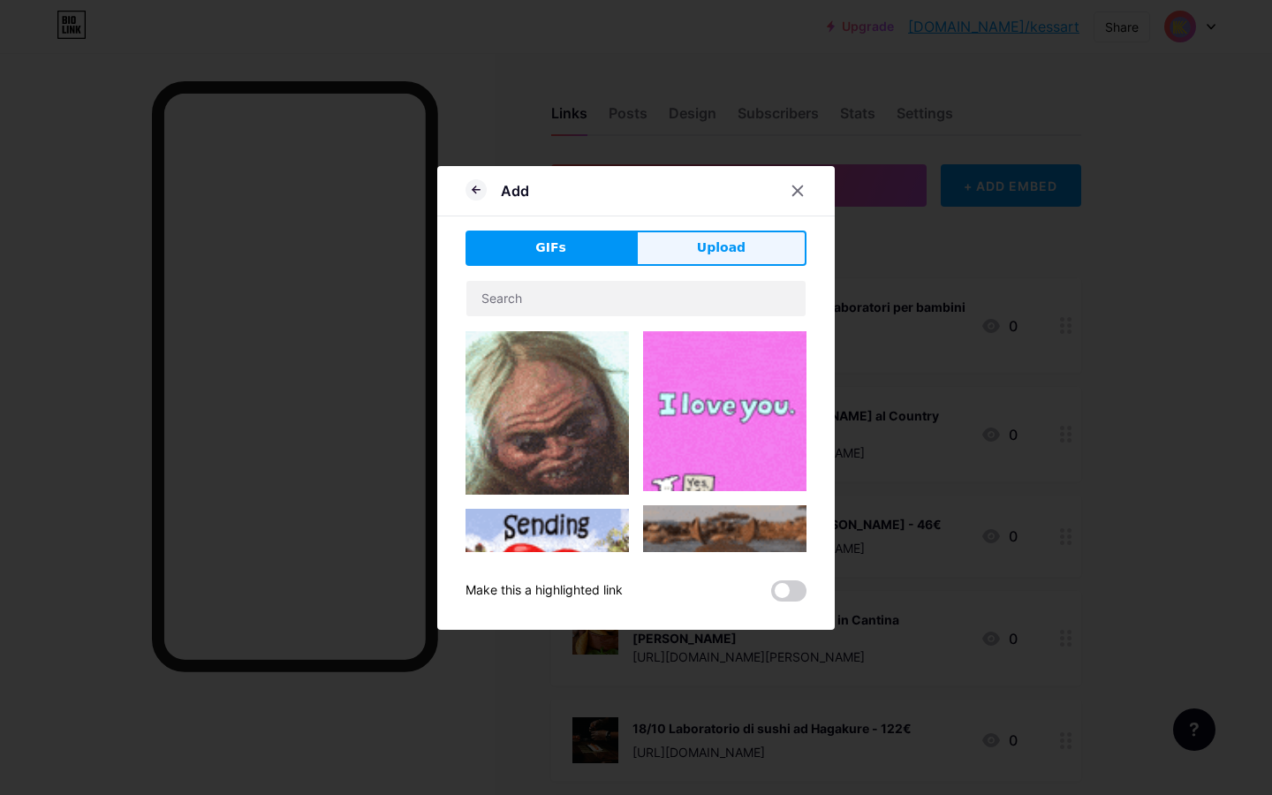
click at [733, 249] on span "Upload" at bounding box center [721, 248] width 49 height 19
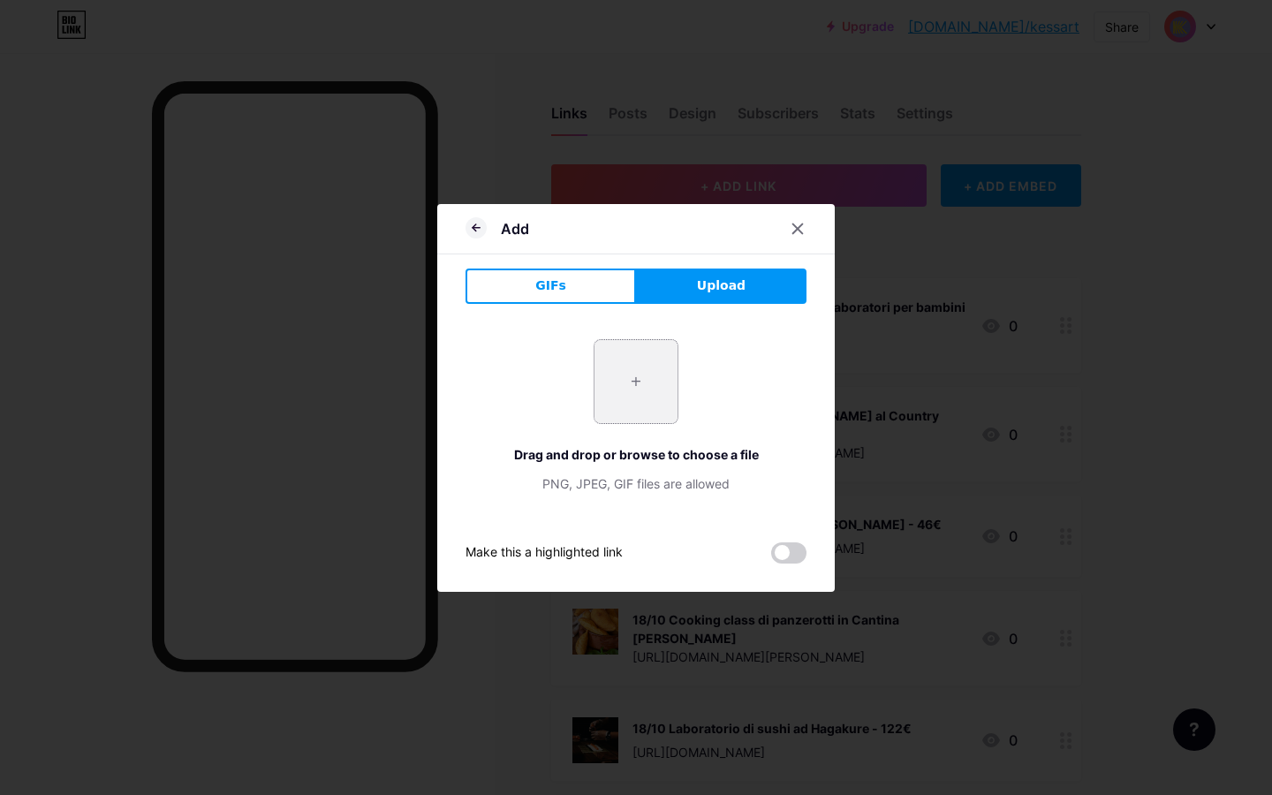
click at [638, 377] on input "file" at bounding box center [636, 381] width 83 height 83
type input "C:\fakepath\IMG_5615.jpg"
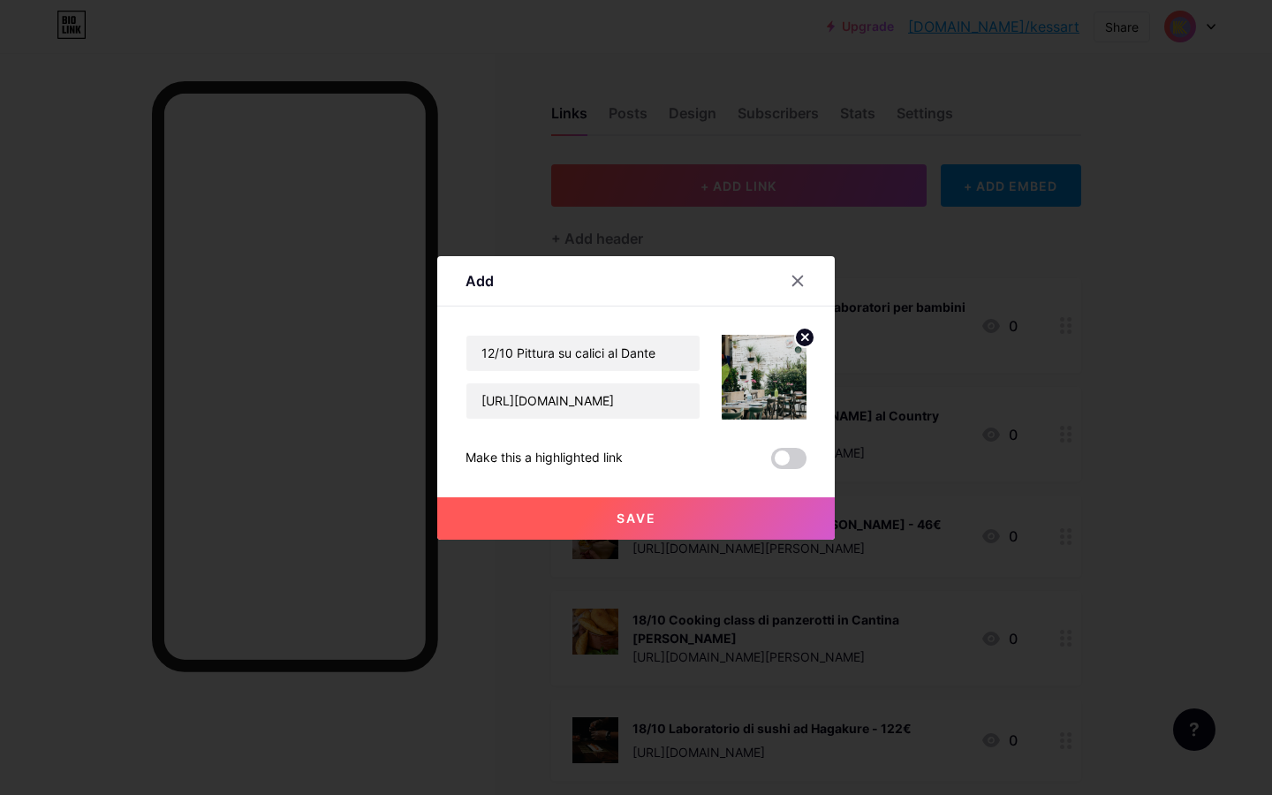
click at [662, 530] on button "Save" at bounding box center [636, 519] width 398 height 42
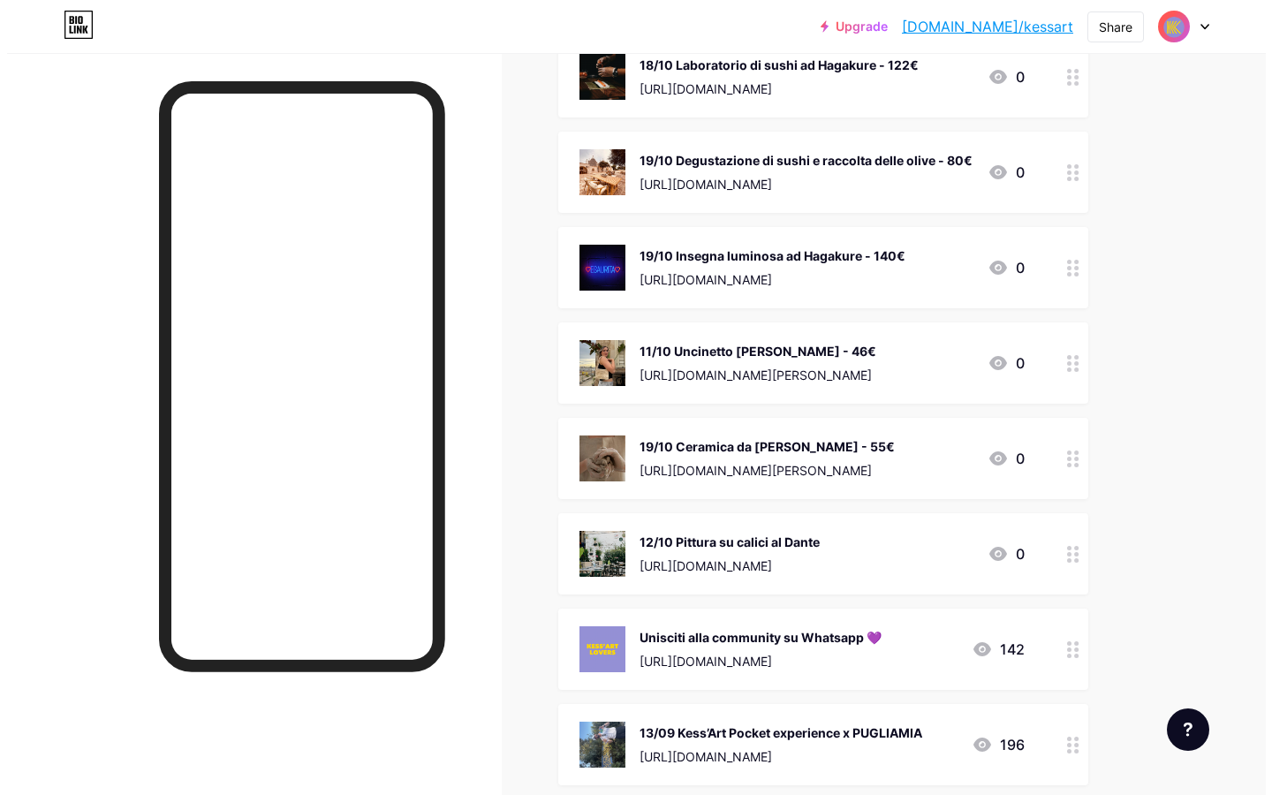
scroll to position [665, 0]
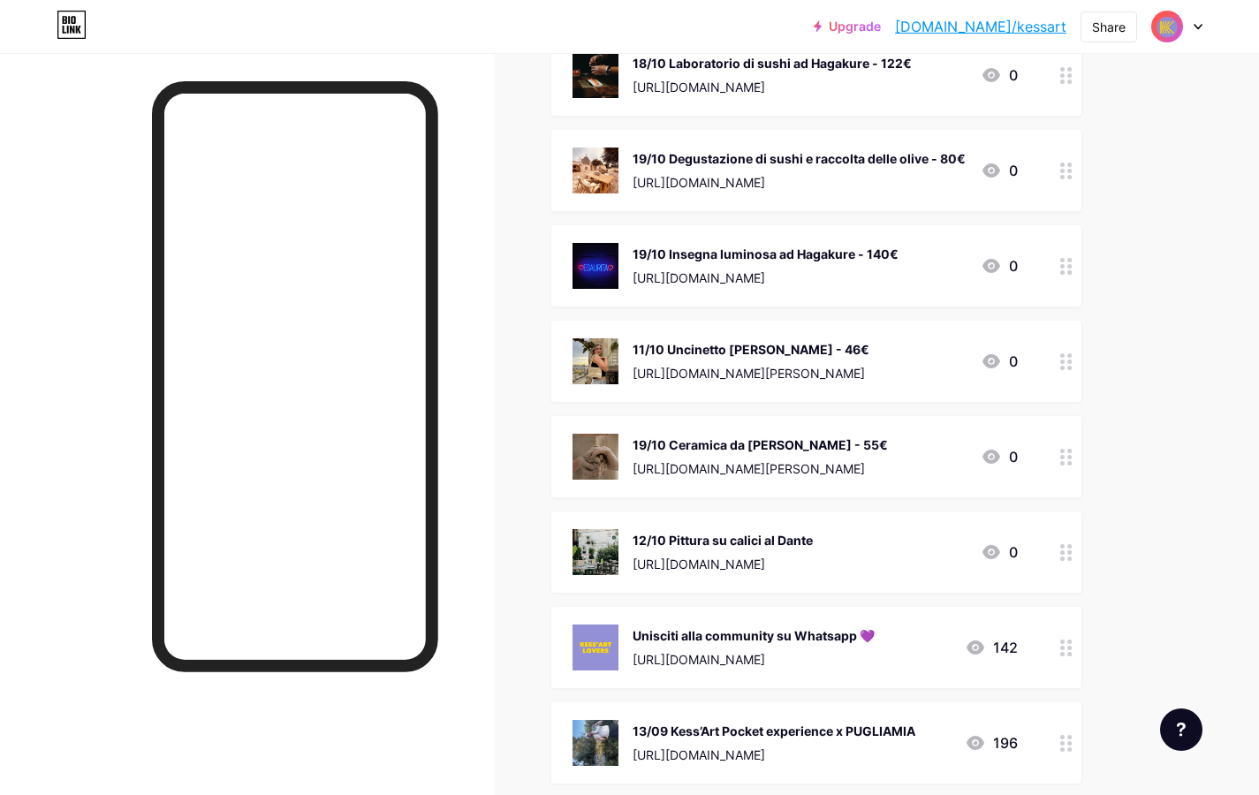
click at [804, 537] on div "12/10 Pittura su calici al Dante [URL][DOMAIN_NAME]" at bounding box center [723, 552] width 180 height 46
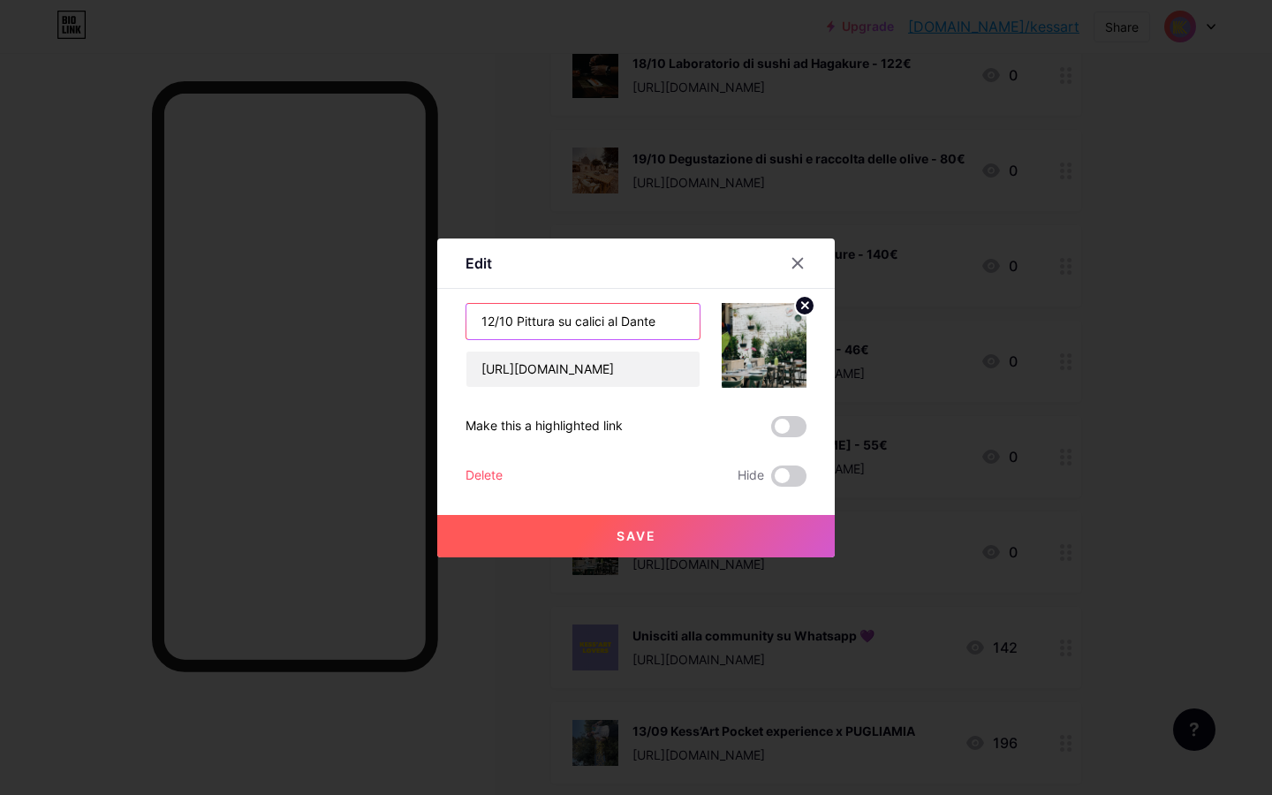
click at [672, 330] on input "12/10 Pittura su calici al Dante" at bounding box center [583, 321] width 233 height 35
type input "12/10 Pittura su calici al Dante - 42€"
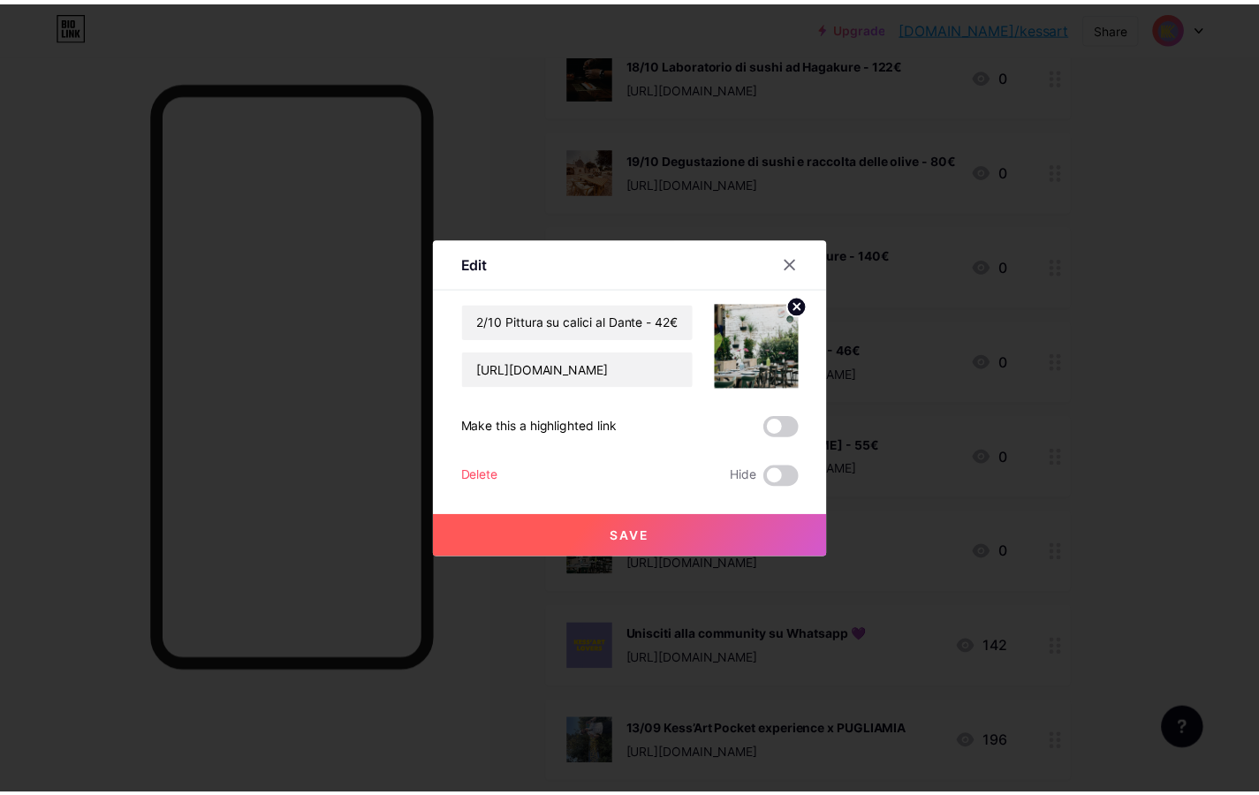
scroll to position [0, 0]
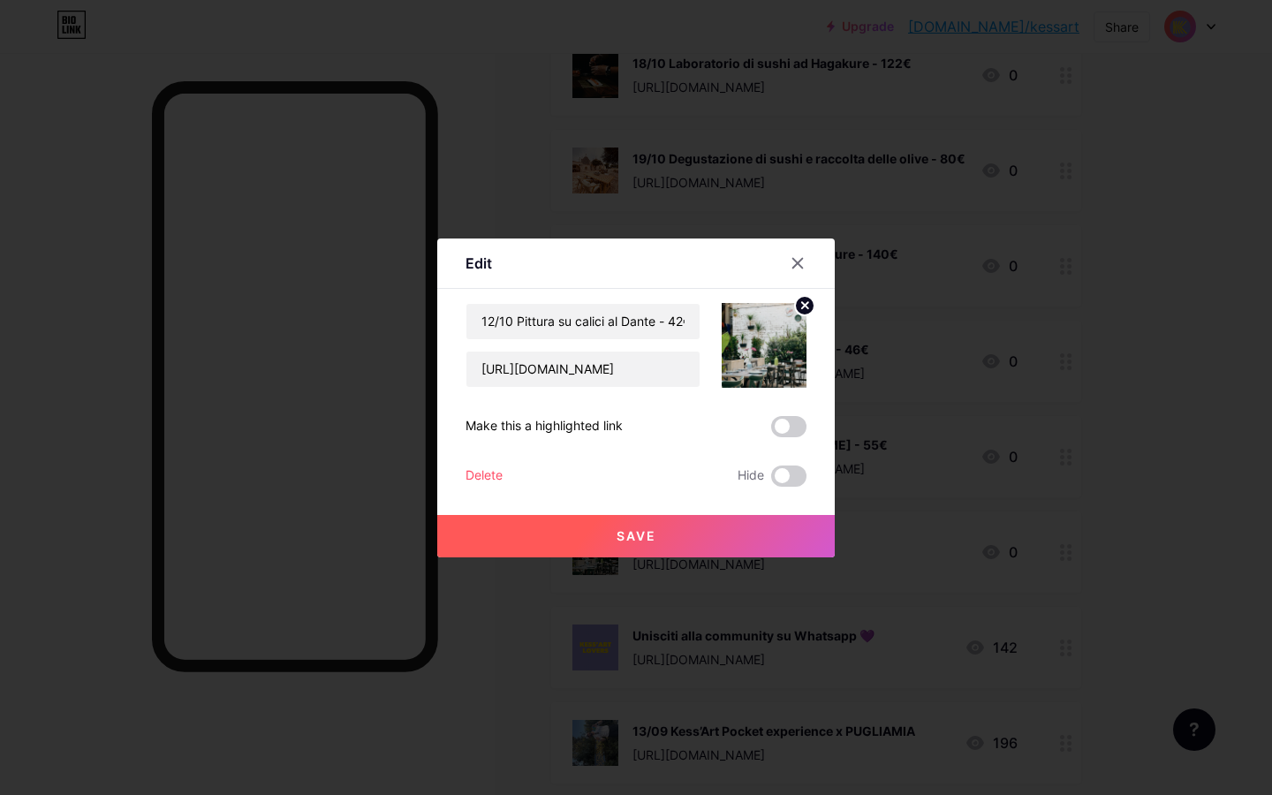
click at [658, 527] on button "Save" at bounding box center [636, 536] width 398 height 42
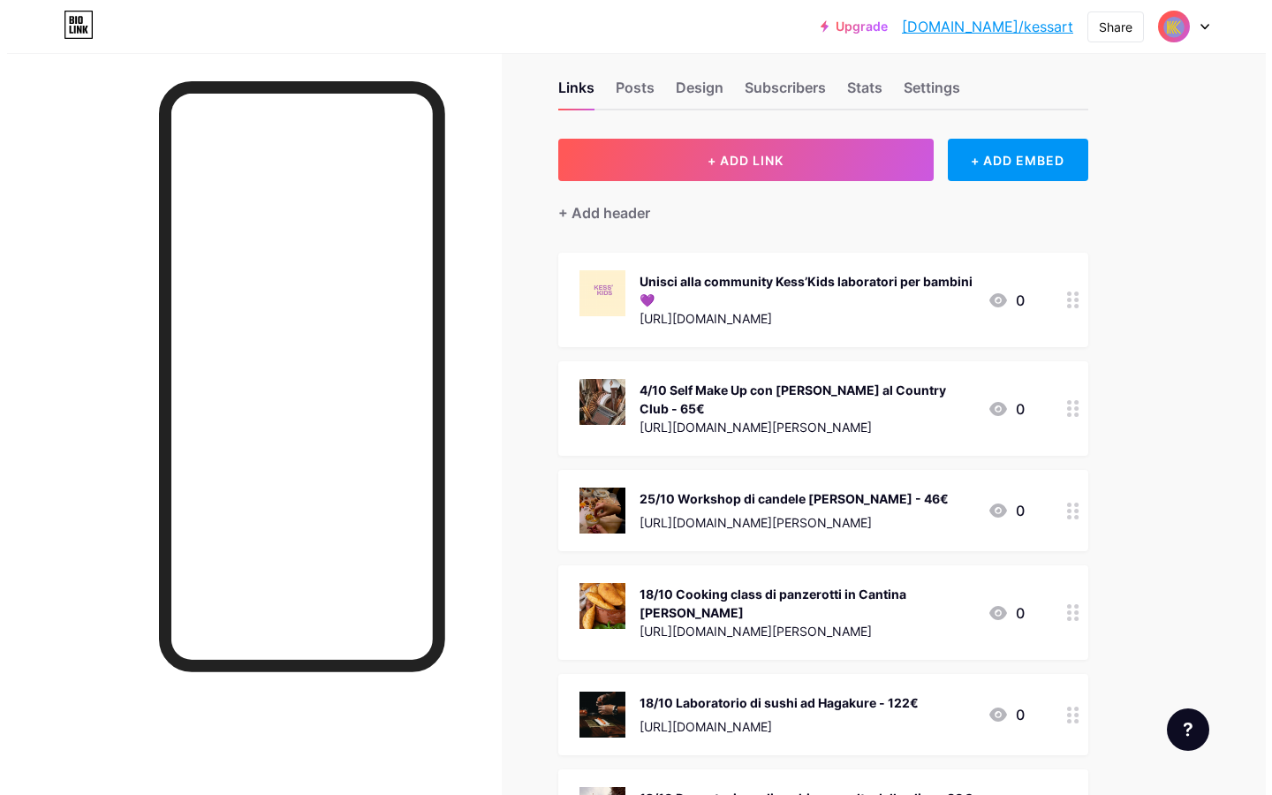
scroll to position [30, 0]
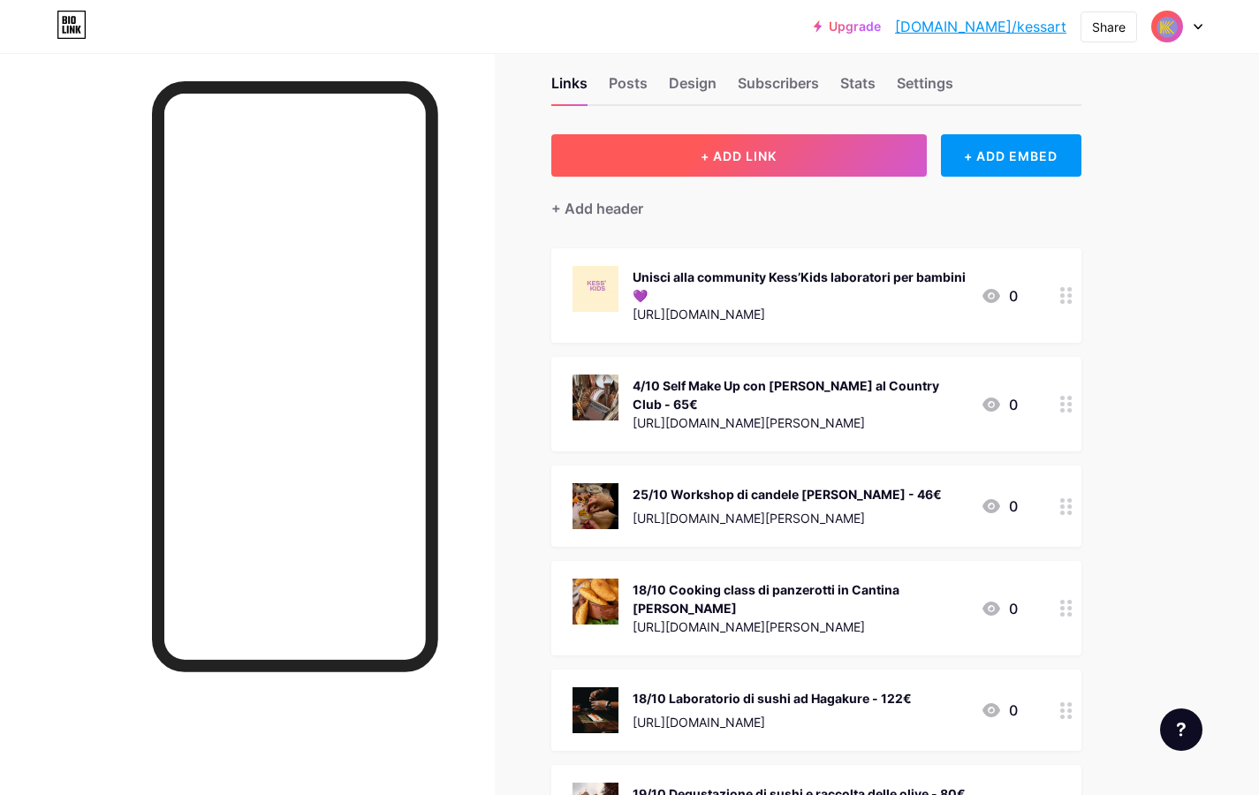
click at [786, 151] on button "+ ADD LINK" at bounding box center [739, 155] width 376 height 42
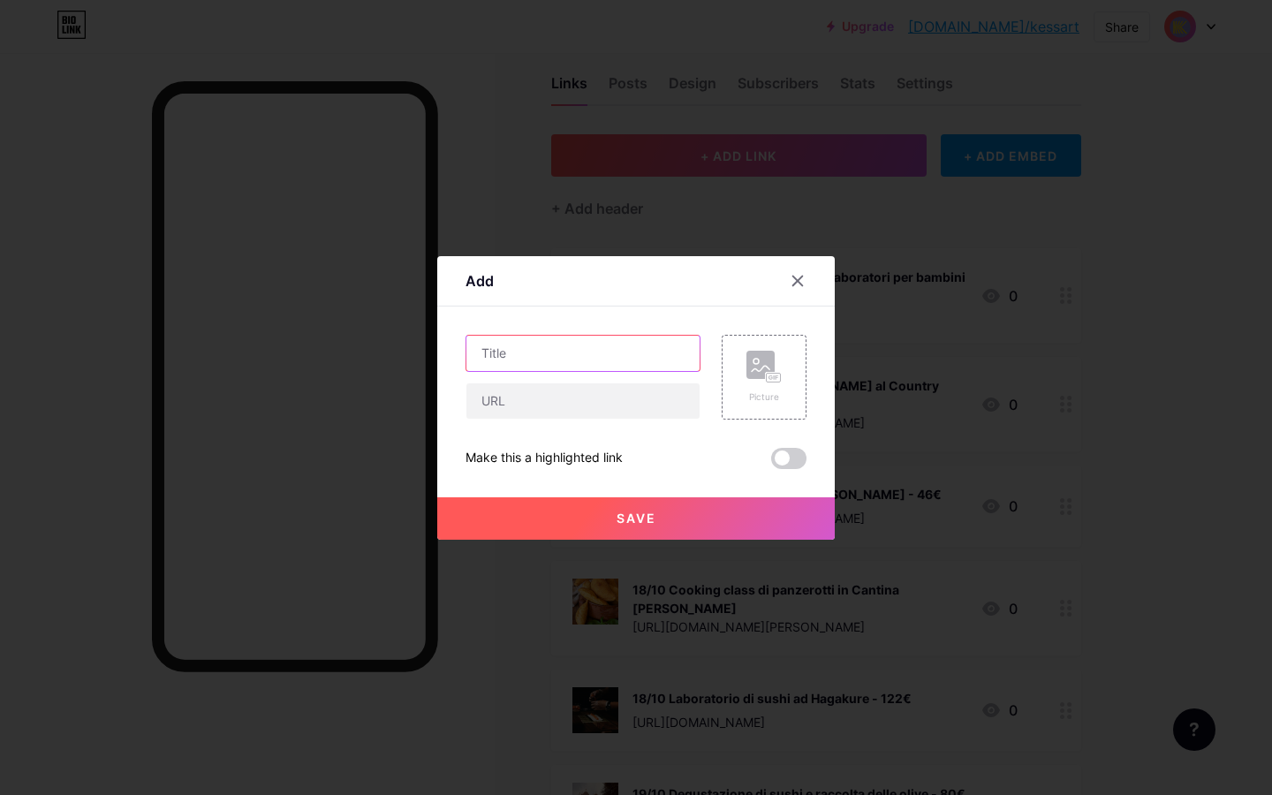
click at [586, 347] on input "text" at bounding box center [583, 353] width 233 height 35
type input "26/10 Cocktail workshop al Dante - 55€"
click at [554, 407] on input "text" at bounding box center [583, 401] width 233 height 35
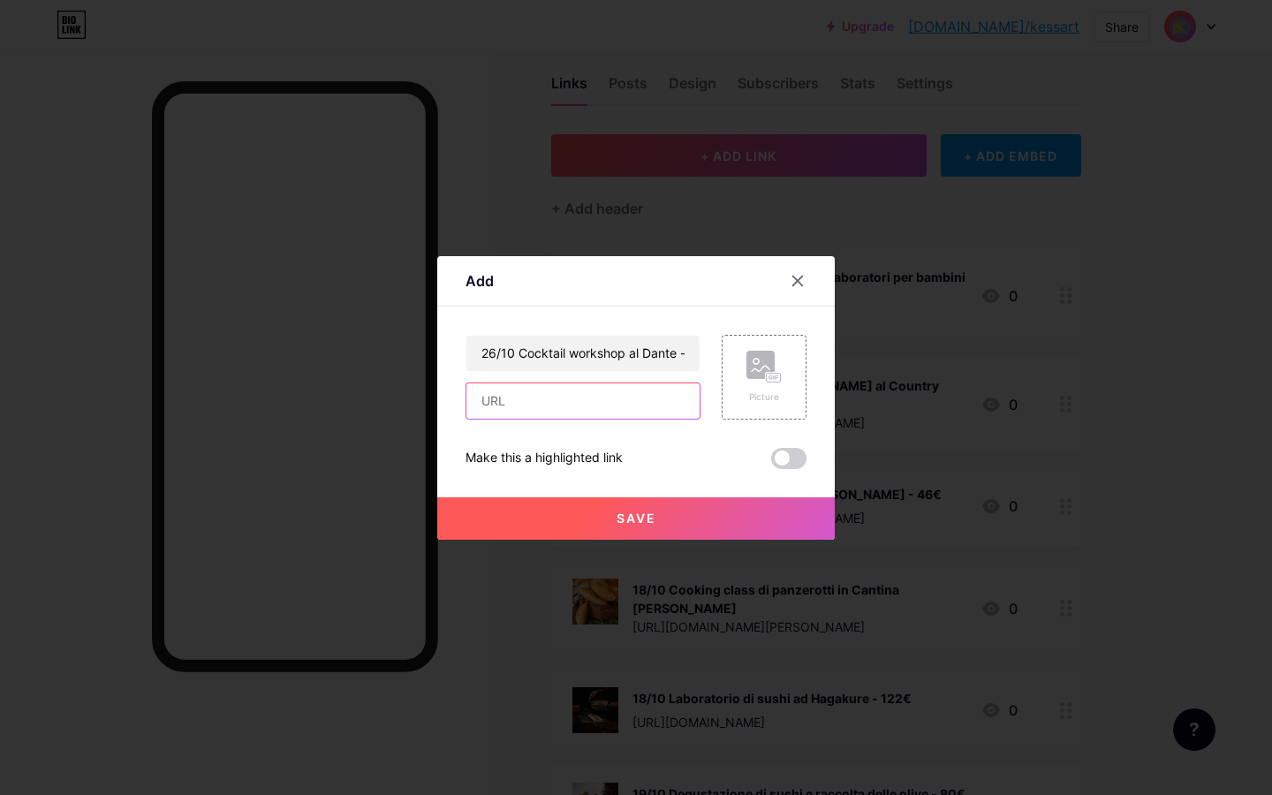
click at [534, 393] on input "text" at bounding box center [583, 401] width 233 height 35
paste input "[URL][DOMAIN_NAME]"
type input "[URL][DOMAIN_NAME]"
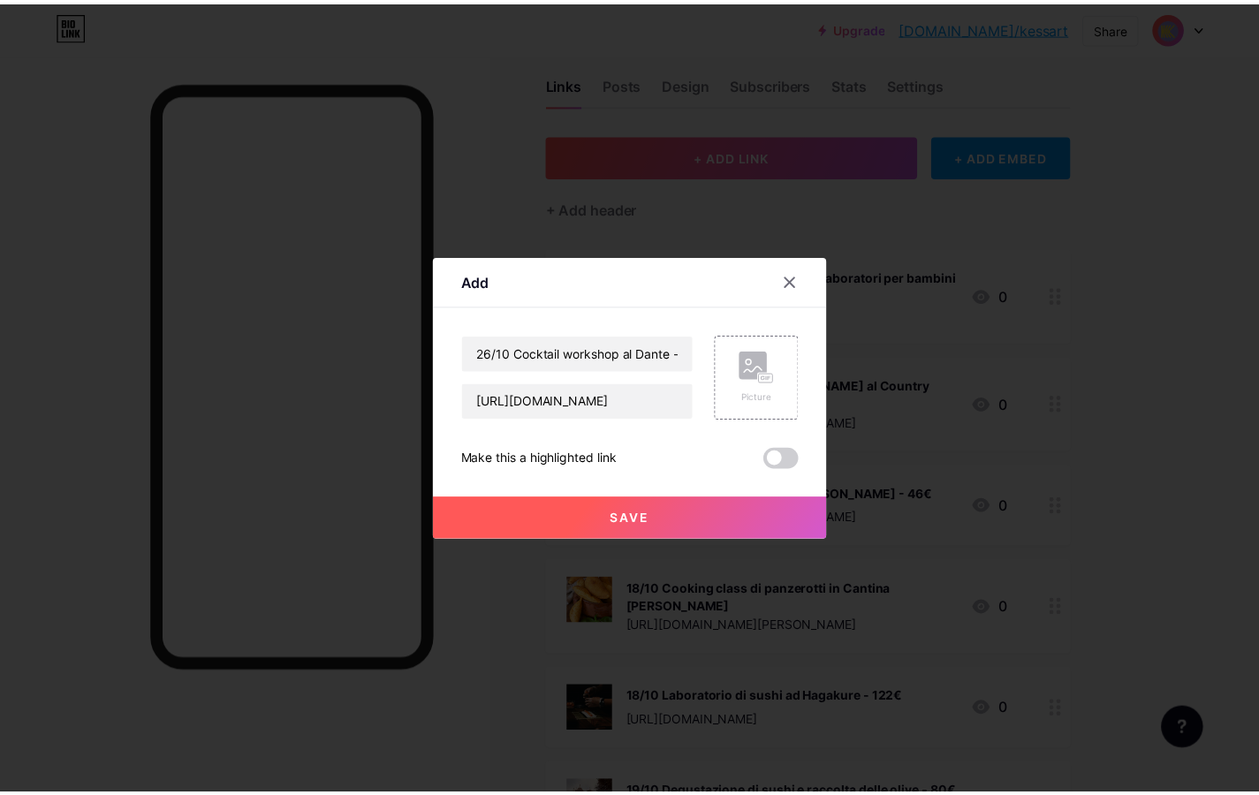
scroll to position [0, 0]
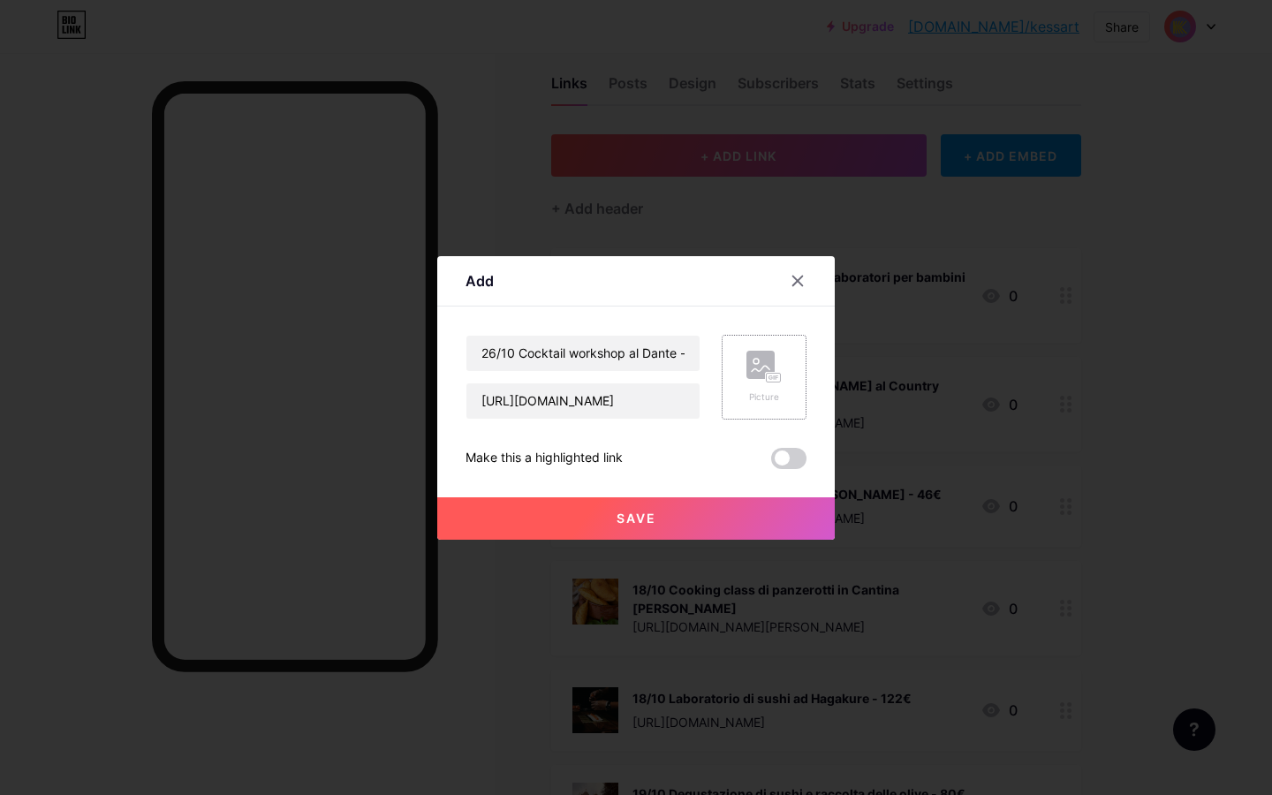
click at [743, 386] on div "Picture" at bounding box center [764, 377] width 85 height 85
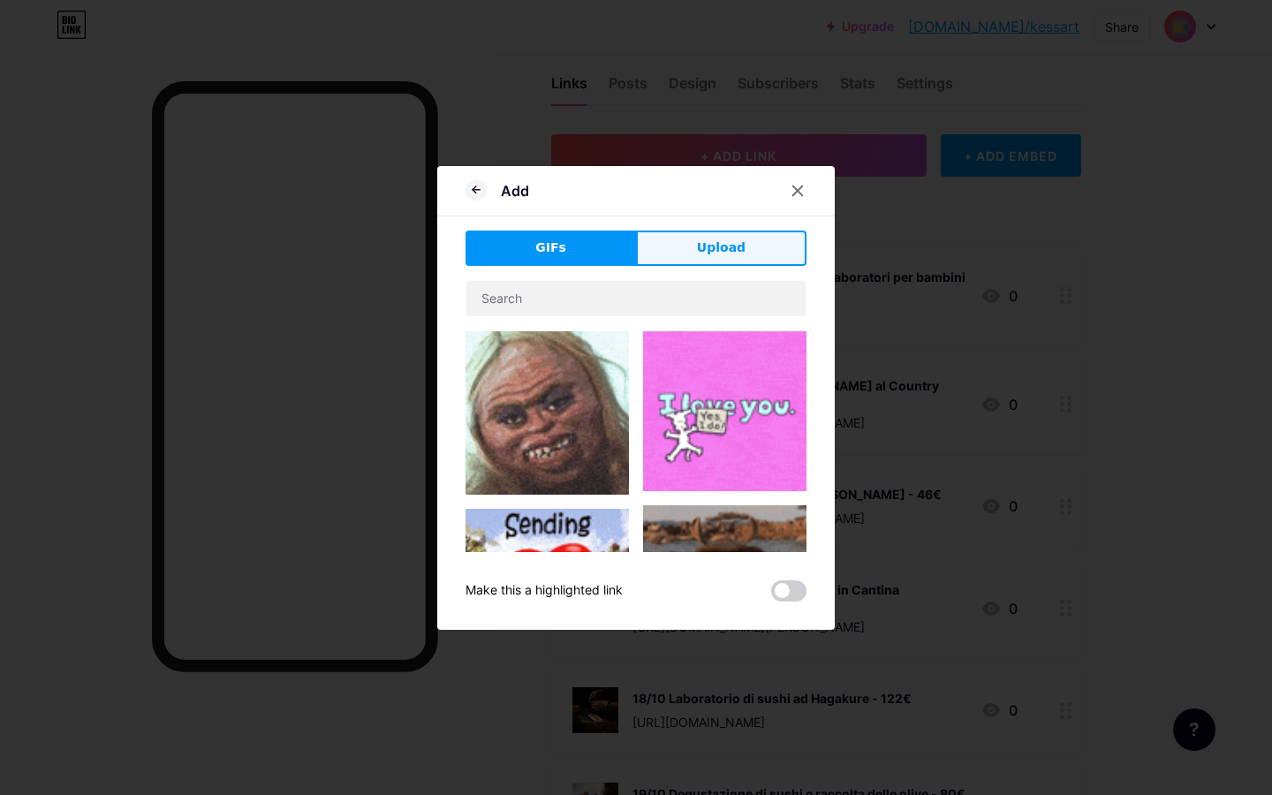
click at [689, 265] on button "Upload" at bounding box center [721, 248] width 171 height 35
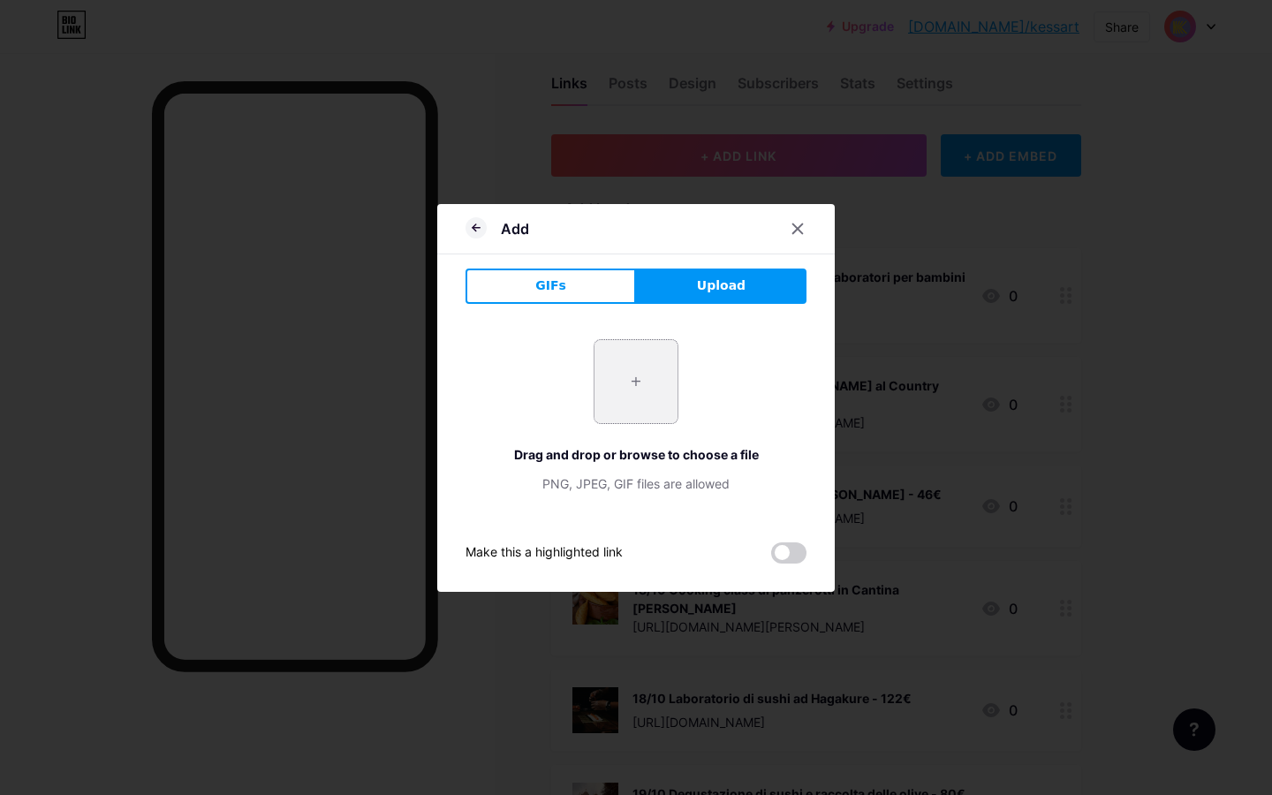
click at [646, 387] on input "file" at bounding box center [636, 381] width 83 height 83
type input "C:\fakepath\IMG_5616.jpg"
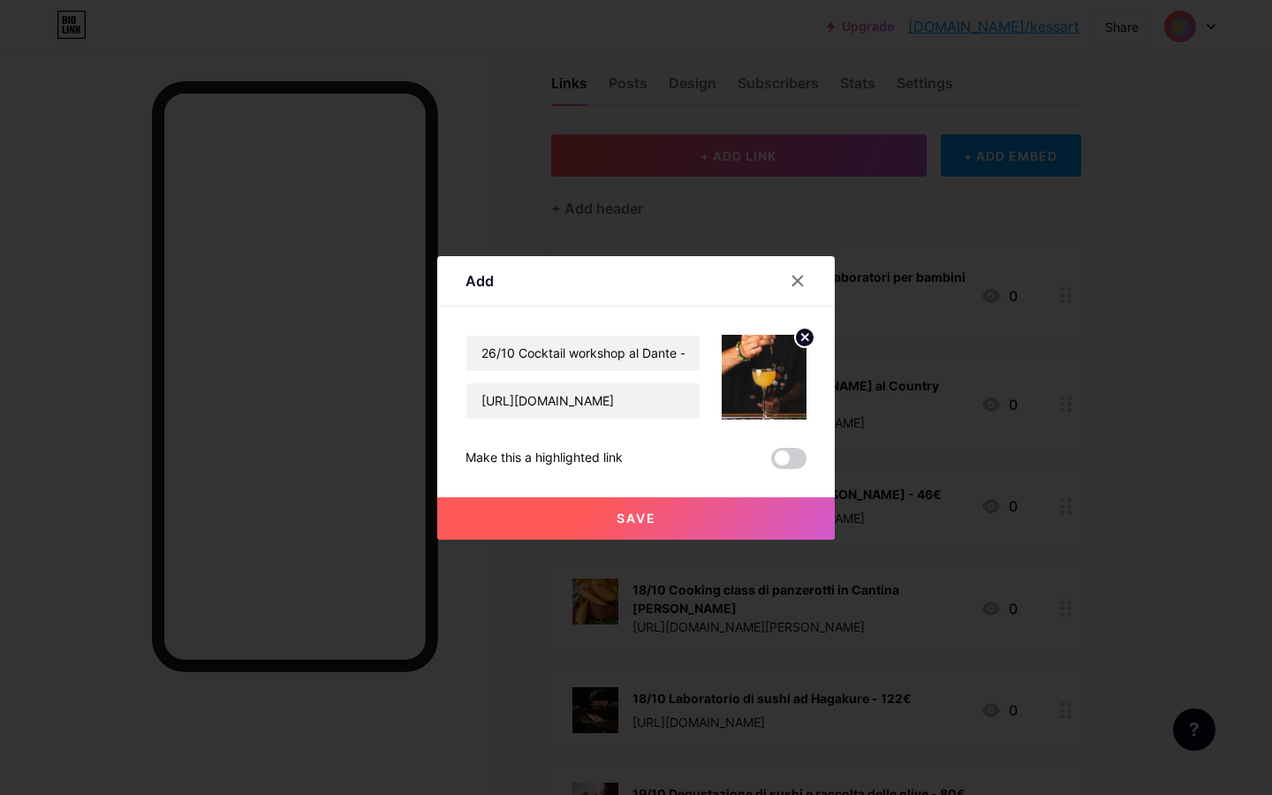
click at [669, 513] on button "Save" at bounding box center [636, 519] width 398 height 42
